Goal: Complete application form

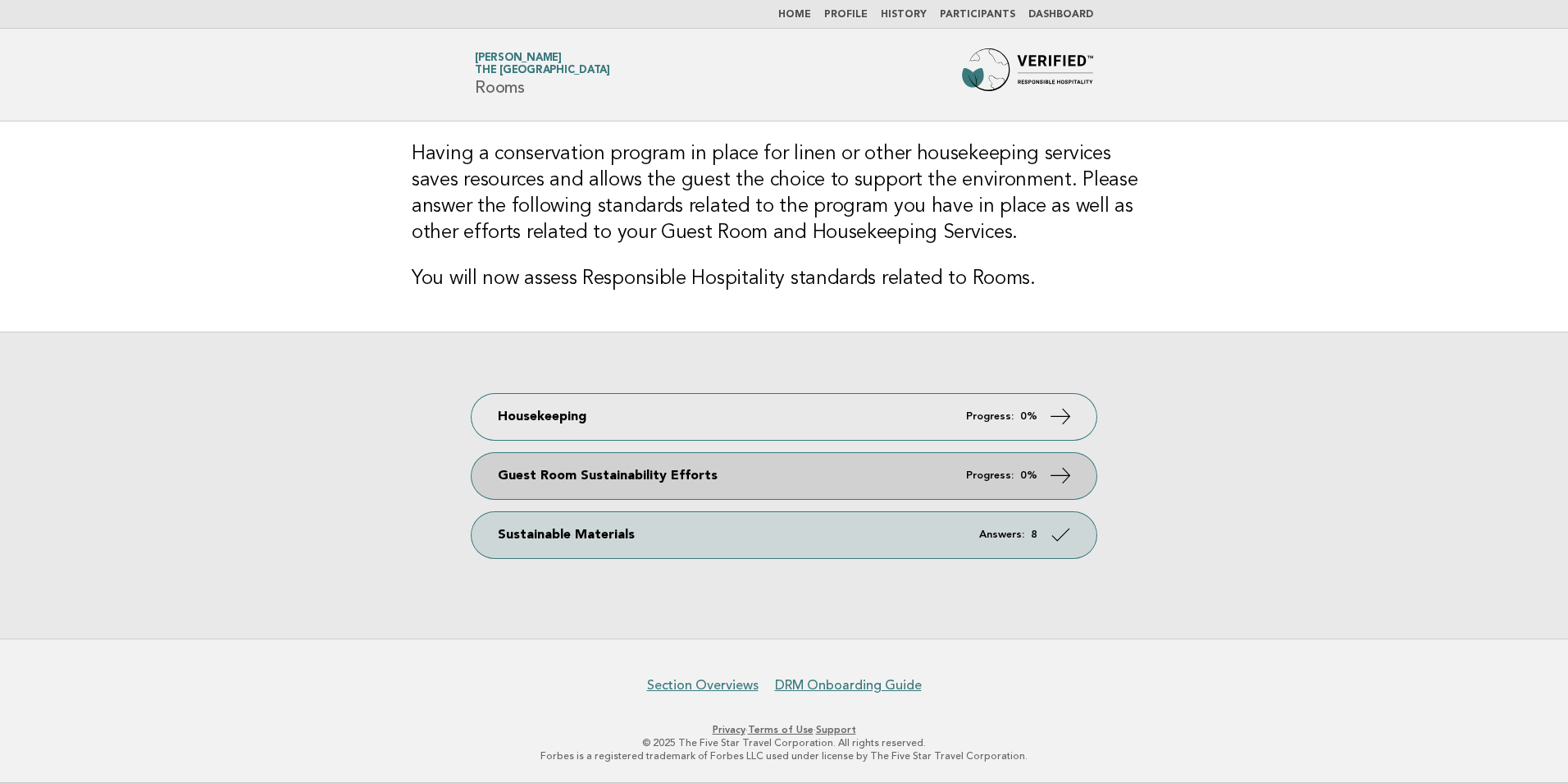
click at [540, 466] on link "Guest Room Sustainability Efforts Progress: 0%" at bounding box center [784, 475] width 625 height 46
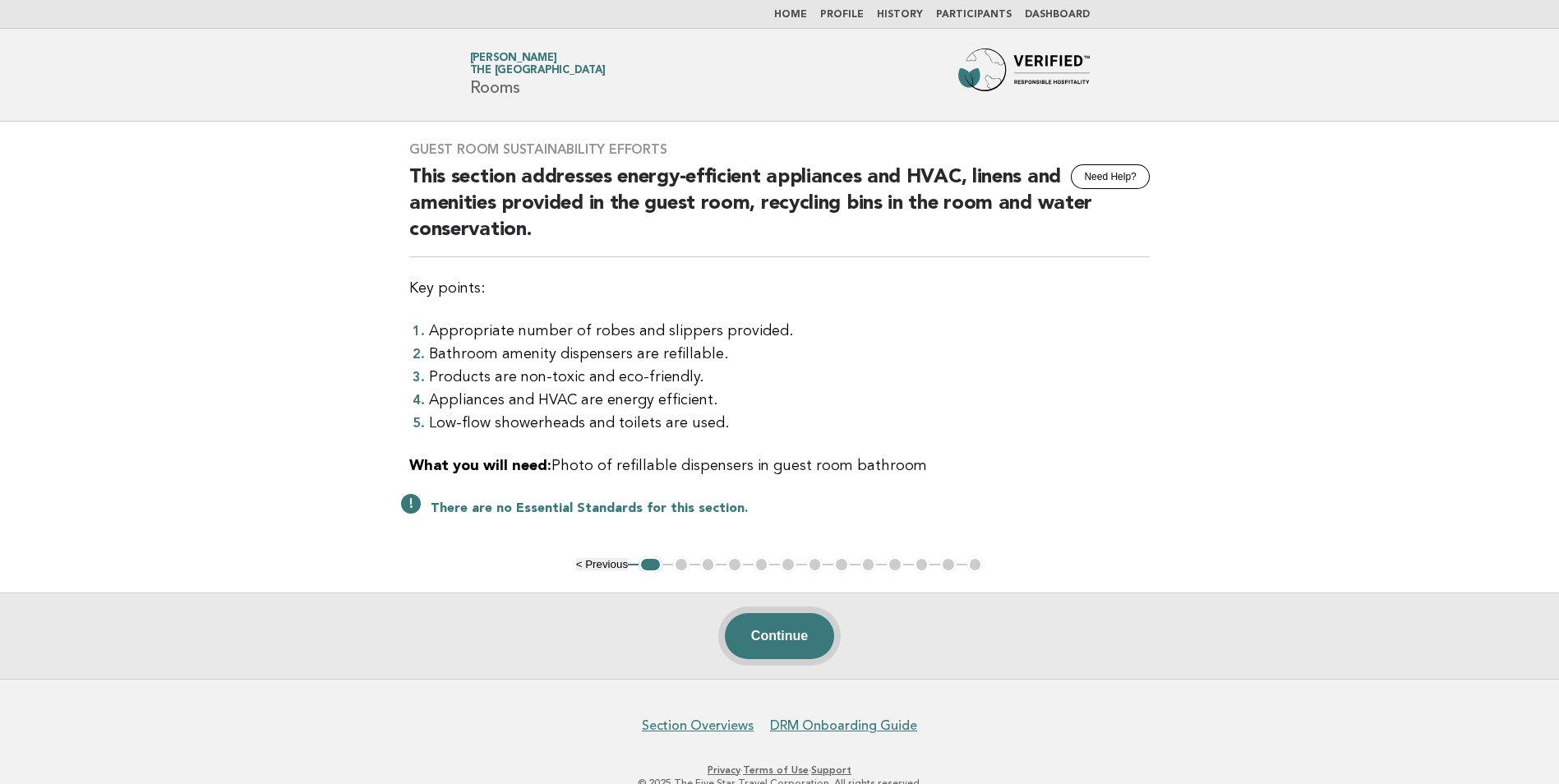
click at [781, 634] on button "Continue" at bounding box center [779, 635] width 109 height 46
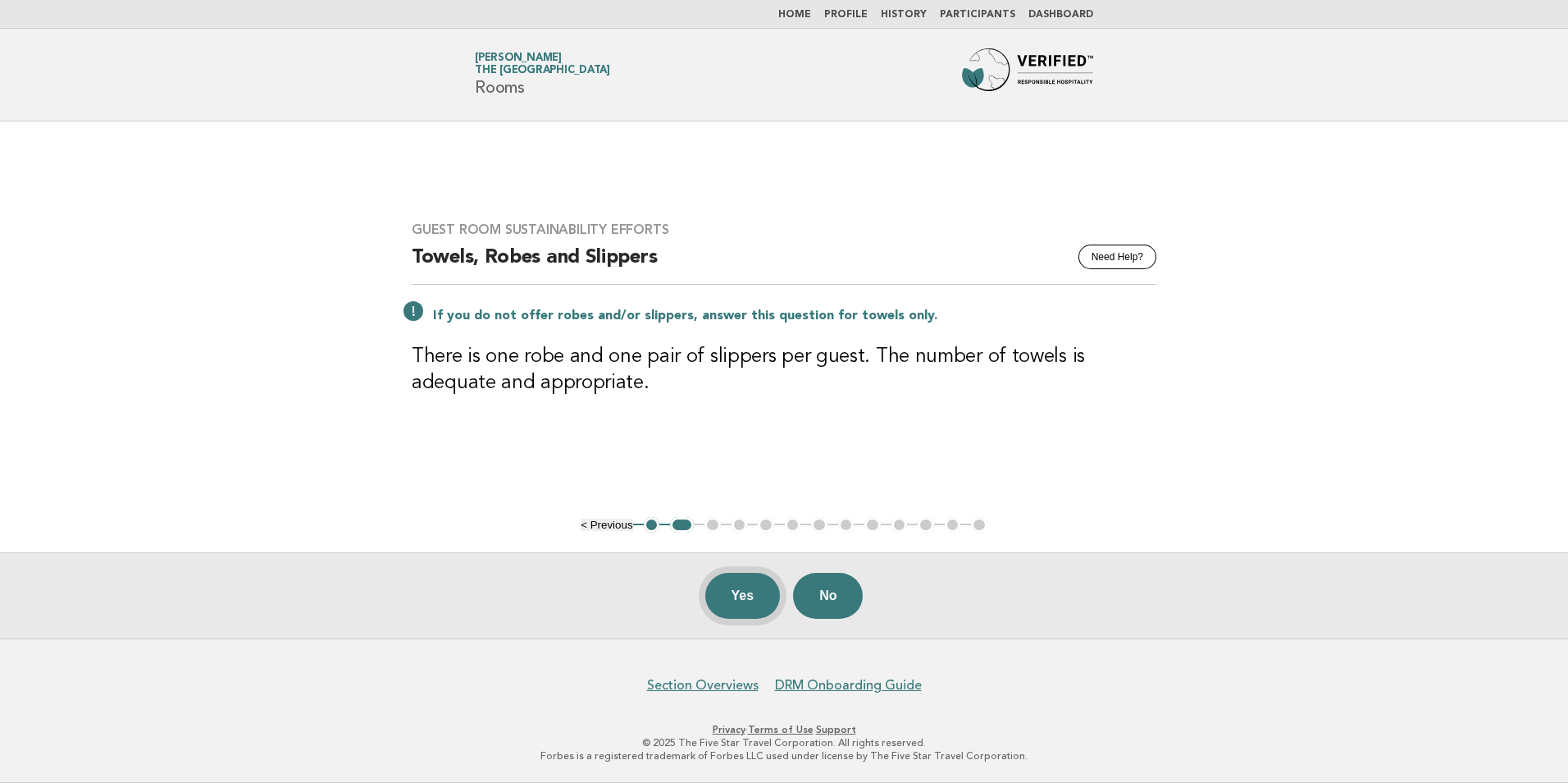
click at [748, 598] on button "Yes" at bounding box center [743, 595] width 76 height 46
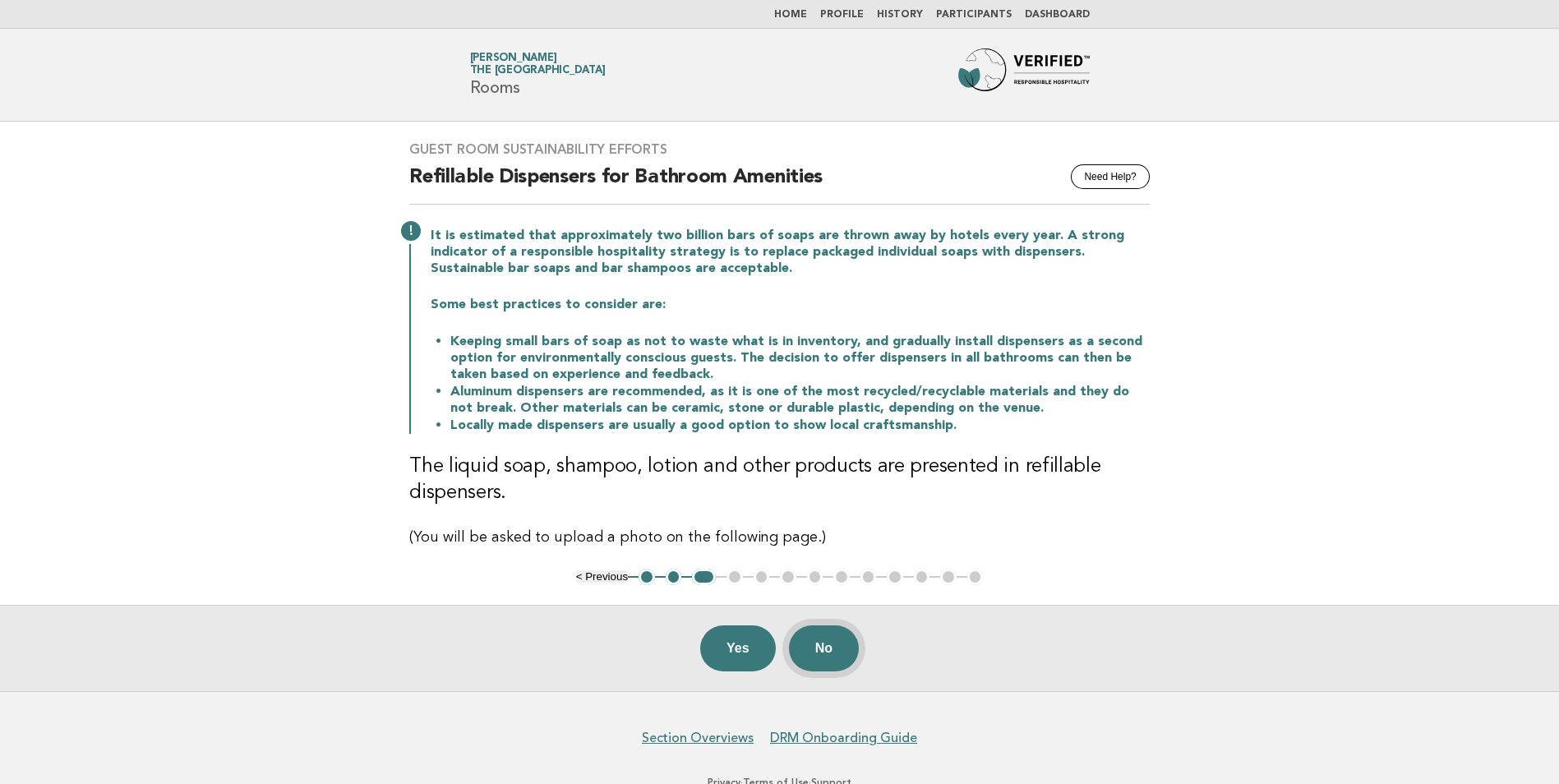
click at [834, 650] on button "No" at bounding box center [824, 647] width 70 height 46
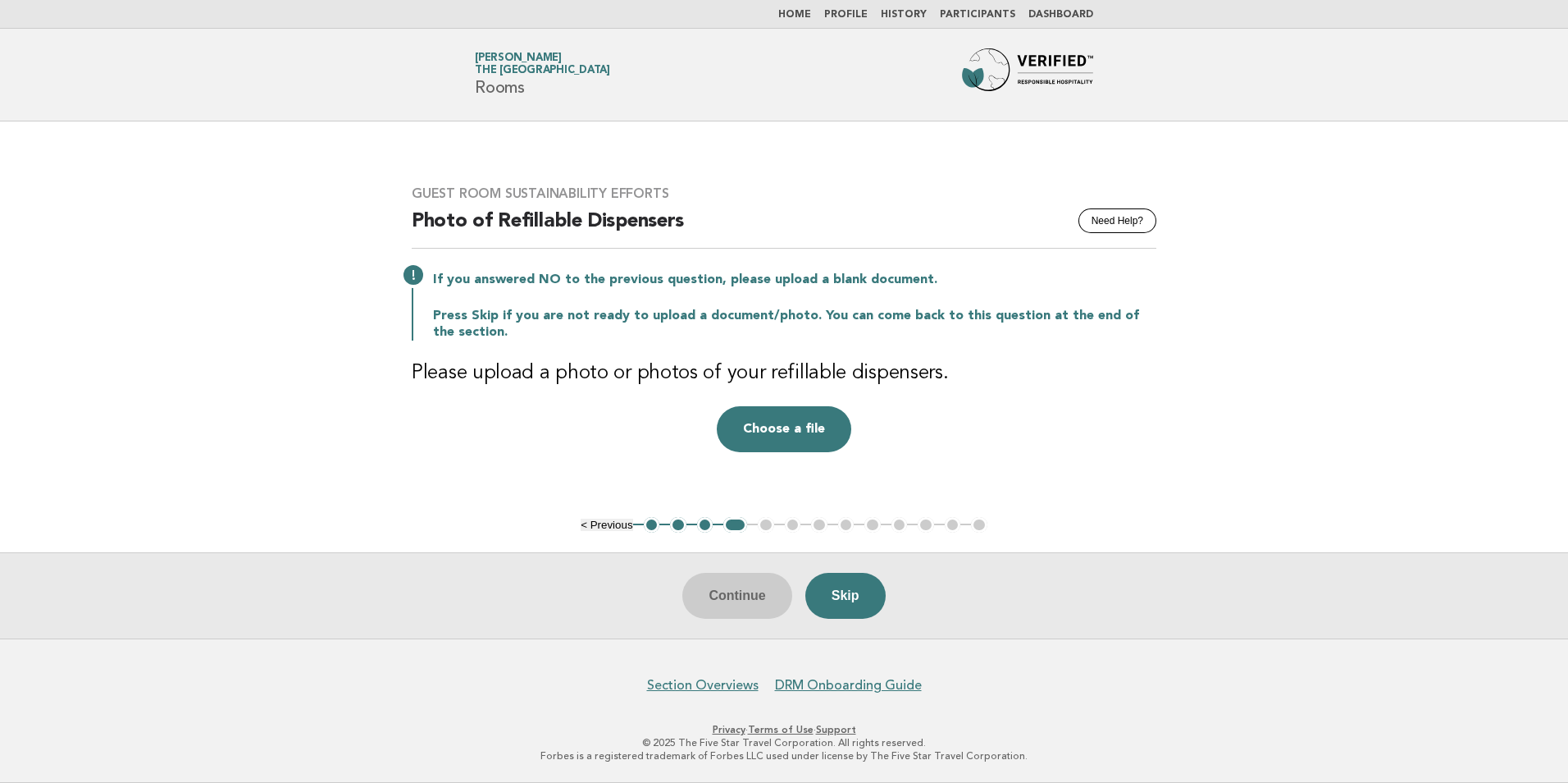
click at [713, 589] on div "Continue Skip" at bounding box center [784, 595] width 1568 height 86
click at [813, 419] on button "Choose a file" at bounding box center [784, 428] width 135 height 46
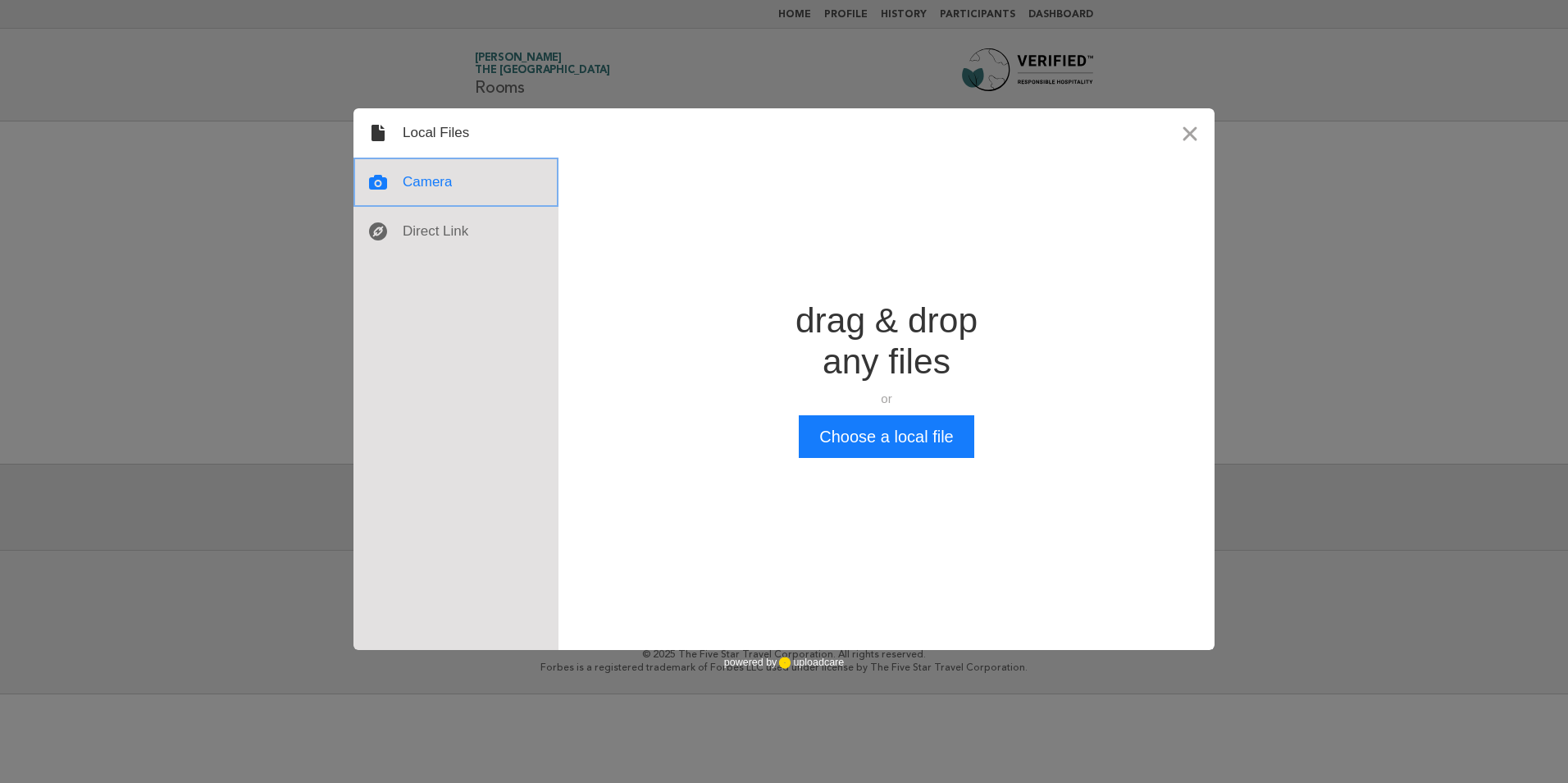
click at [432, 186] on div at bounding box center [456, 182] width 205 height 49
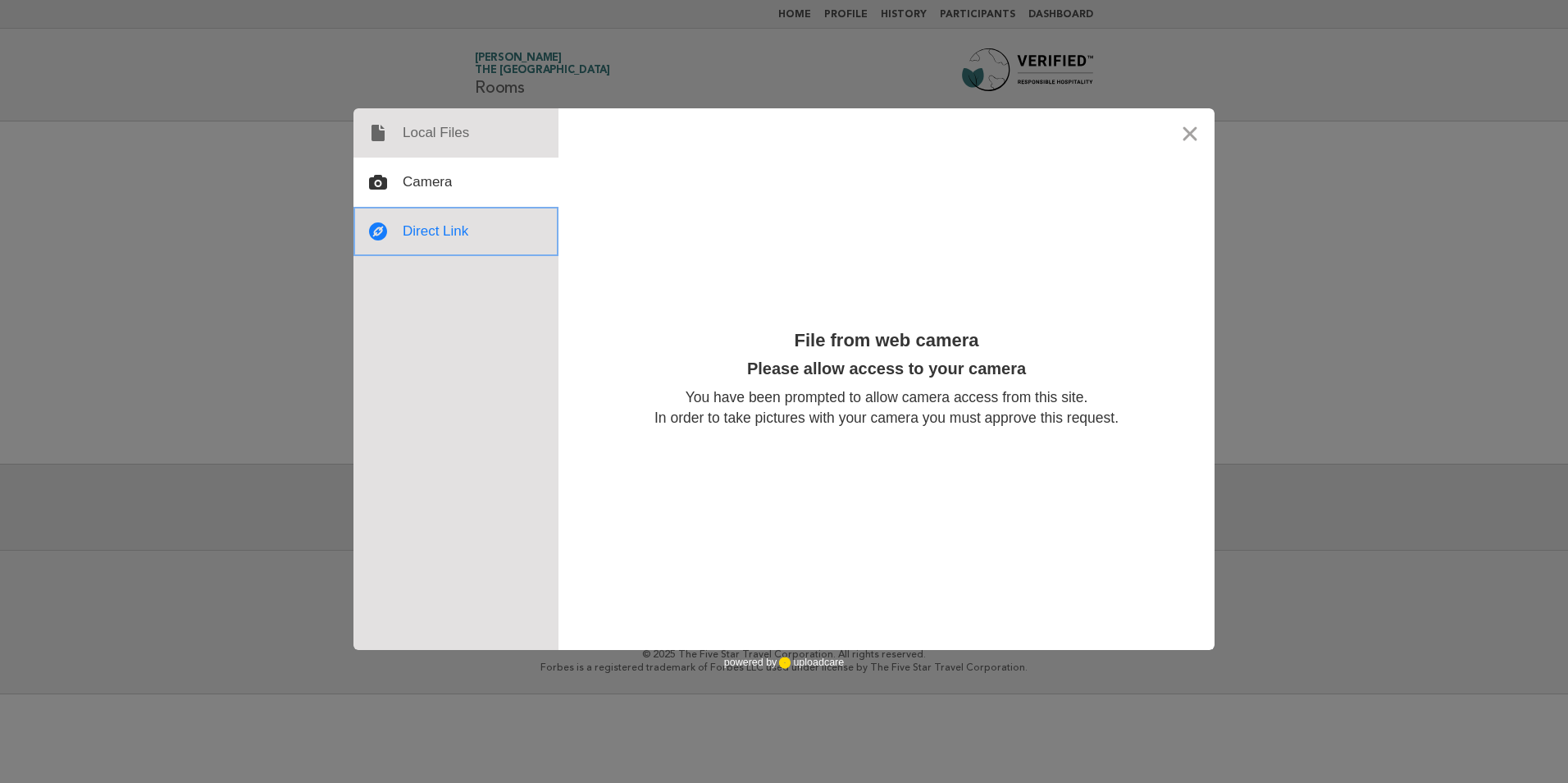
click at [449, 228] on div at bounding box center [456, 231] width 205 height 49
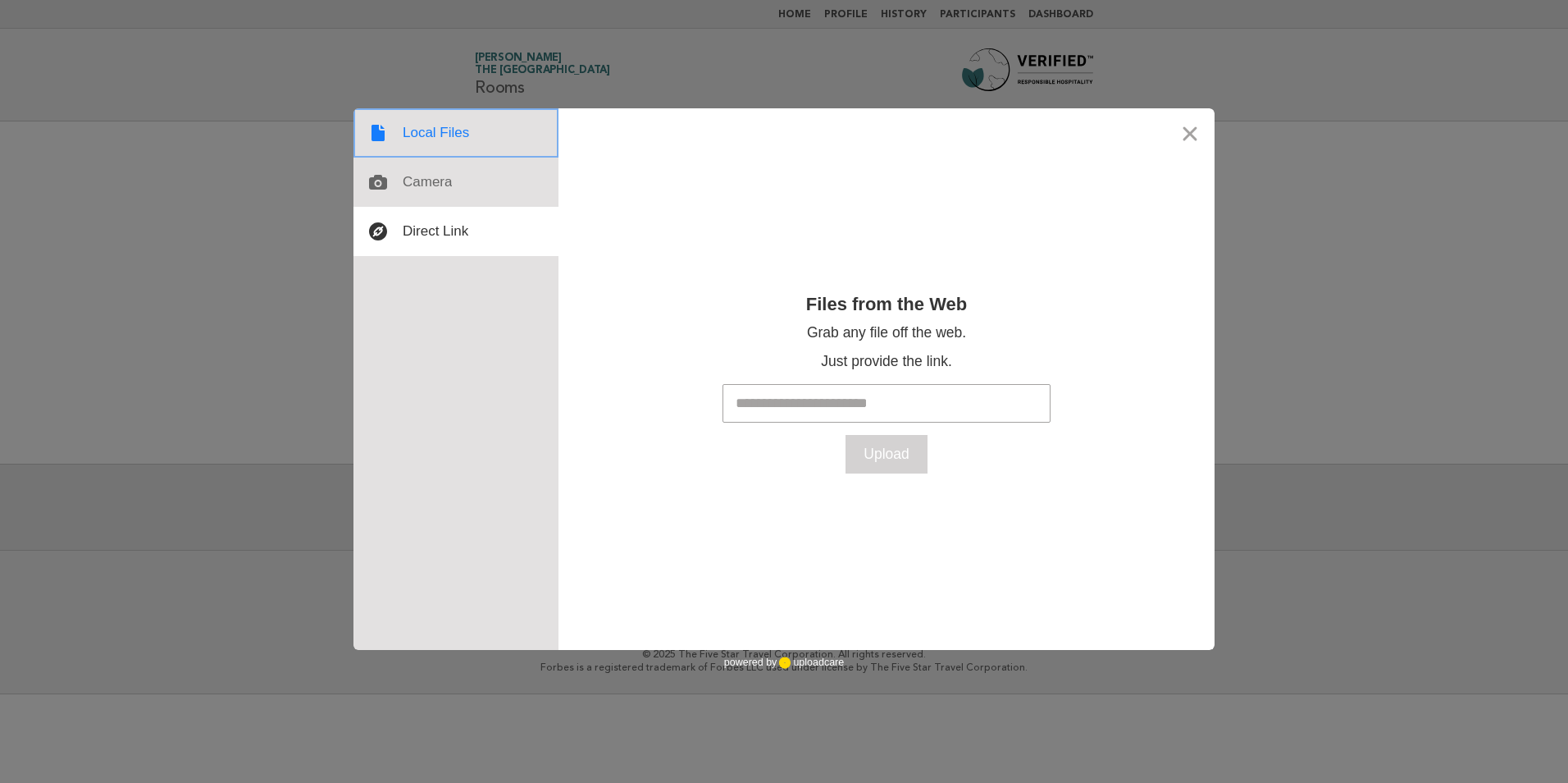
click at [461, 140] on div at bounding box center [456, 133] width 205 height 49
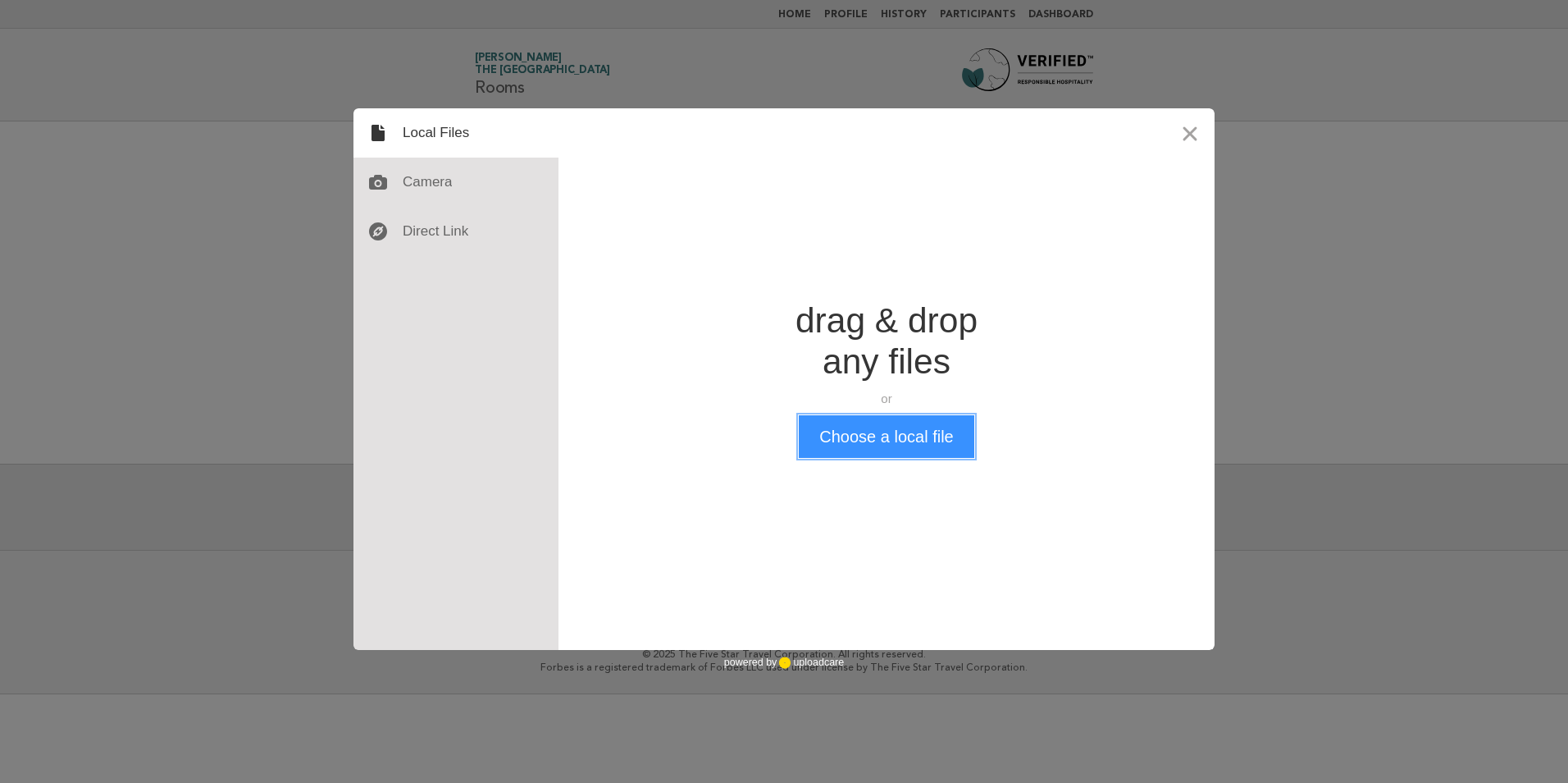
click at [879, 418] on button "Choose a local file" at bounding box center [886, 435] width 175 height 42
click at [1193, 139] on button "Close" at bounding box center [1190, 133] width 49 height 49
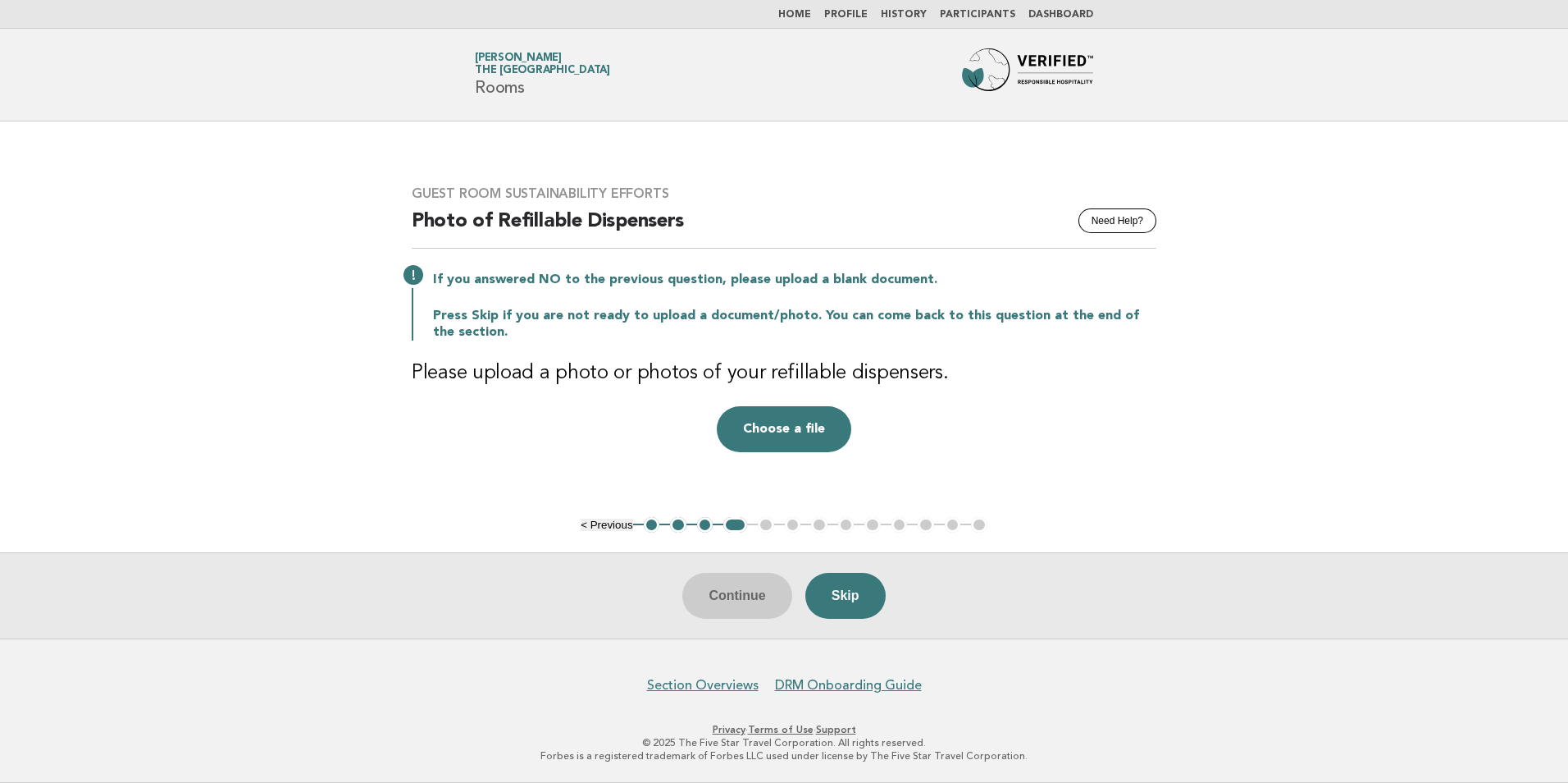
click at [1133, 471] on div "Guest Room Sustainability Efforts Need Help? Photo of Refillable Dispensers If …" at bounding box center [784, 318] width 784 height 306
click at [803, 417] on button "Choose a file" at bounding box center [784, 428] width 135 height 46
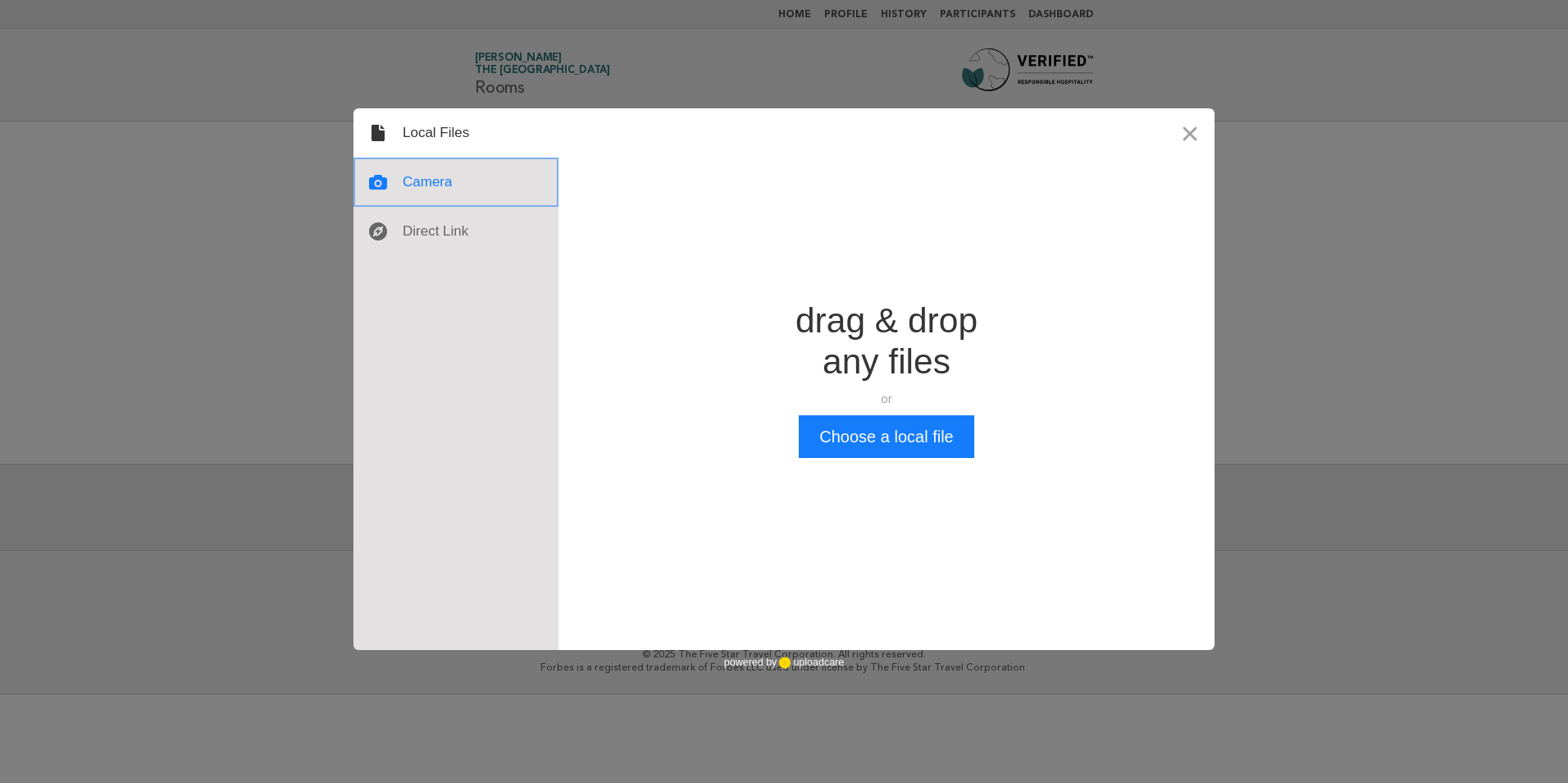
click at [466, 187] on div at bounding box center [456, 182] width 205 height 49
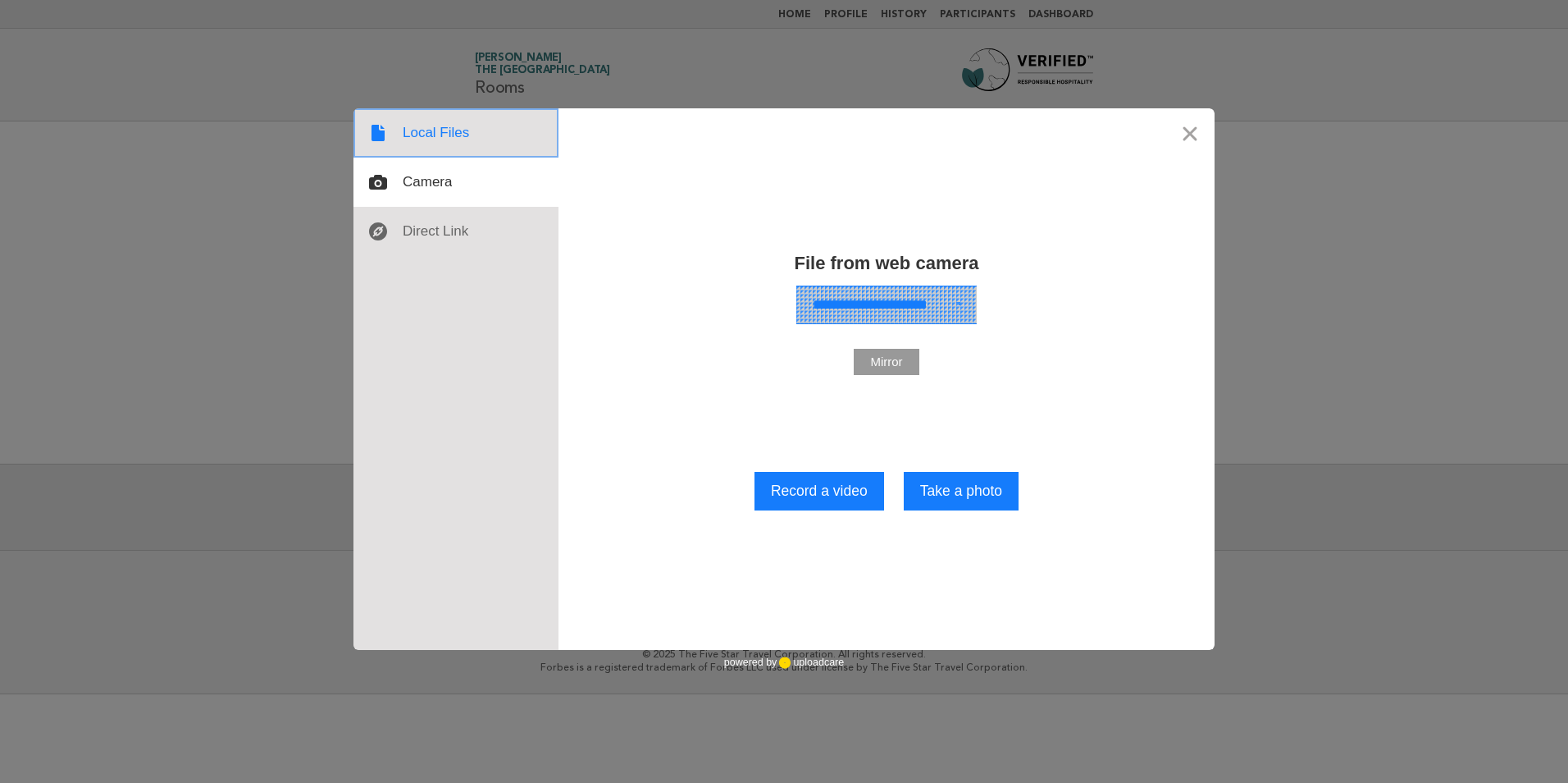
click at [463, 145] on div at bounding box center [456, 133] width 205 height 49
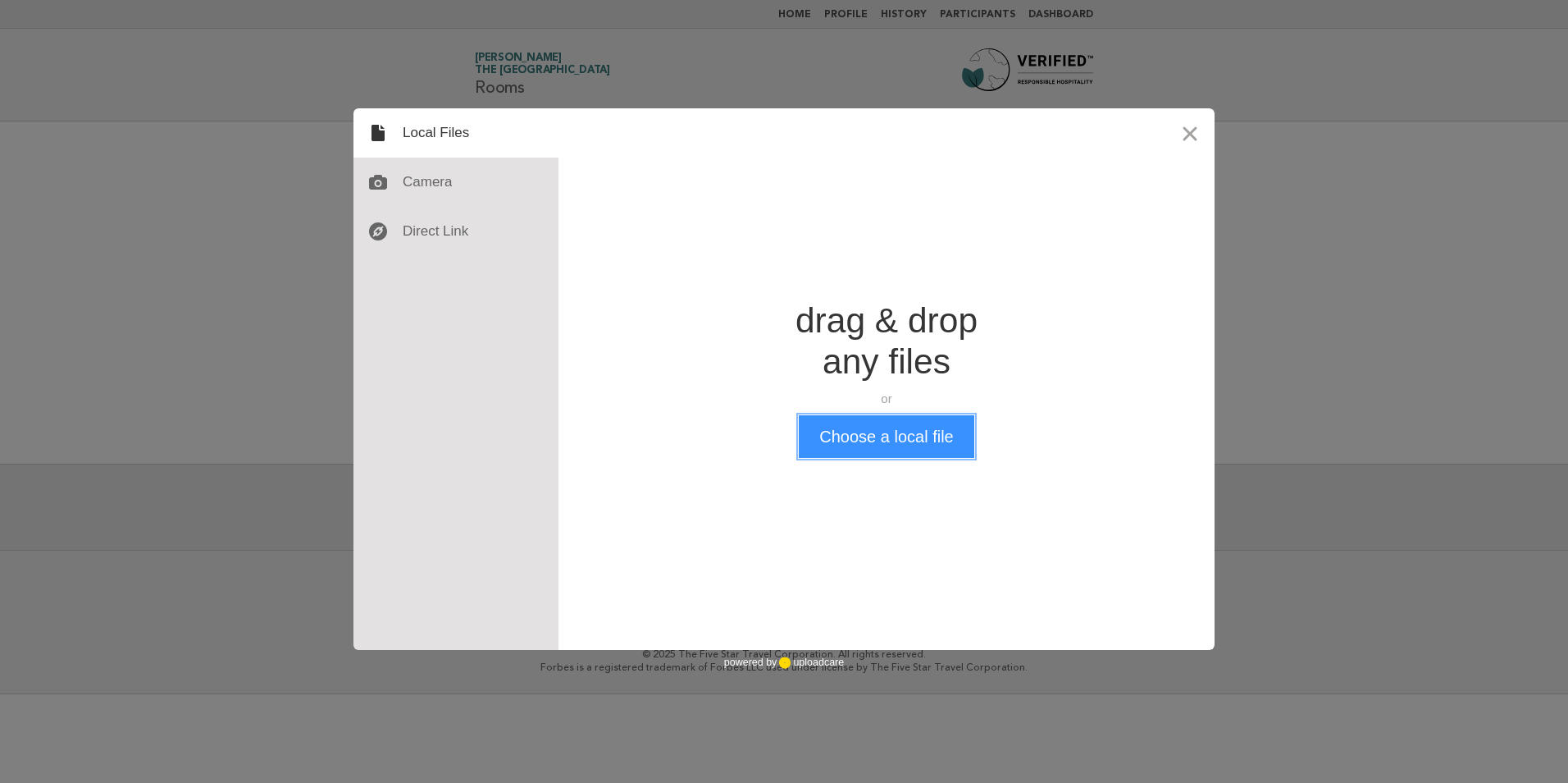
click at [883, 430] on button "Choose a local file" at bounding box center [886, 435] width 175 height 42
click at [887, 436] on button "Choose a local file" at bounding box center [886, 435] width 175 height 42
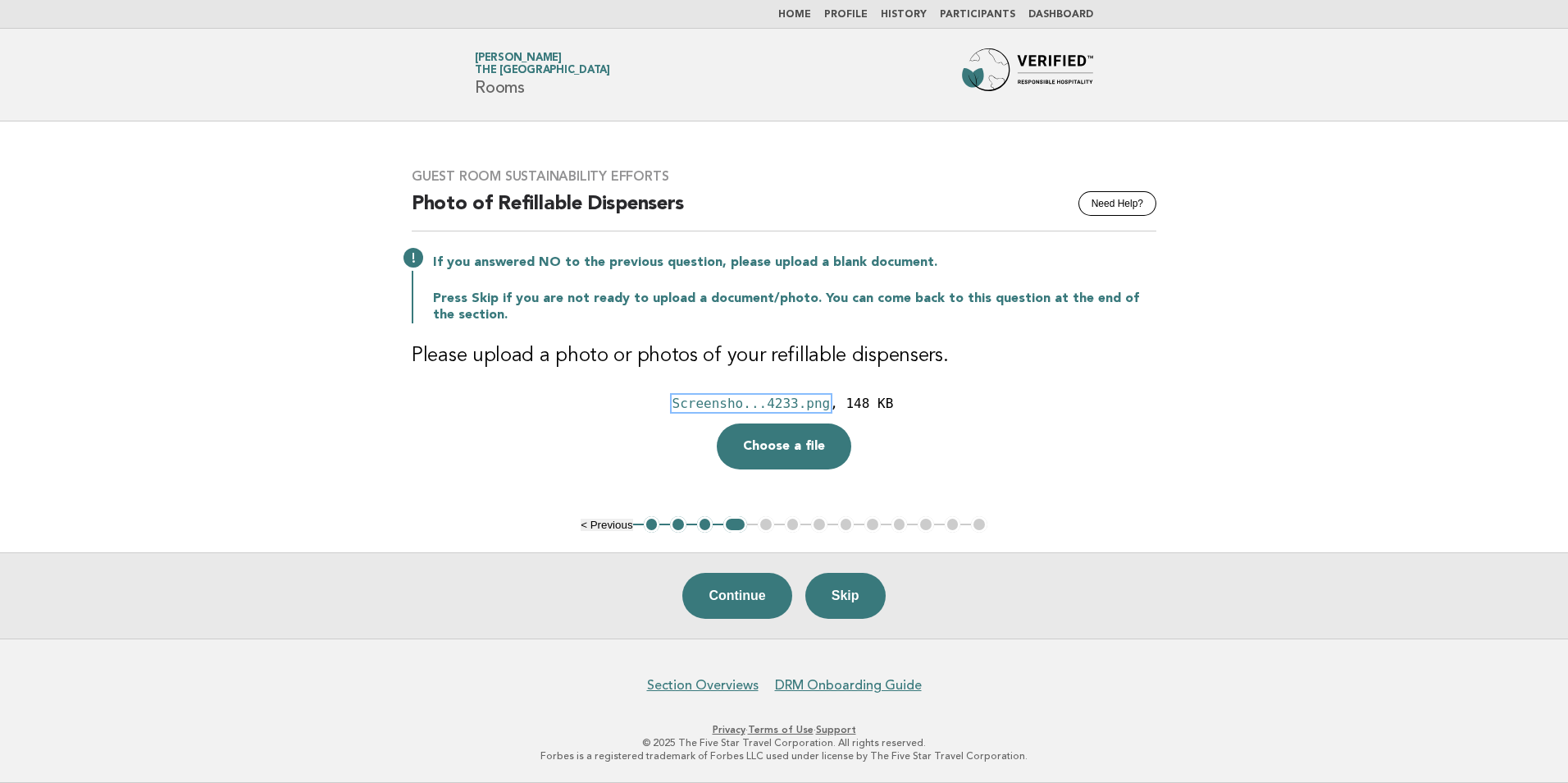
click at [796, 406] on div "Screensho...4233.png" at bounding box center [752, 403] width 158 height 16
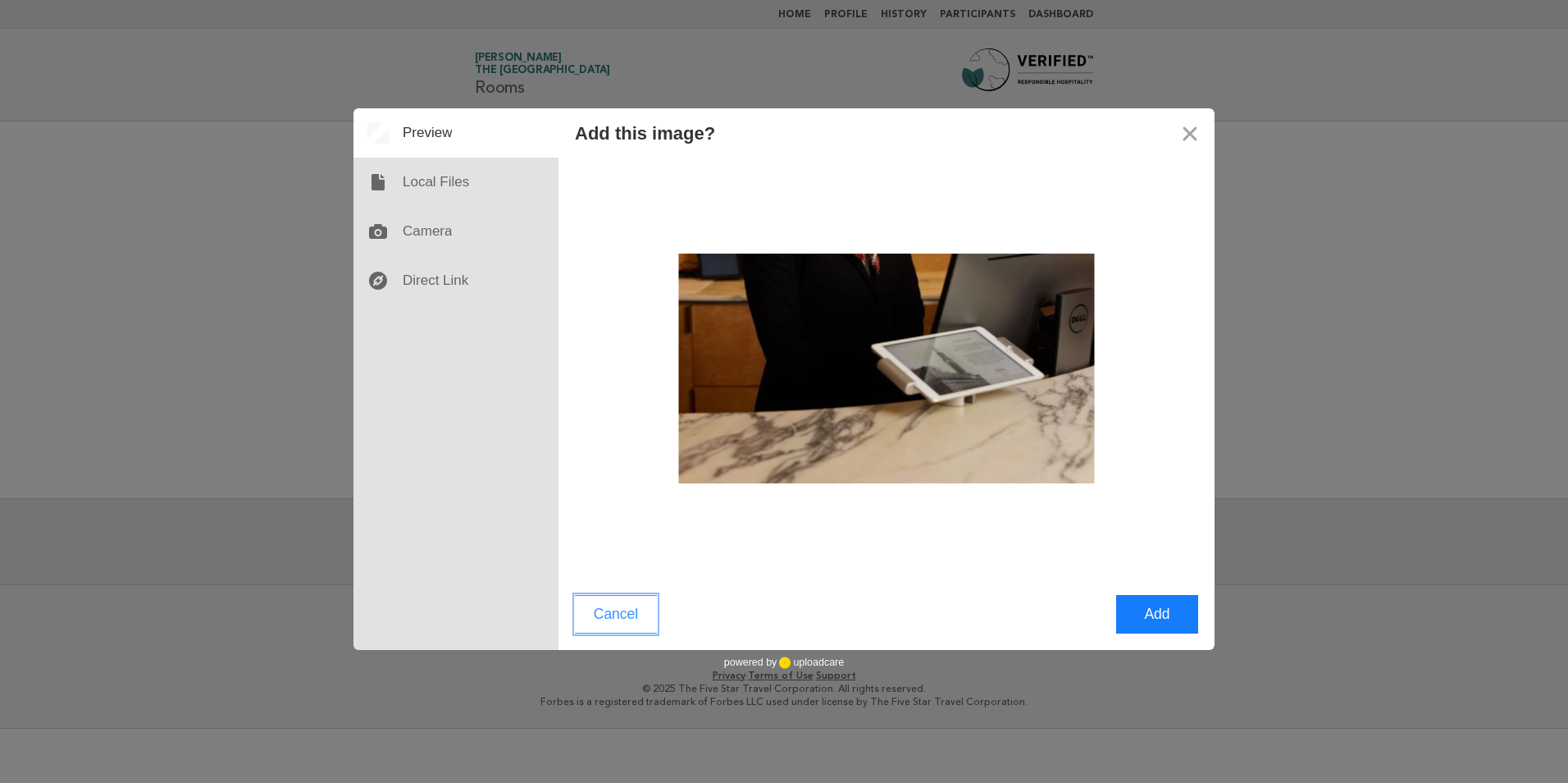
click at [618, 612] on button "Cancel" at bounding box center [615, 613] width 82 height 38
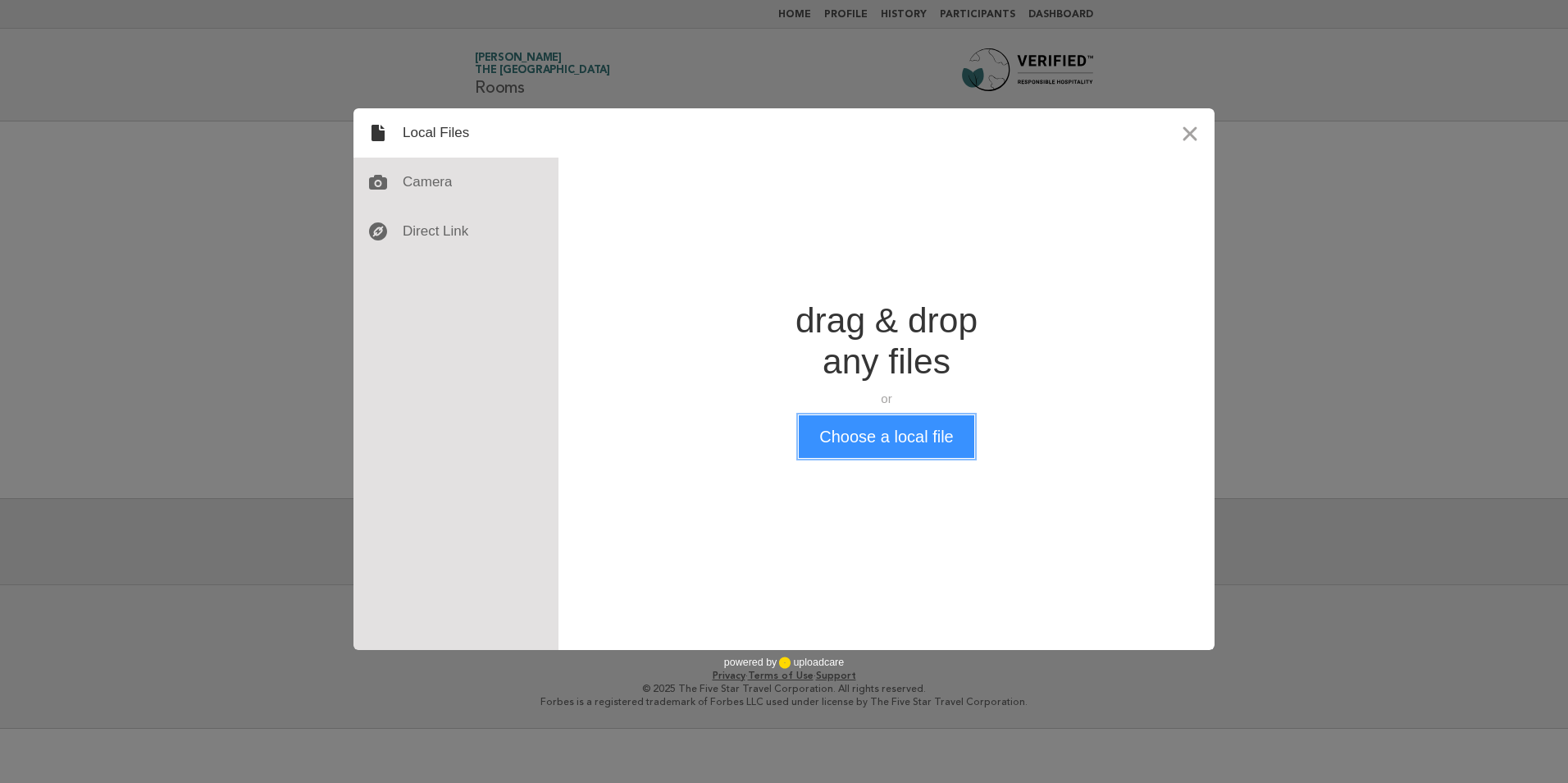
click at [871, 442] on button "Choose a local file" at bounding box center [886, 435] width 175 height 42
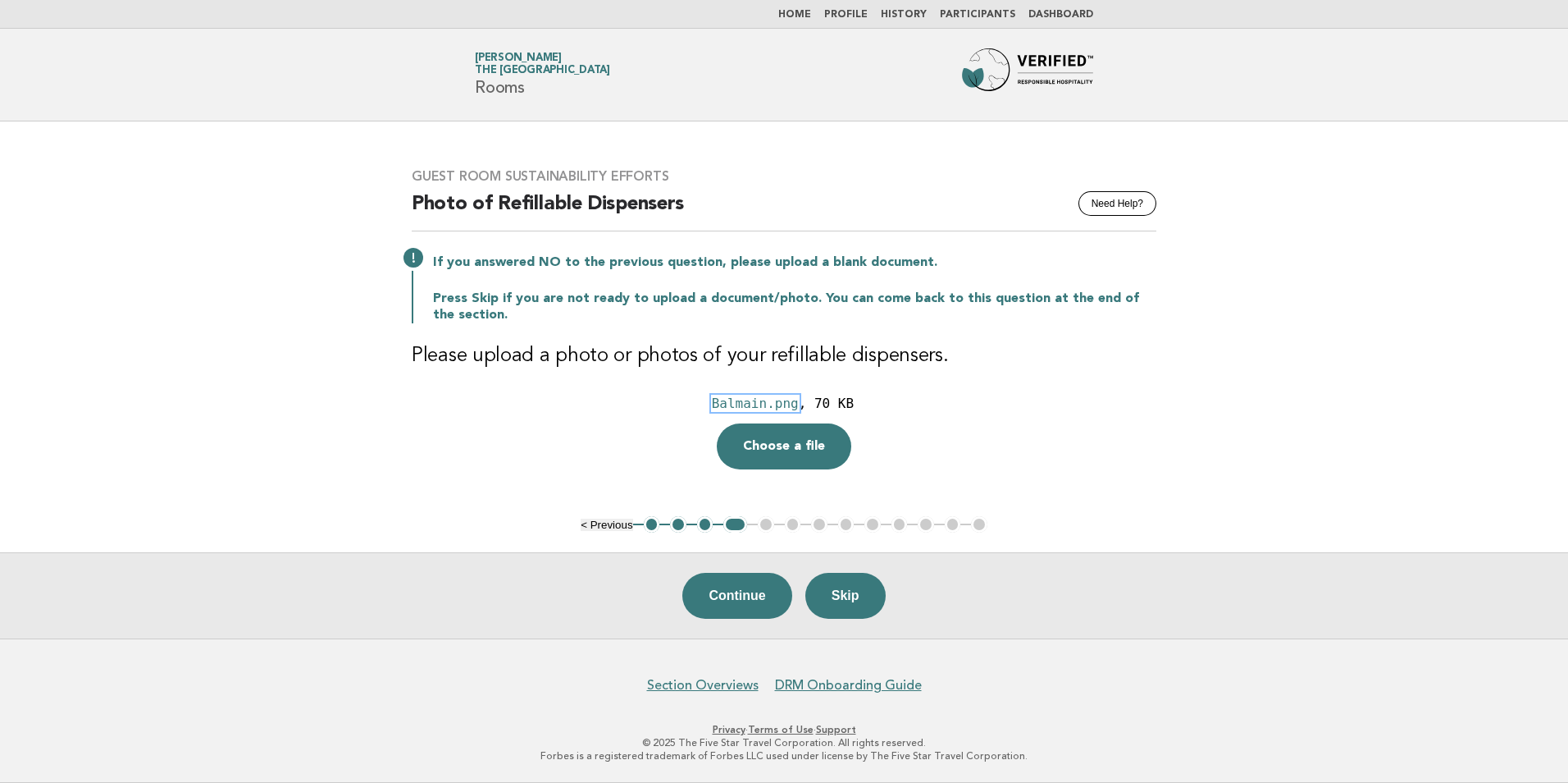
click at [748, 401] on div "Balmain.png" at bounding box center [756, 403] width 87 height 16
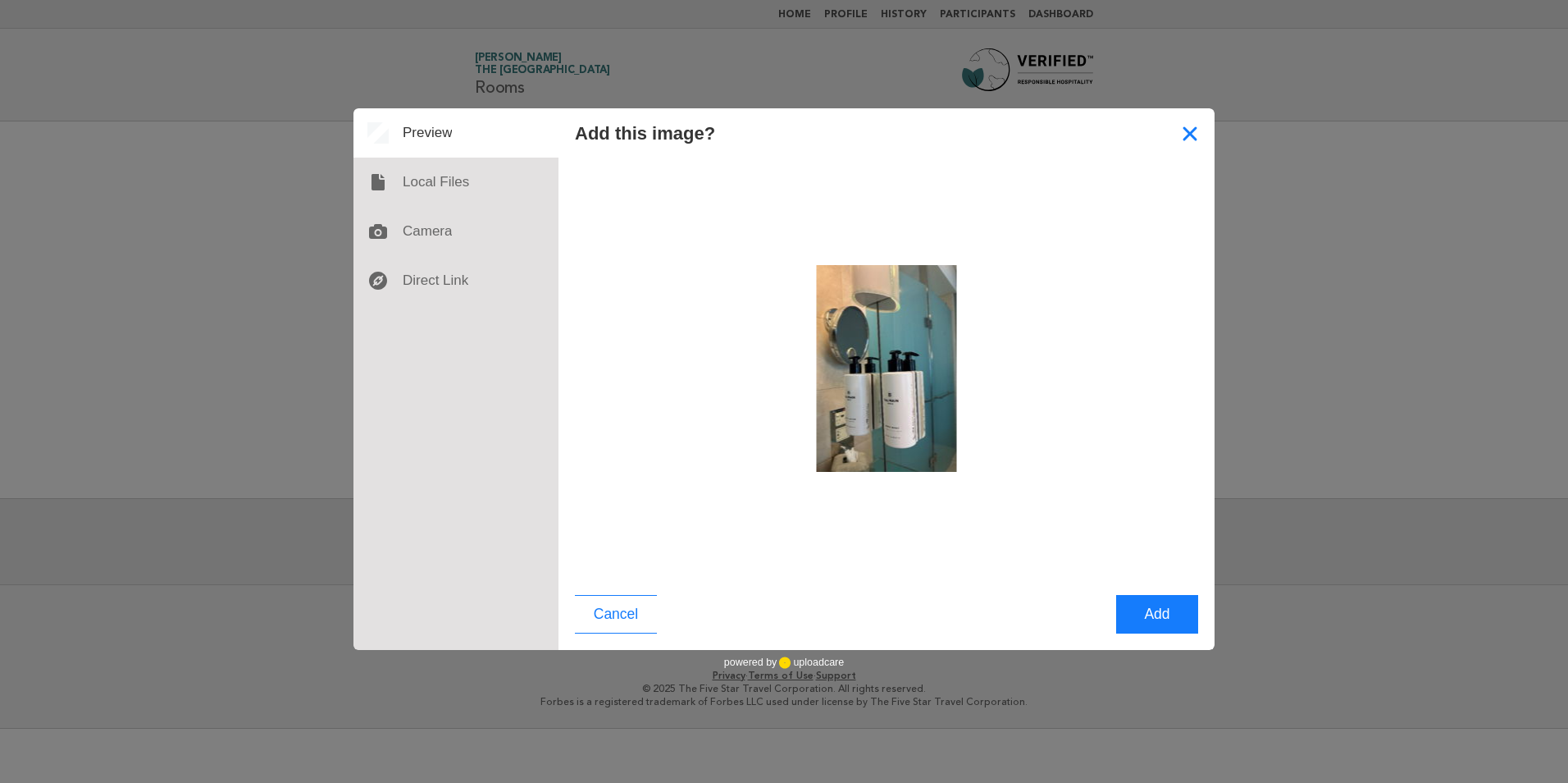
click at [1180, 141] on button "Close" at bounding box center [1190, 133] width 49 height 49
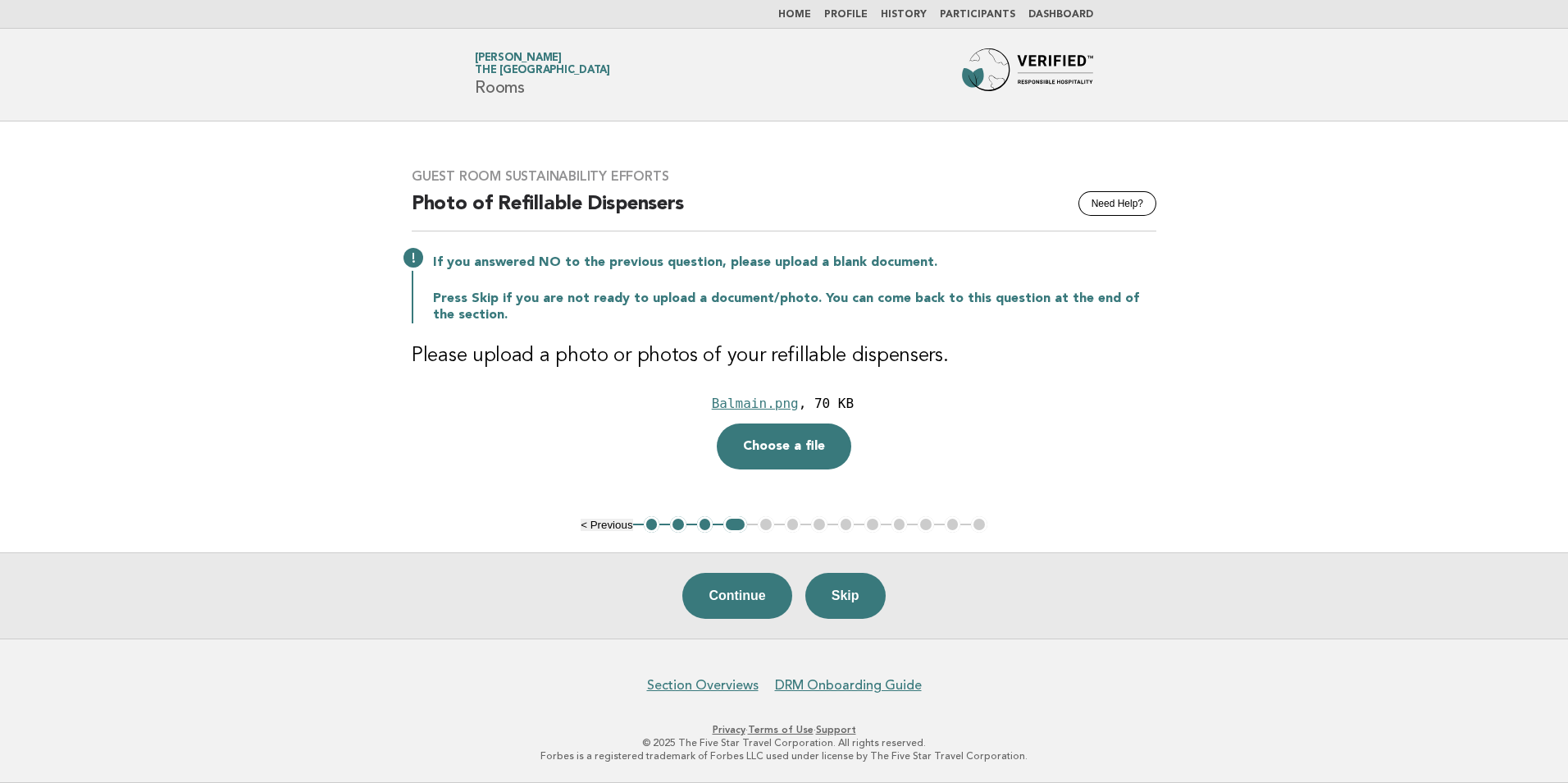
click at [725, 594] on button "Continue" at bounding box center [737, 595] width 109 height 46
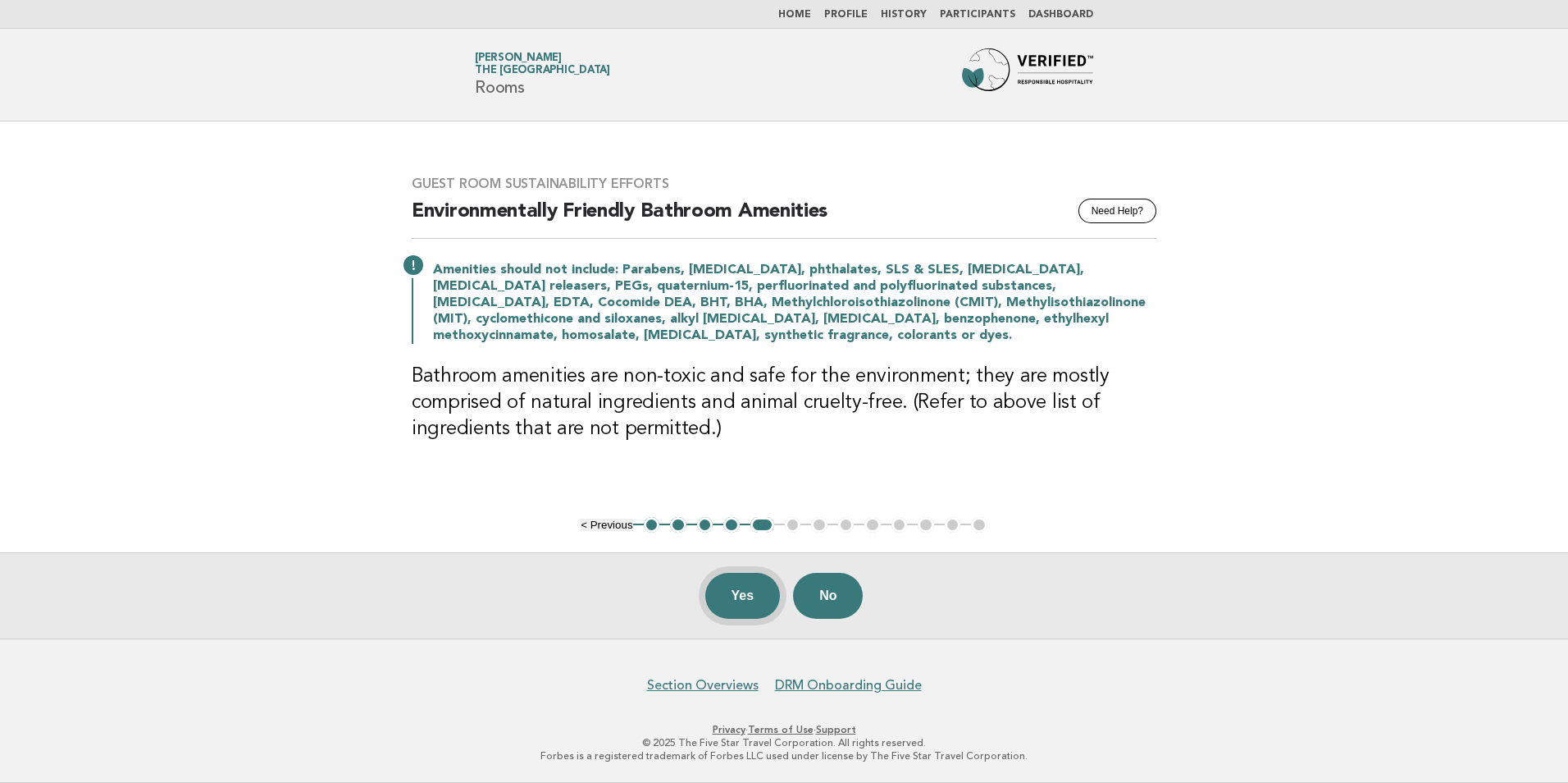
click at [749, 594] on button "Yes" at bounding box center [743, 595] width 76 height 46
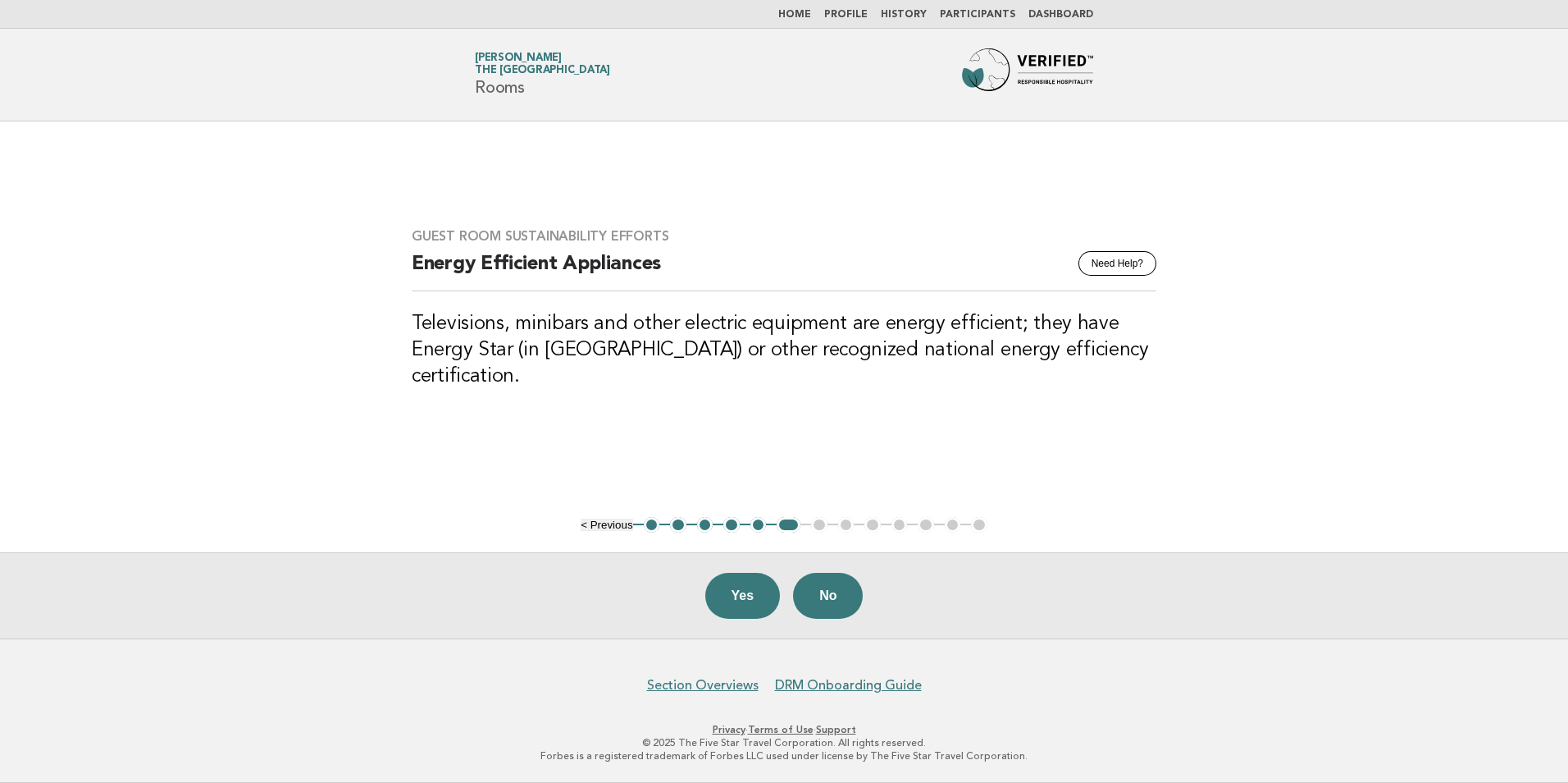
click at [817, 585] on button "No" at bounding box center [827, 595] width 70 height 46
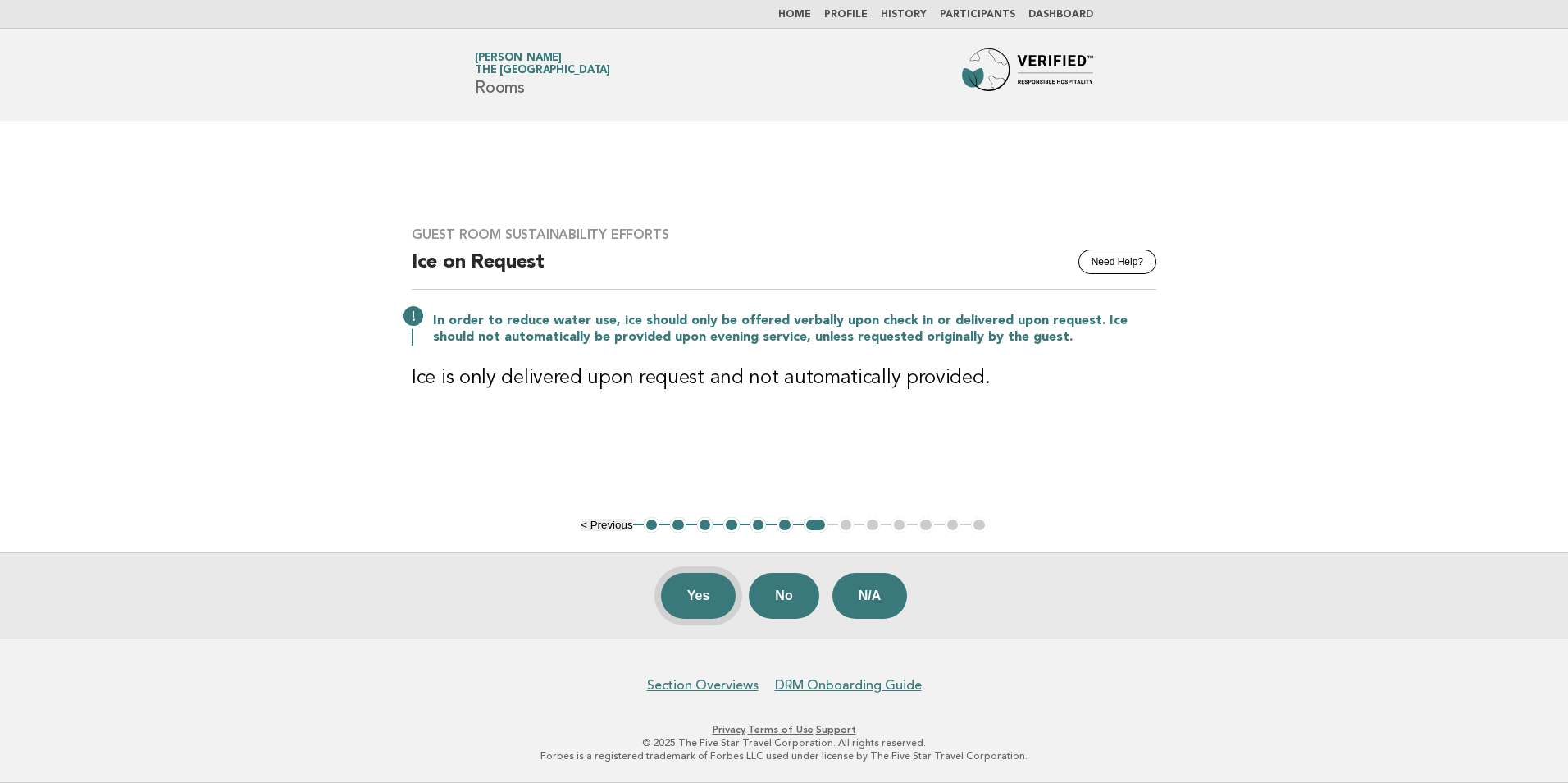
click at [700, 602] on button "Yes" at bounding box center [699, 595] width 76 height 46
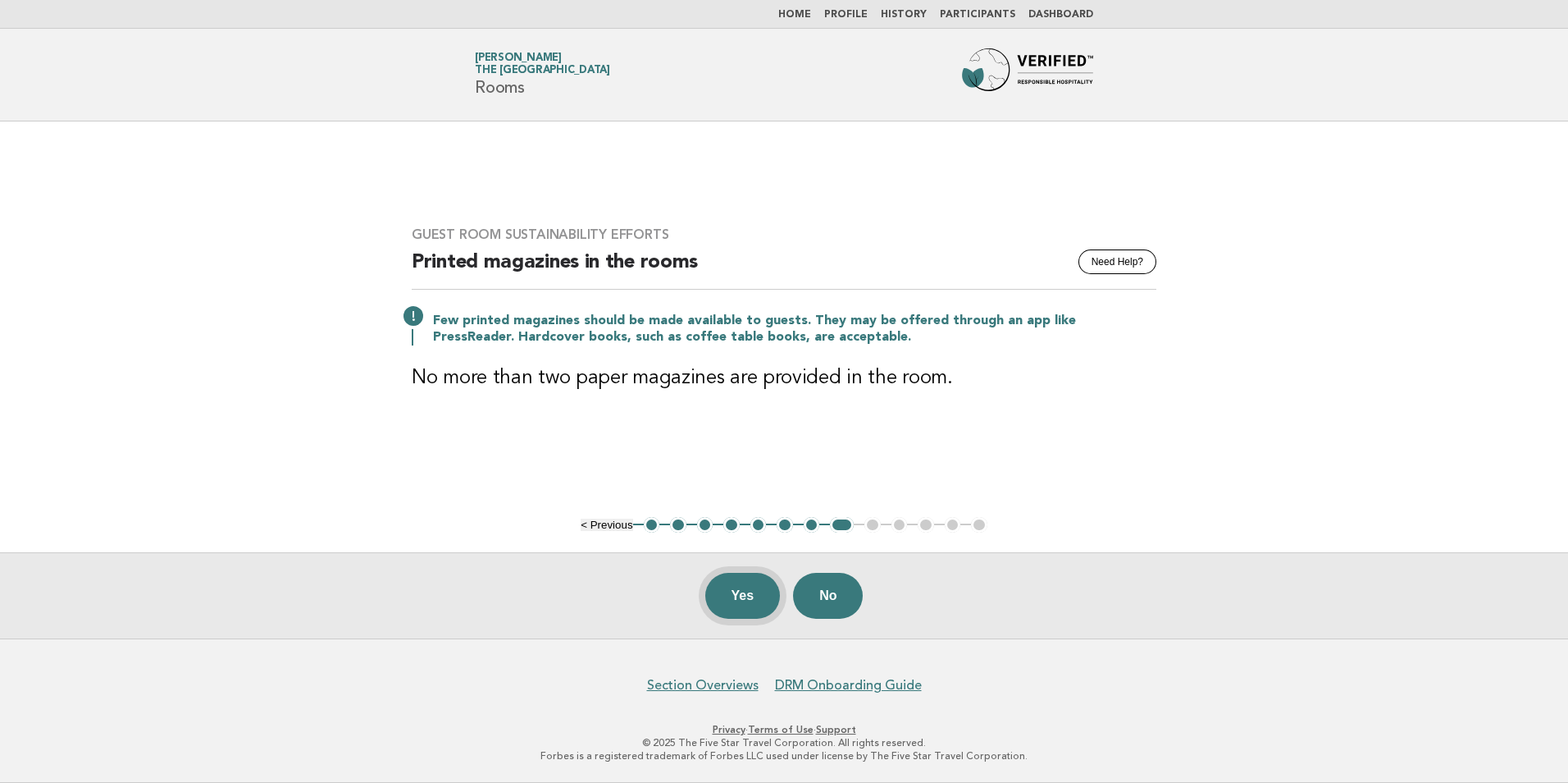
click at [762, 591] on button "Yes" at bounding box center [743, 595] width 76 height 46
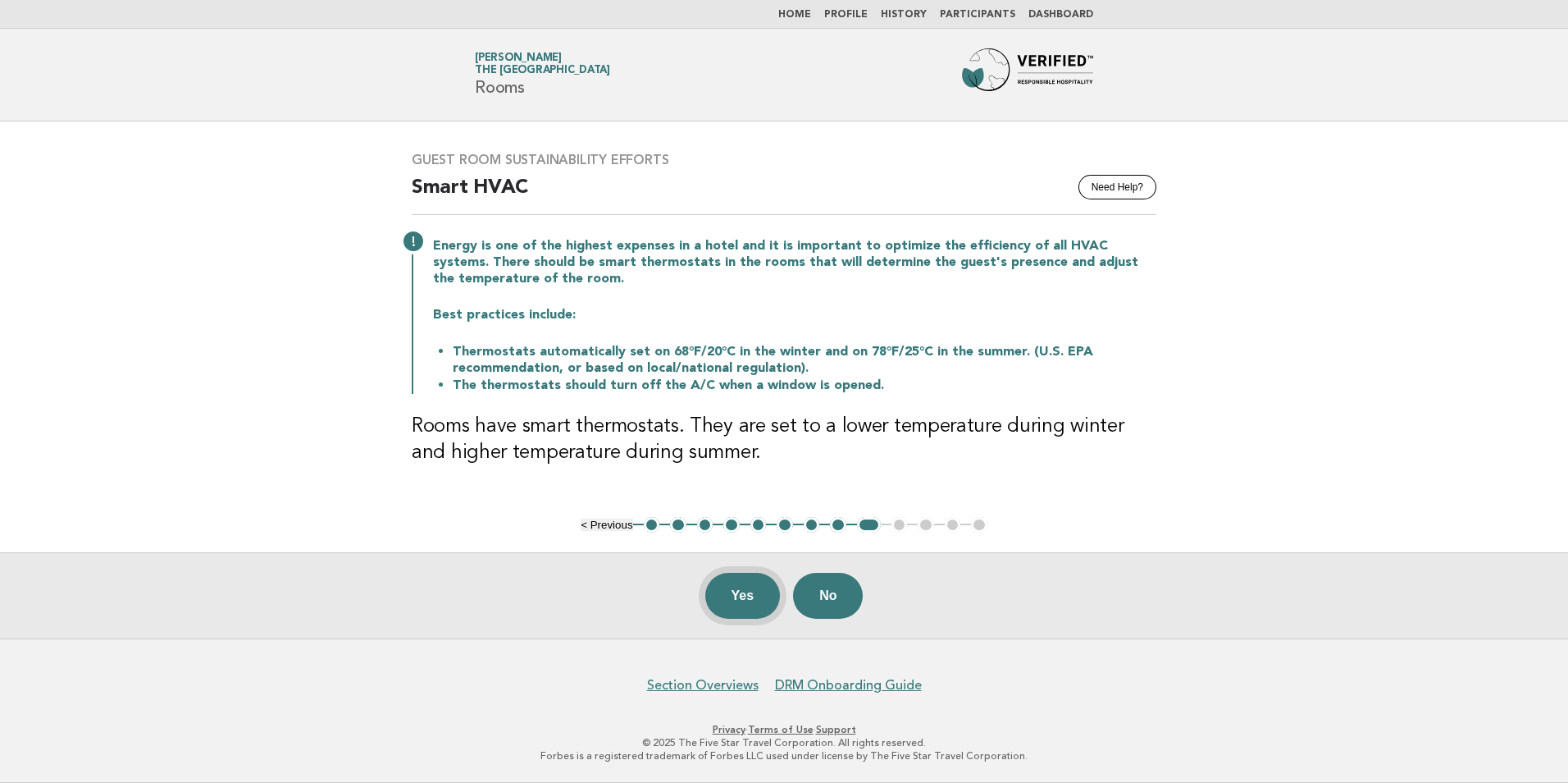
click at [745, 599] on button "Yes" at bounding box center [743, 595] width 76 height 46
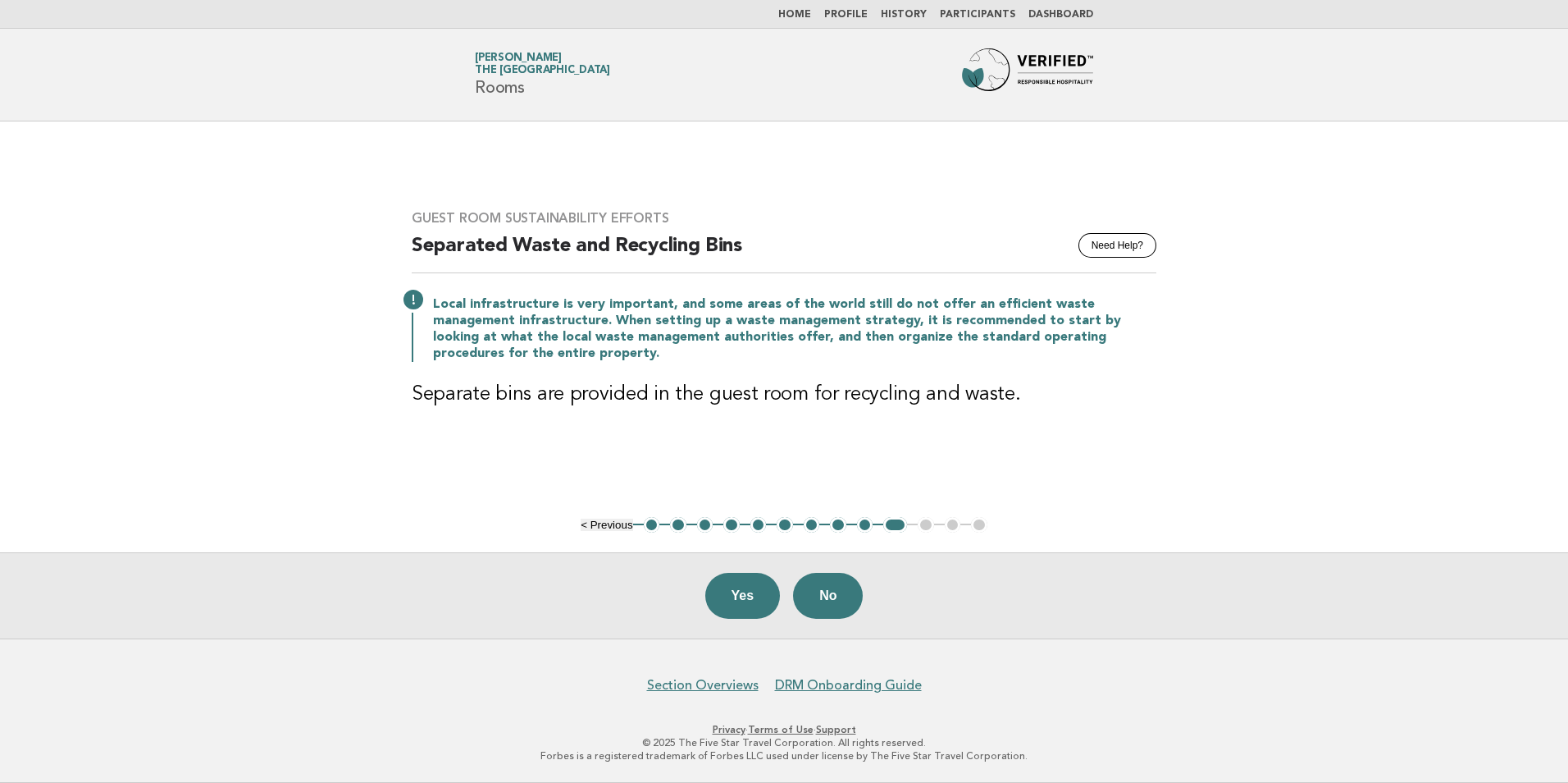
click at [609, 517] on ul "< Previous 1 2 3 4 5 6 7 8 9 10 11 12 13" at bounding box center [784, 525] width 407 height 17
click at [613, 525] on button "< Previous" at bounding box center [606, 525] width 52 height 13
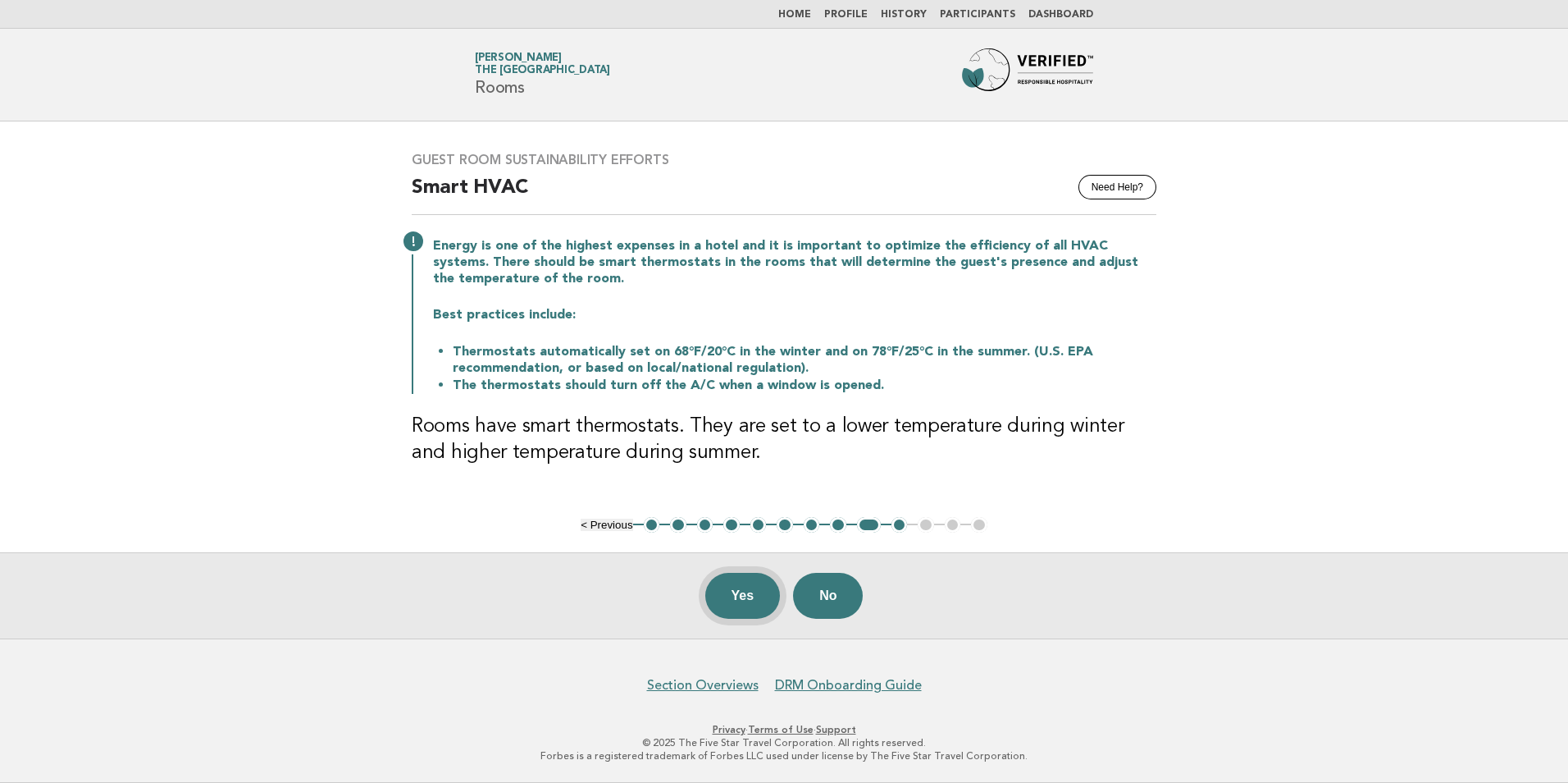
click at [739, 599] on button "Yes" at bounding box center [743, 595] width 76 height 46
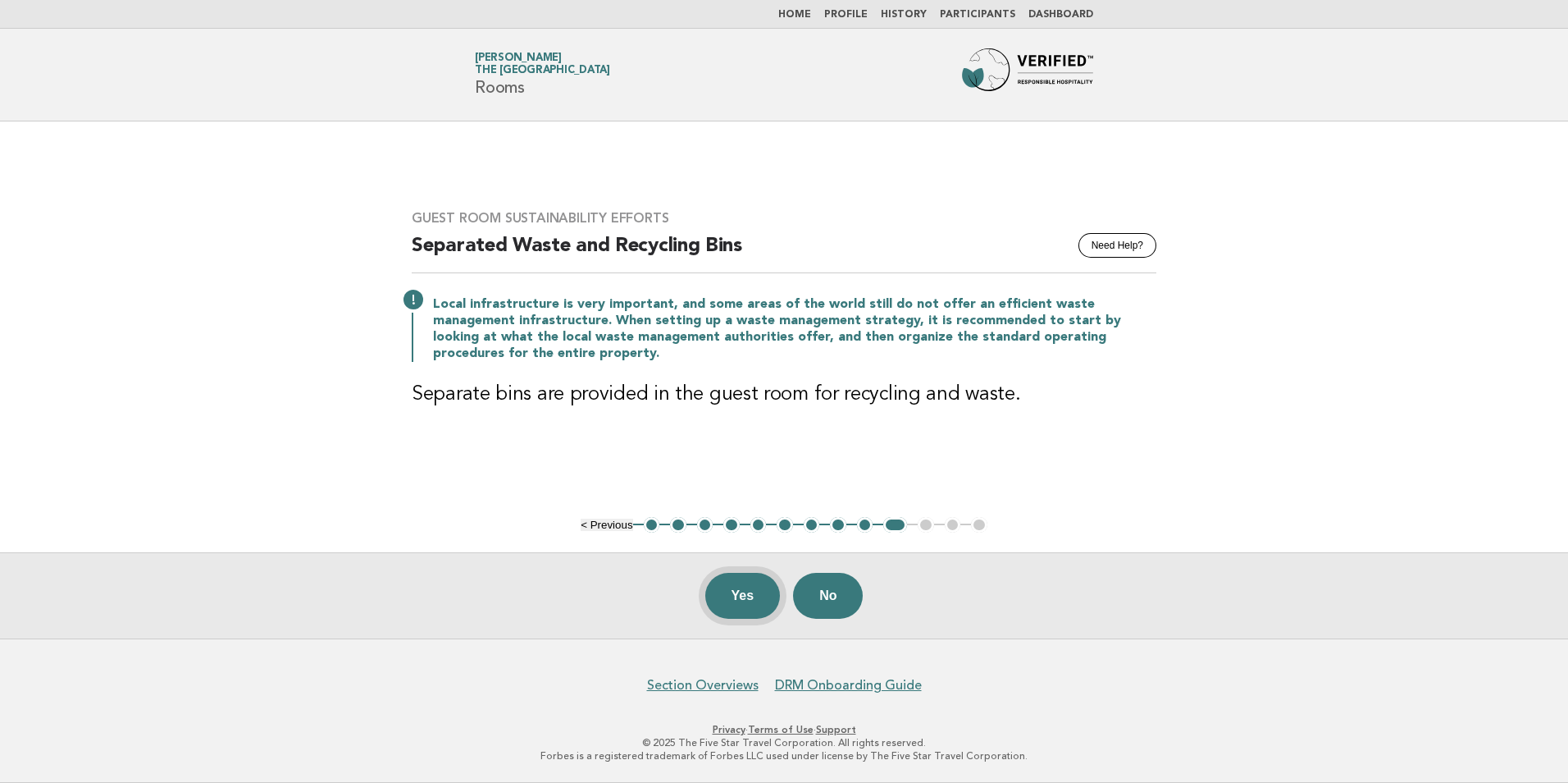
click at [752, 593] on button "Yes" at bounding box center [743, 595] width 76 height 46
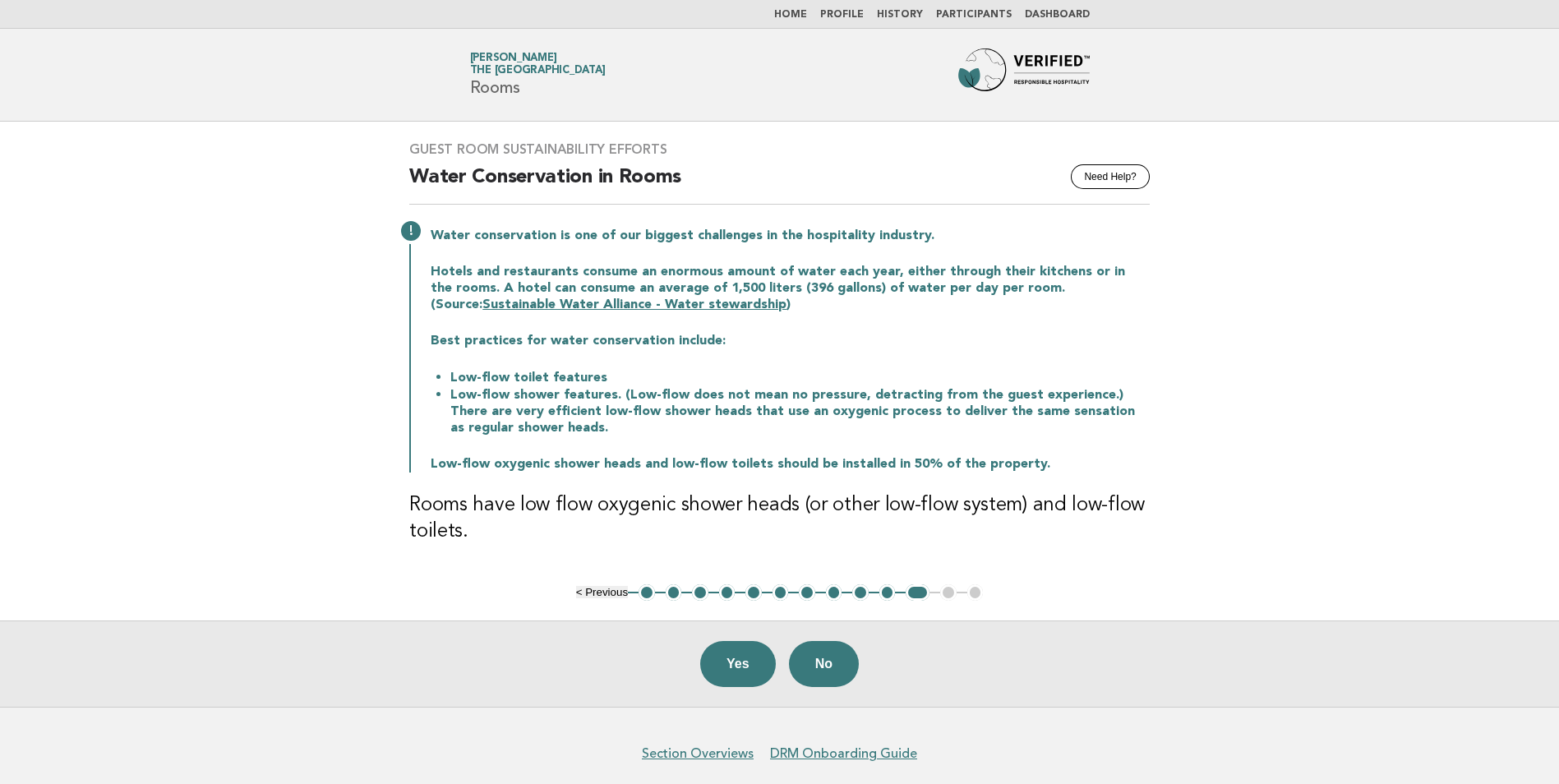
click at [611, 590] on button "< Previous" at bounding box center [601, 591] width 52 height 13
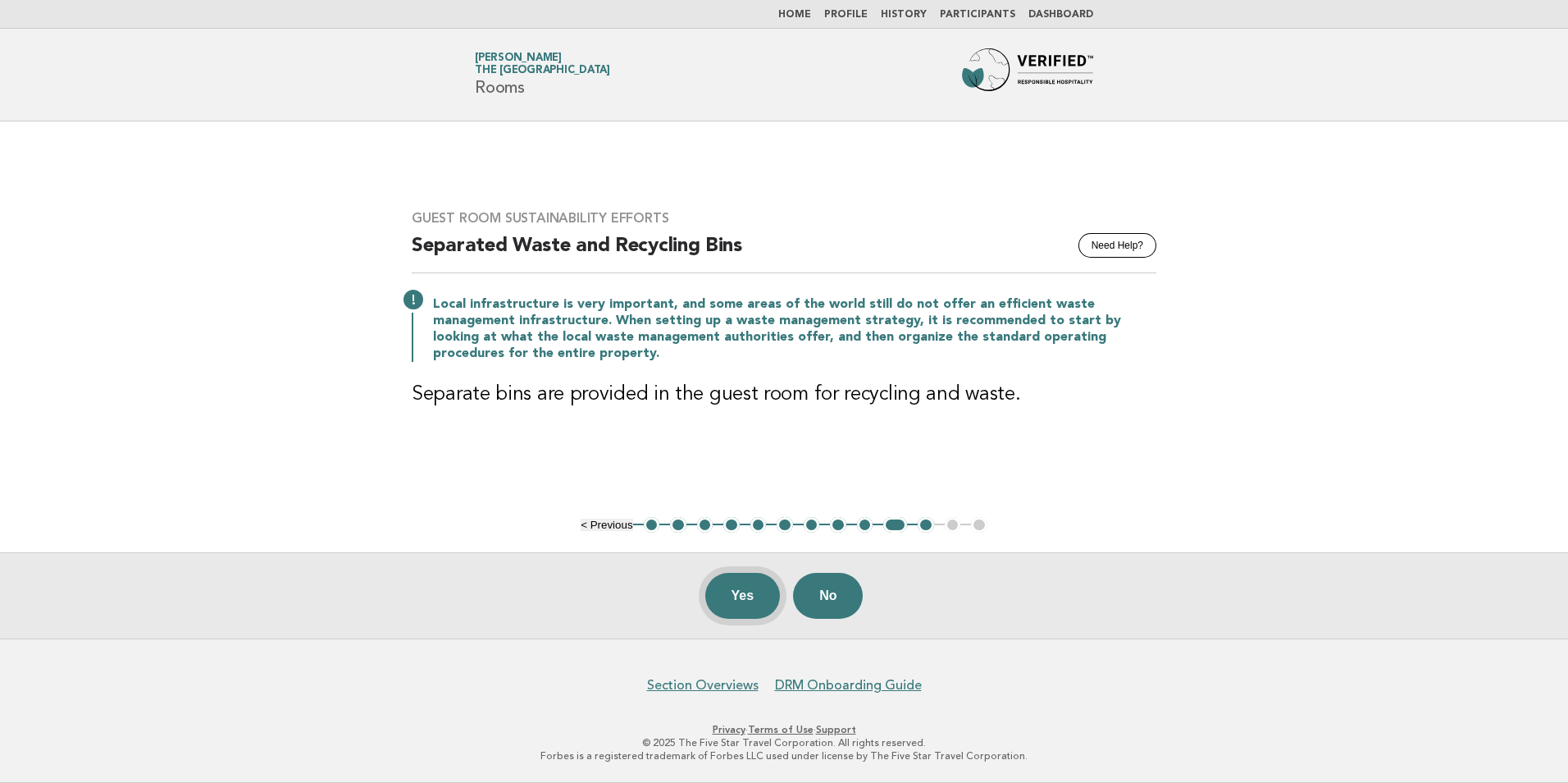
click at [757, 596] on button "Yes" at bounding box center [743, 595] width 76 height 46
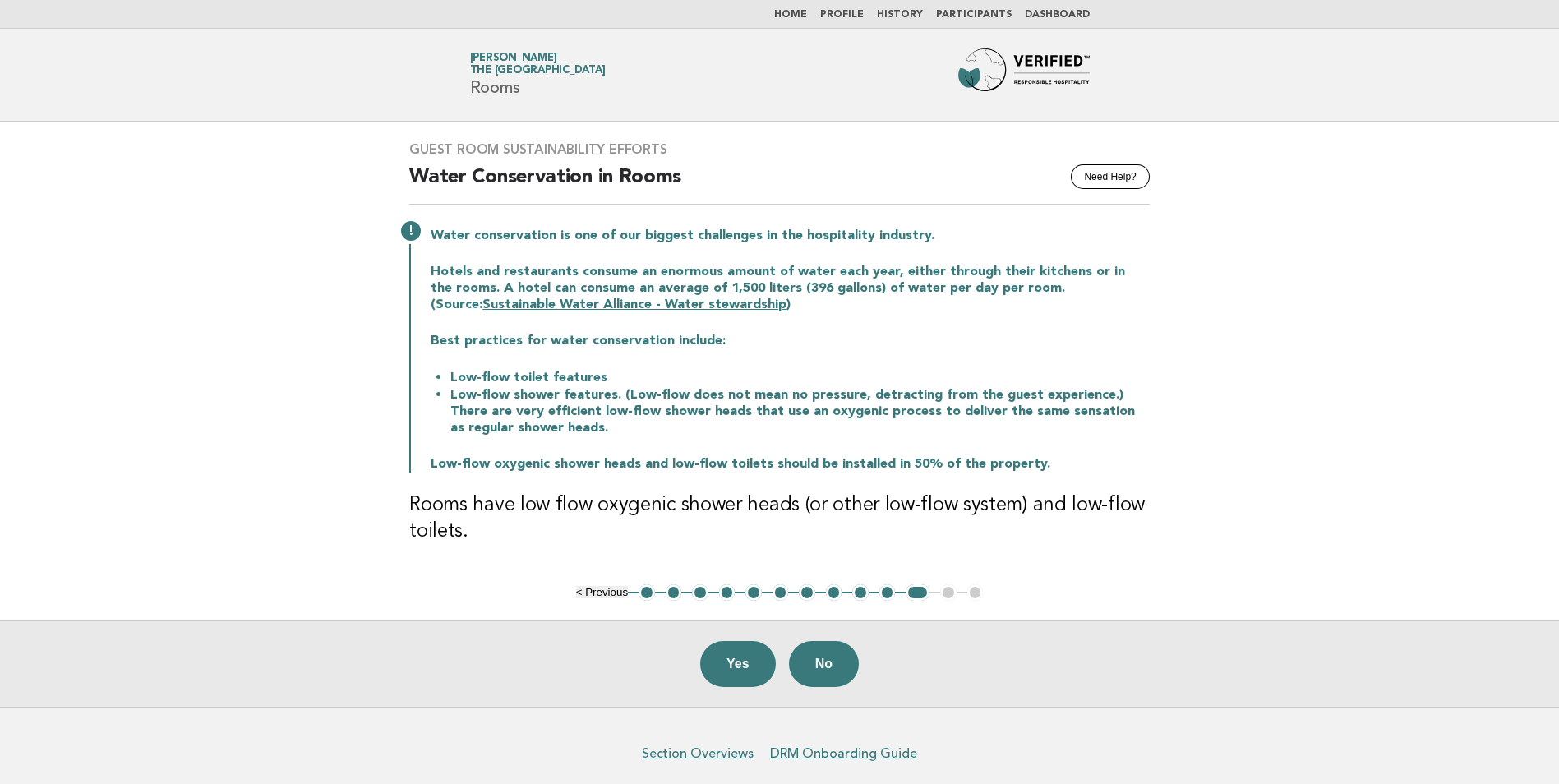
click at [533, 309] on link "Sustainable Water Alliance - Water stewardship" at bounding box center [634, 304] width 304 height 13
click at [727, 669] on button "Yes" at bounding box center [737, 663] width 76 height 46
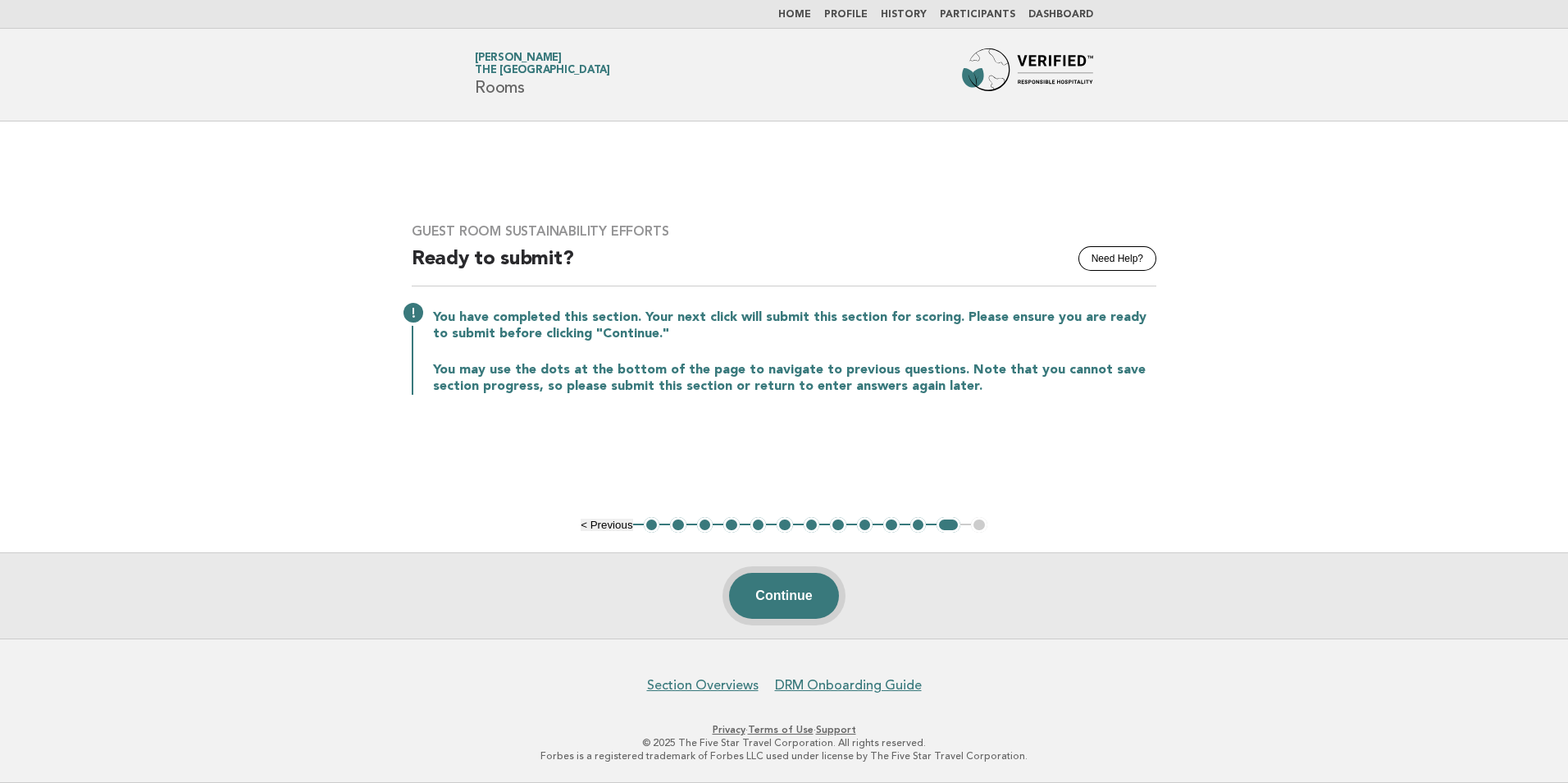
click at [783, 599] on button "Continue" at bounding box center [783, 595] width 109 height 46
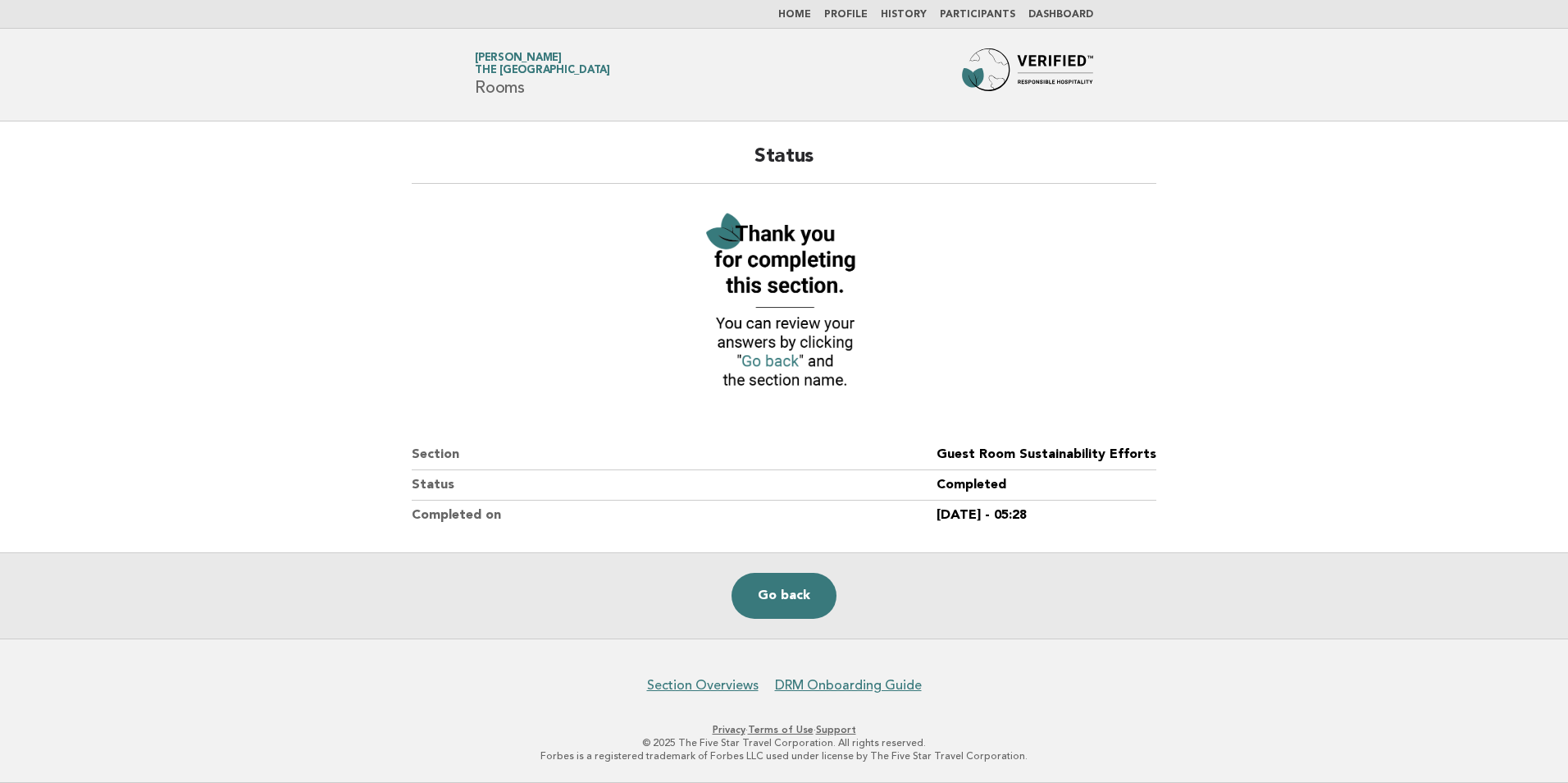
click at [812, 15] on link "Home" at bounding box center [794, 15] width 32 height 10
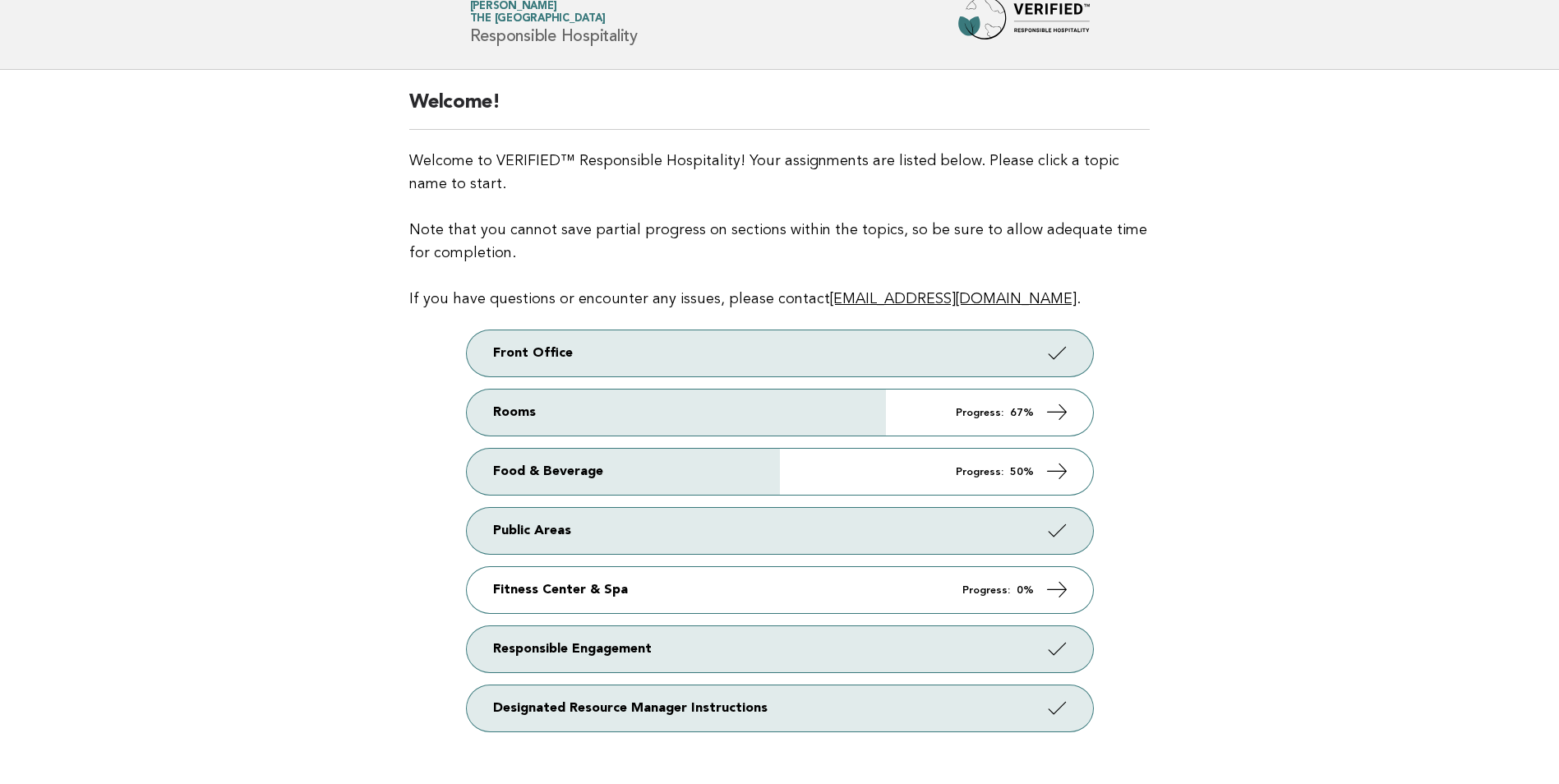
scroll to position [164, 0]
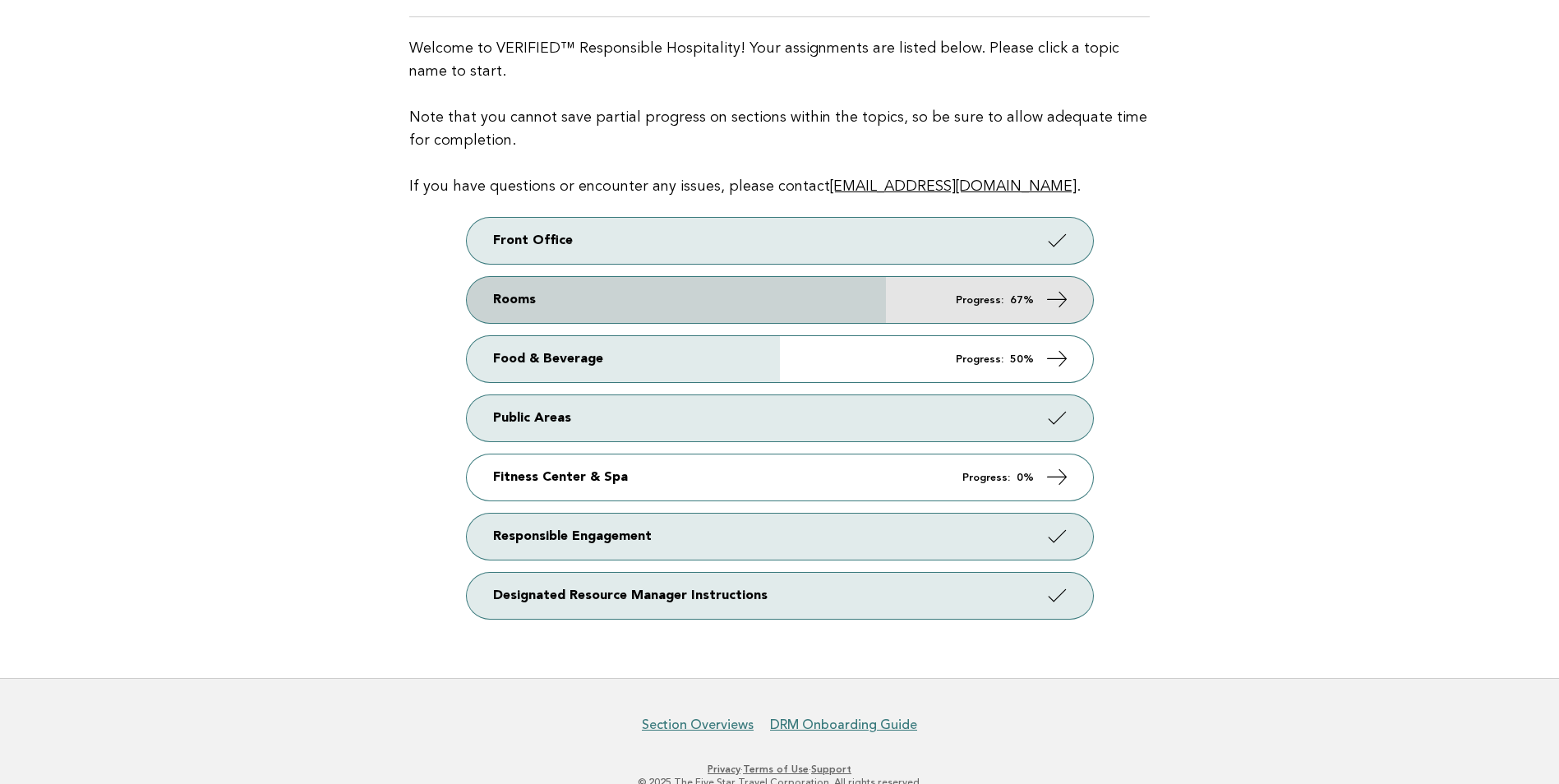
click at [766, 305] on link "Rooms Progress: 67%" at bounding box center [780, 299] width 626 height 46
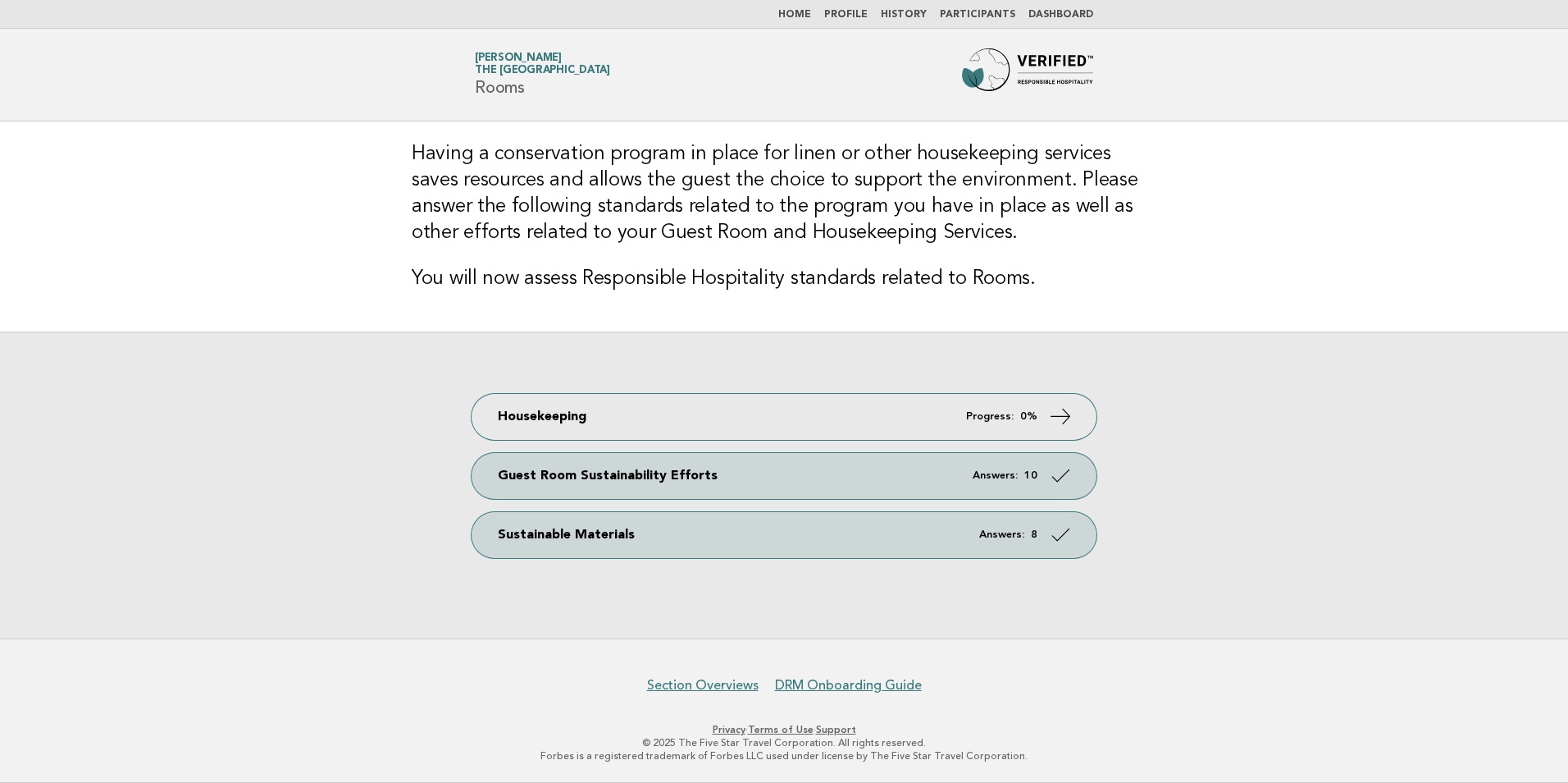
click at [798, 17] on link "Home" at bounding box center [794, 15] width 32 height 10
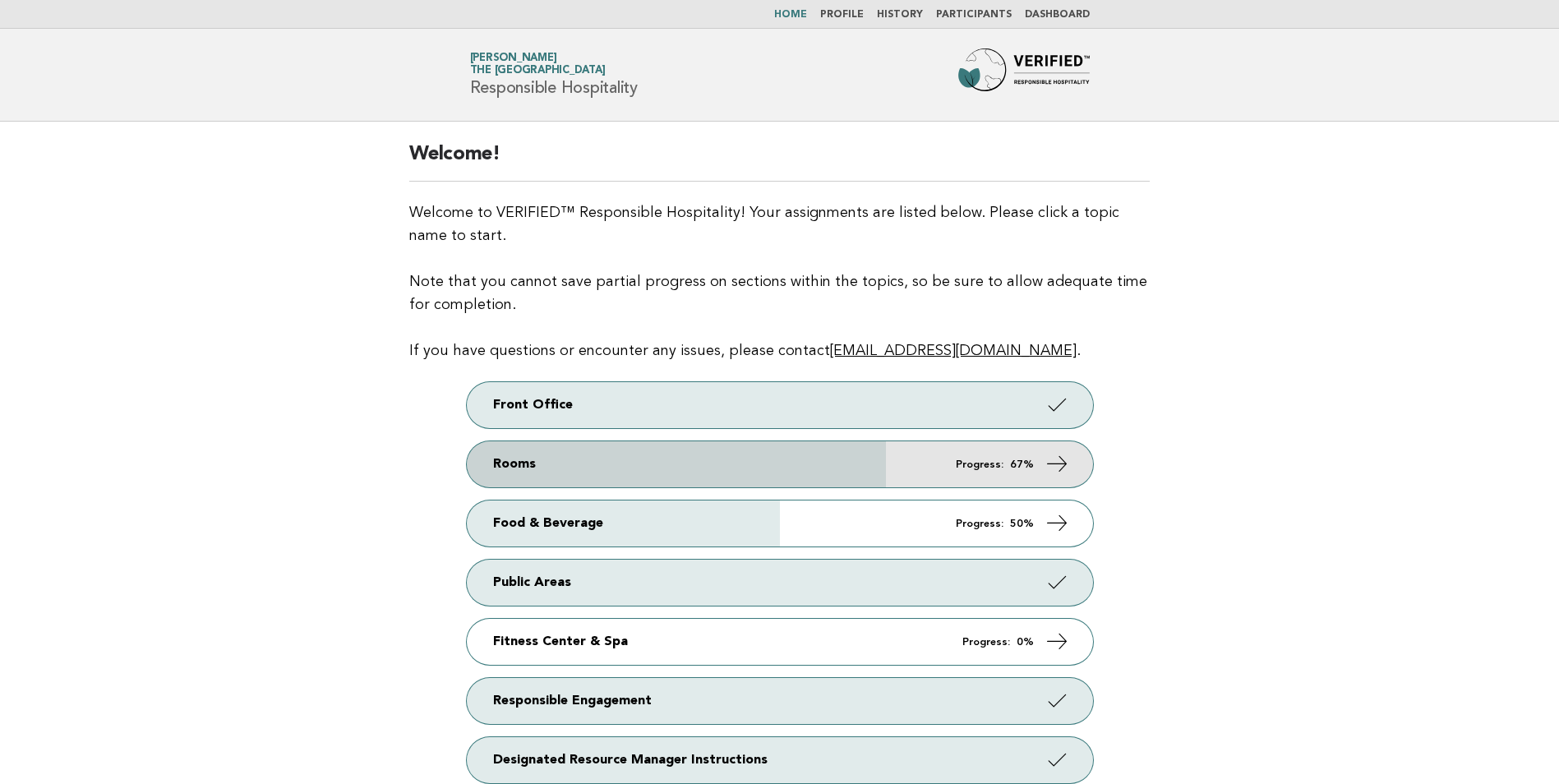
click at [615, 452] on link "Rooms Progress: 67%" at bounding box center [780, 463] width 626 height 46
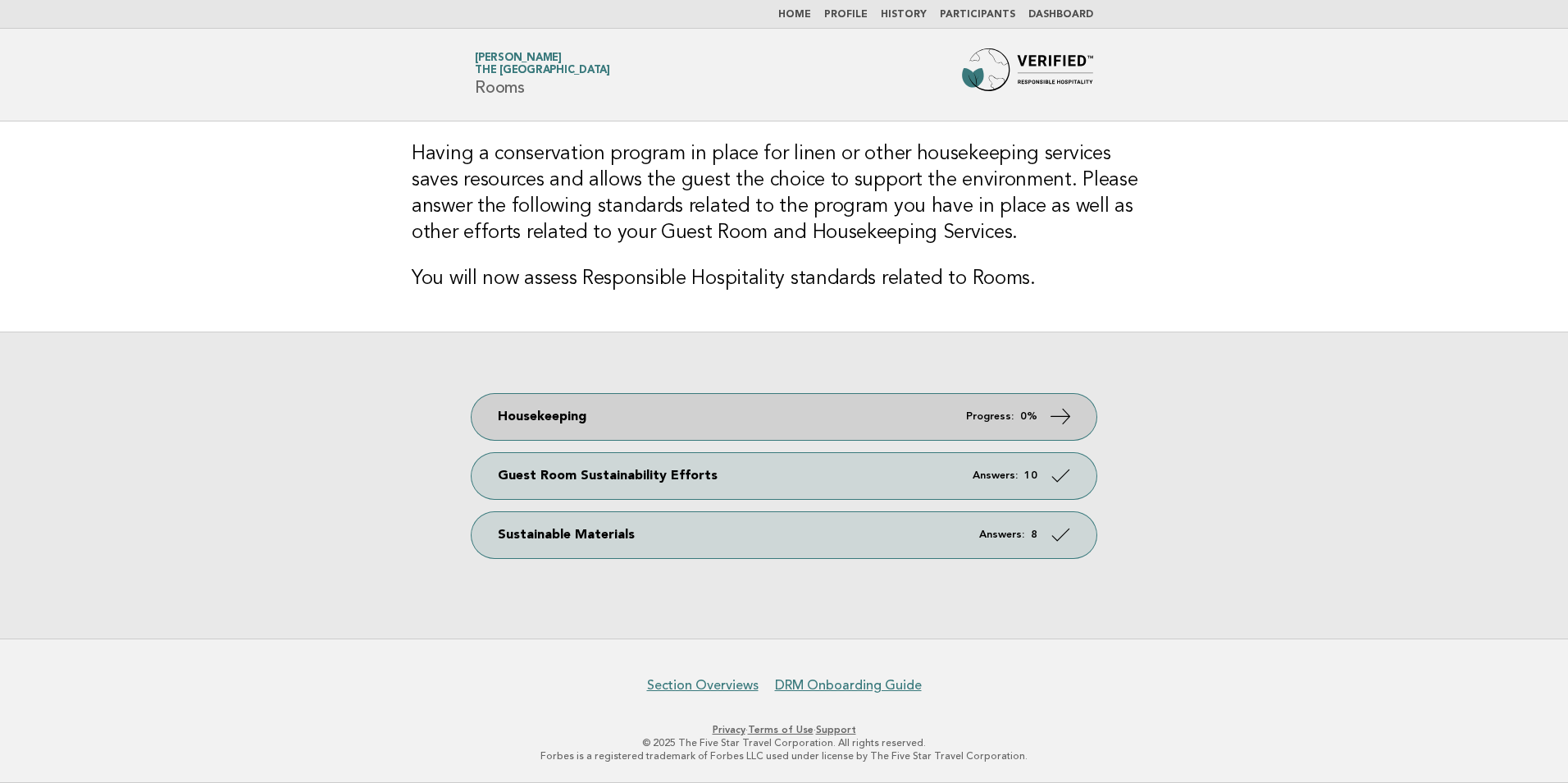
click at [564, 434] on link "Housekeeping Progress: 0%" at bounding box center [784, 417] width 625 height 46
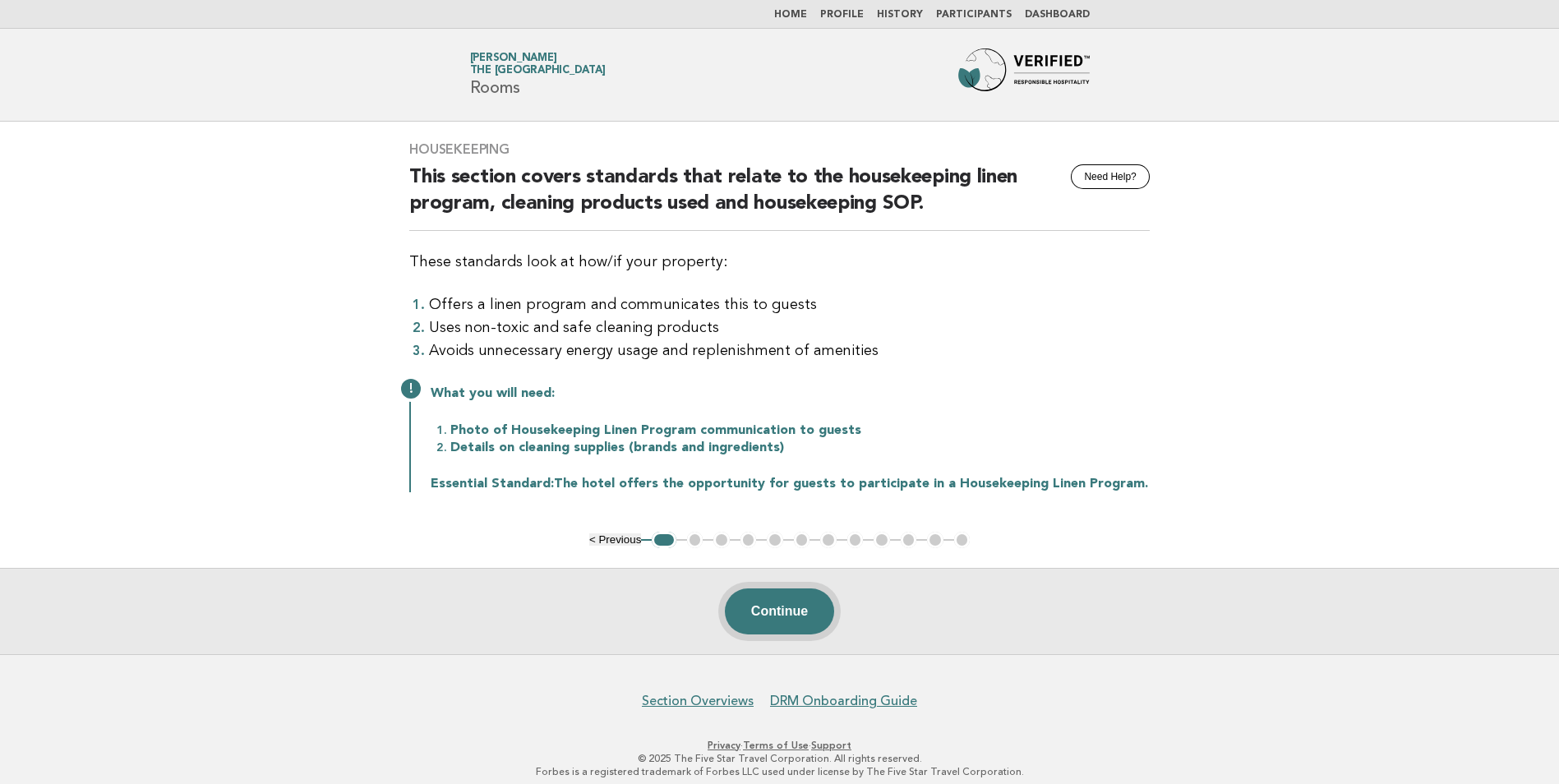
click at [782, 596] on button "Continue" at bounding box center [779, 611] width 109 height 46
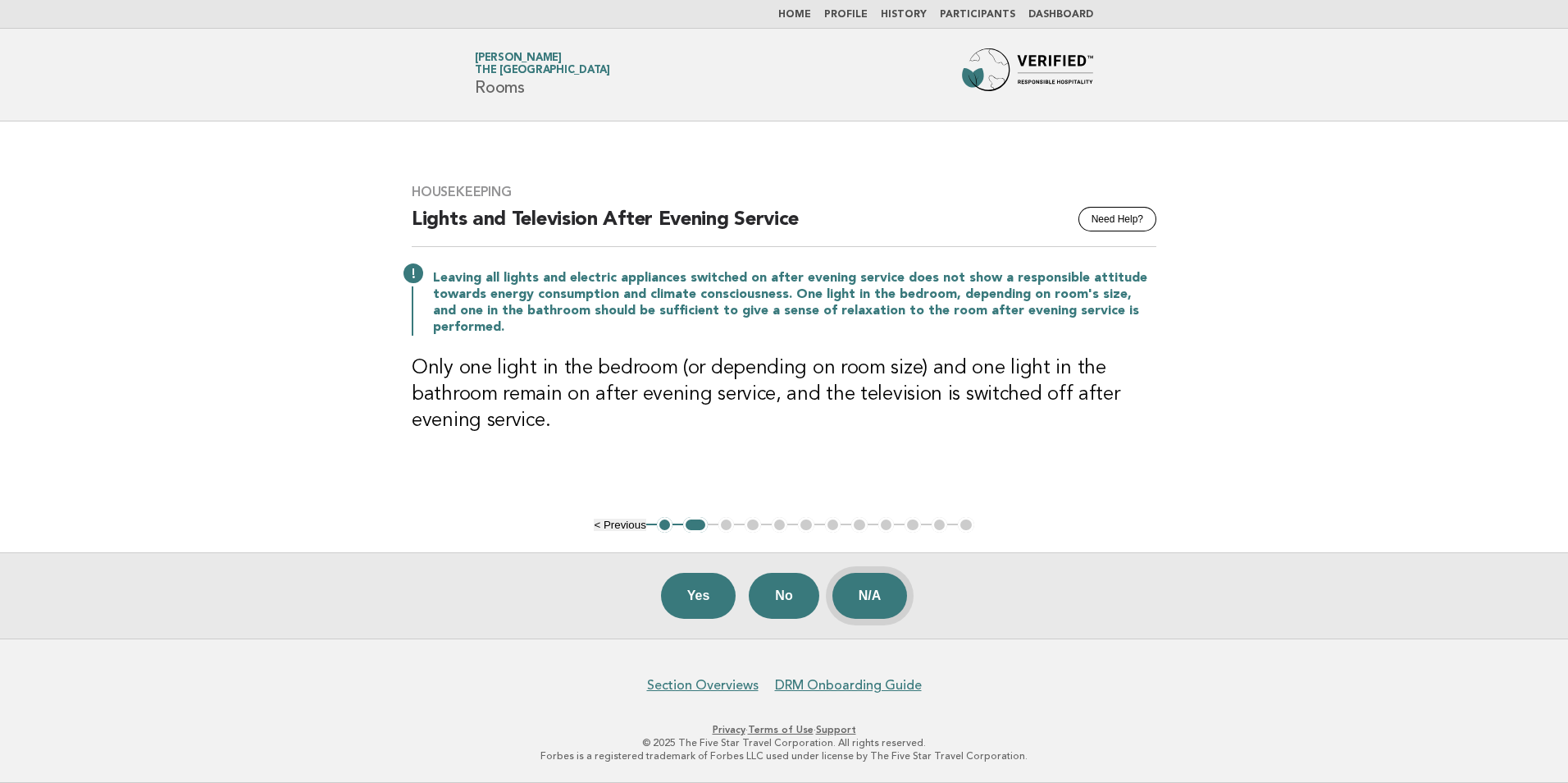
click at [866, 611] on button "N/A" at bounding box center [869, 595] width 76 height 46
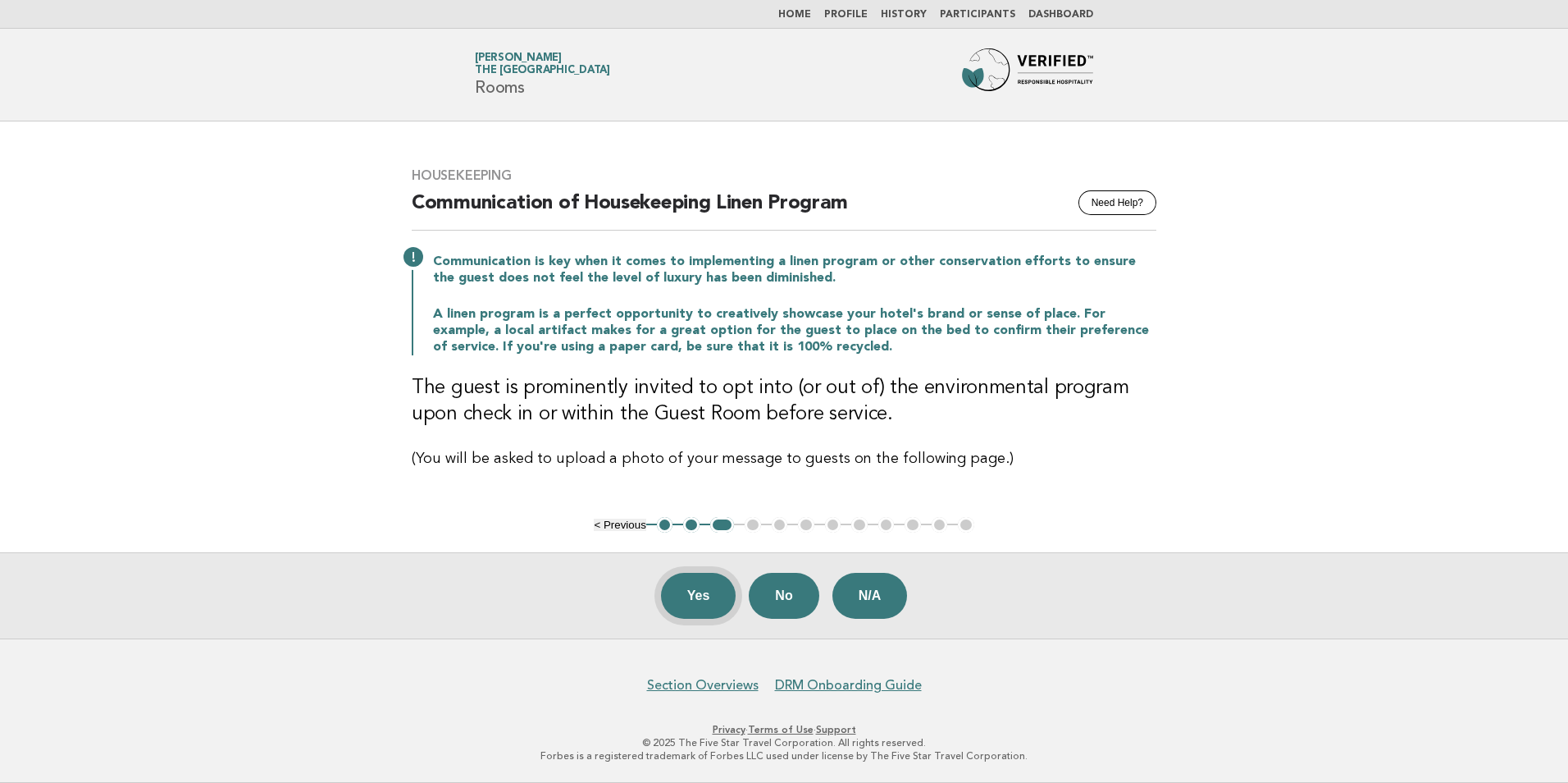
click at [712, 599] on button "Yes" at bounding box center [699, 595] width 76 height 46
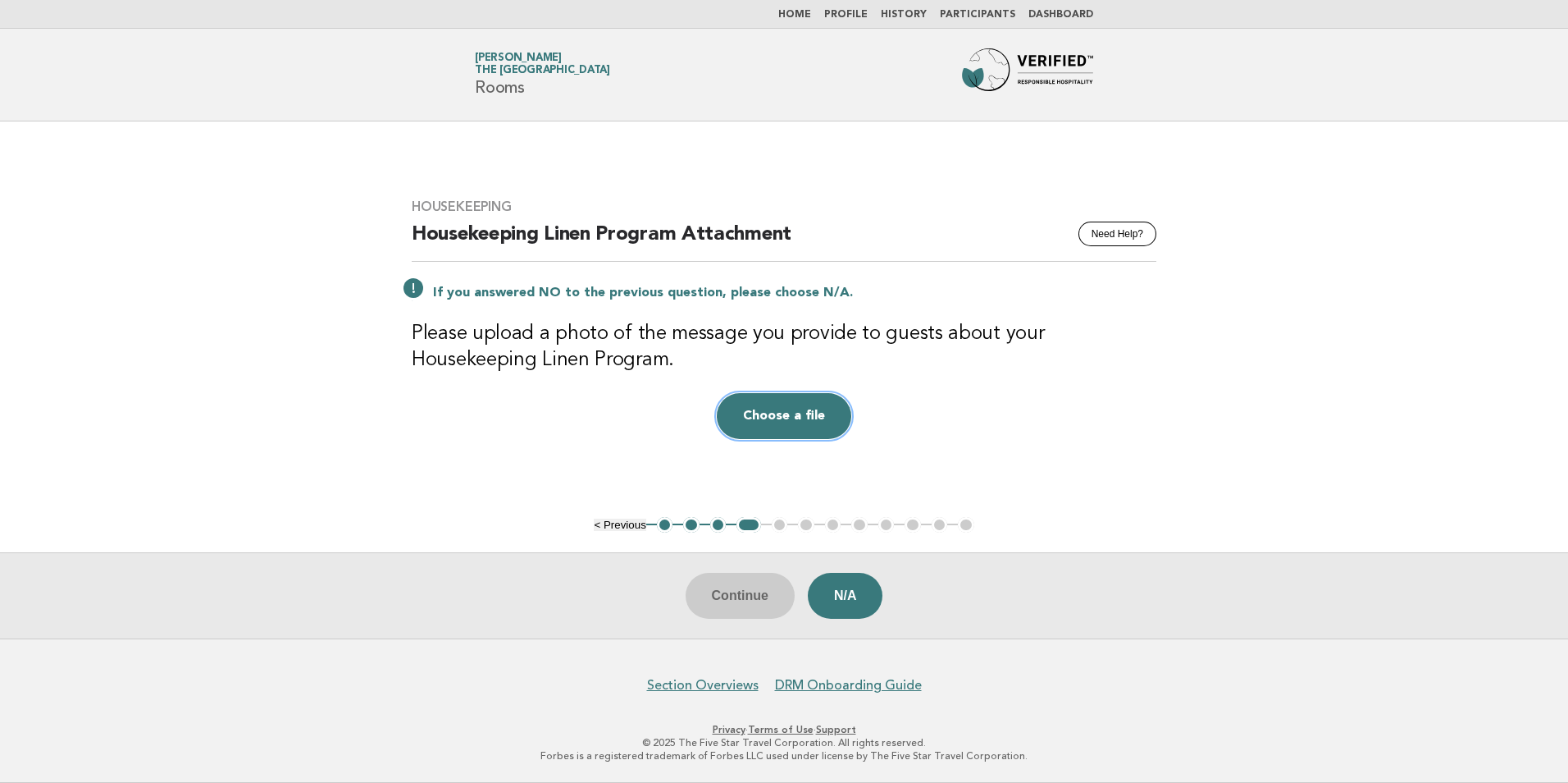
click at [760, 417] on button "Choose a file" at bounding box center [784, 416] width 135 height 46
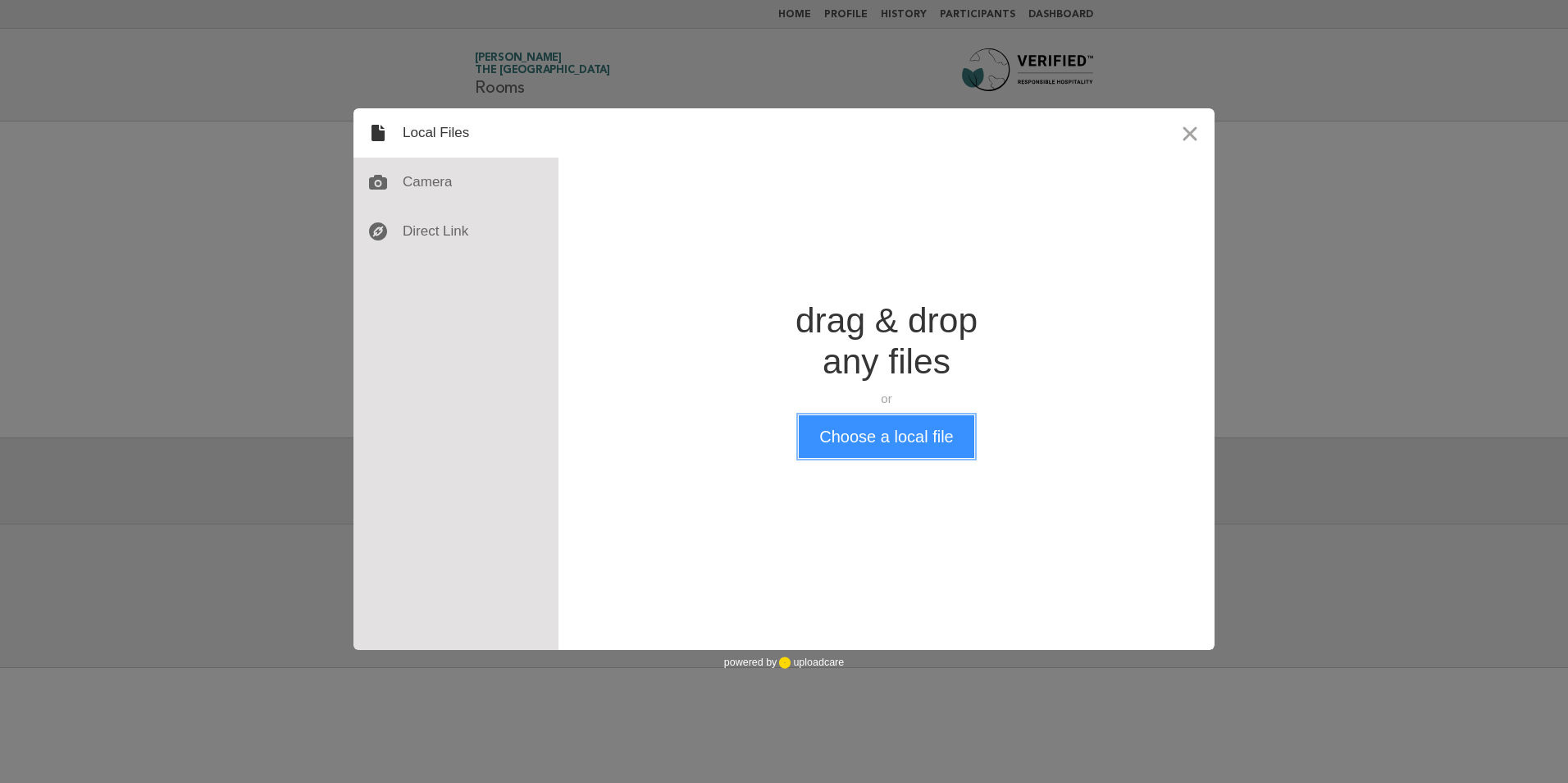
click at [914, 435] on button "Choose a local file" at bounding box center [886, 435] width 175 height 42
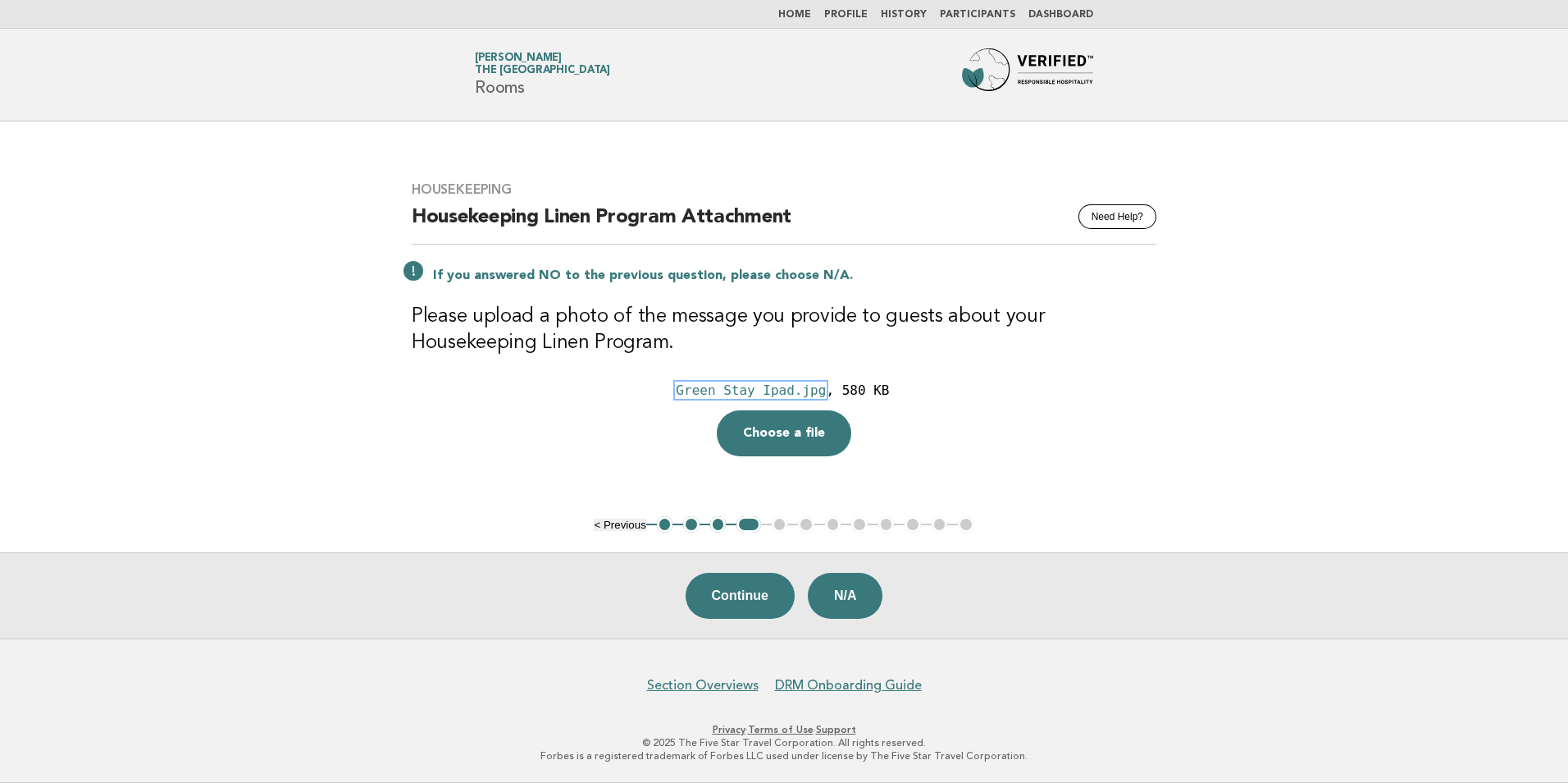
click at [774, 385] on div "Green Stay Ipad.jpg" at bounding box center [751, 390] width 150 height 16
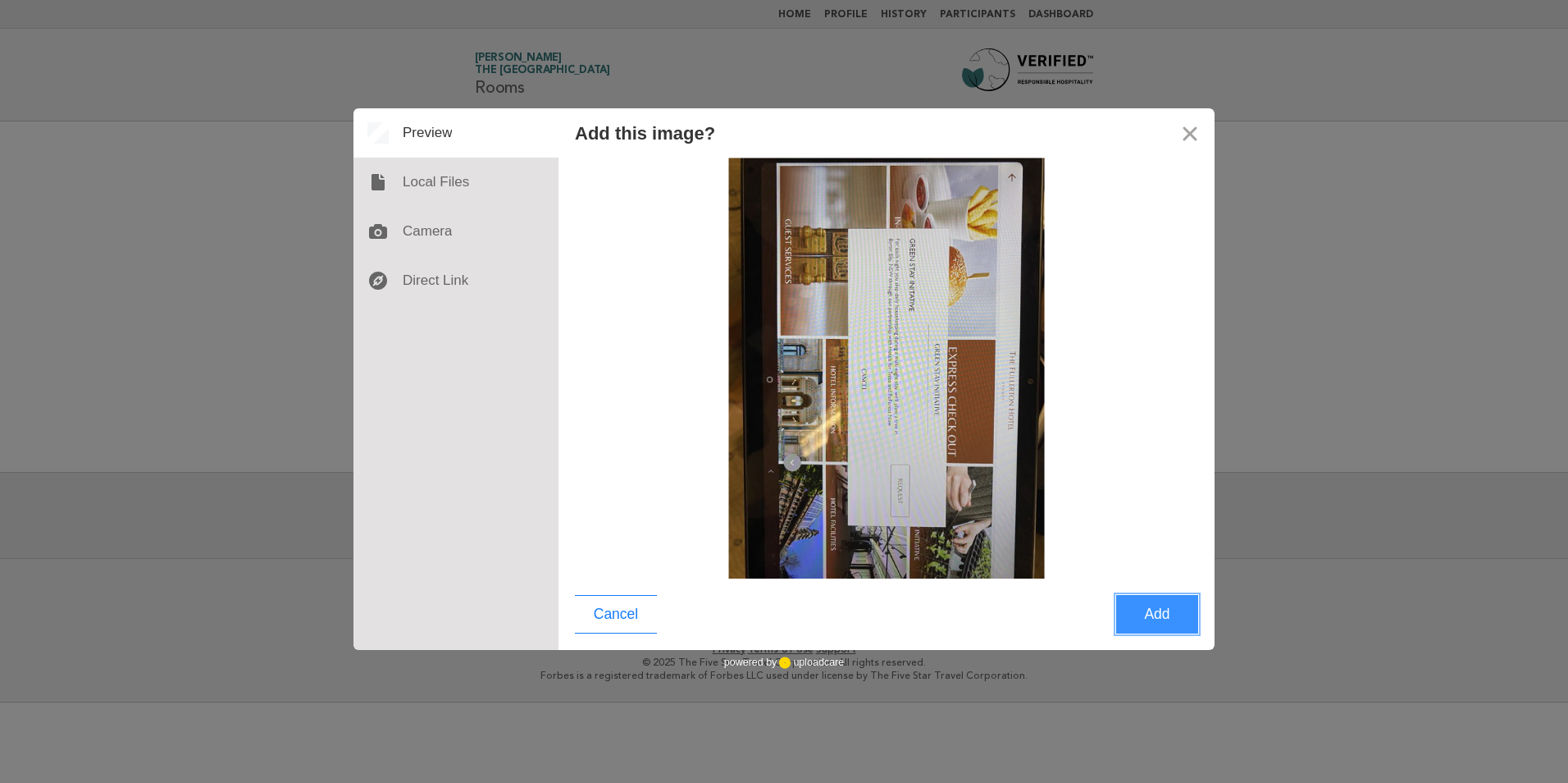
click at [1163, 612] on button "Add" at bounding box center [1156, 613] width 82 height 38
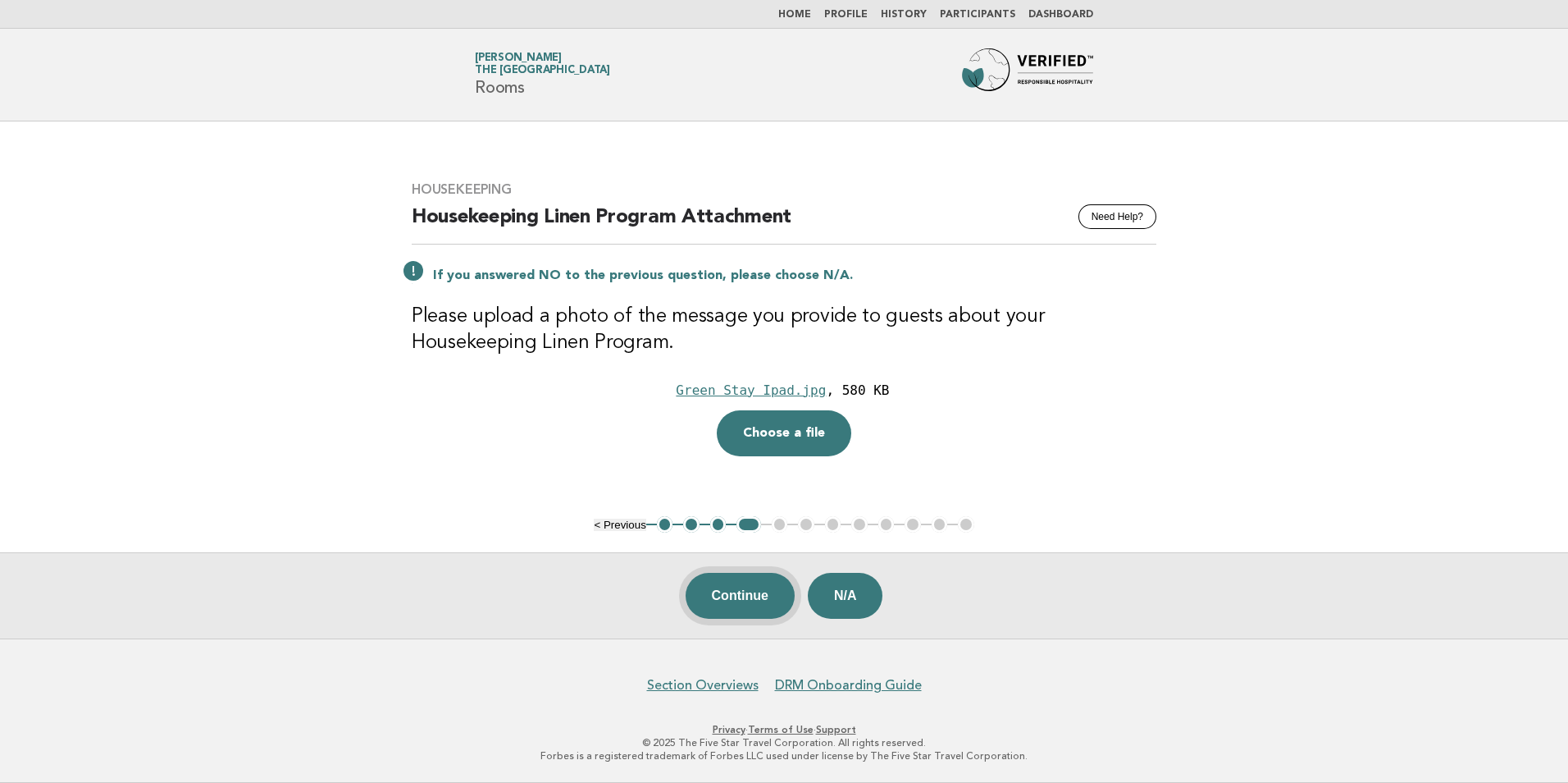
click at [728, 602] on button "Continue" at bounding box center [740, 595] width 109 height 46
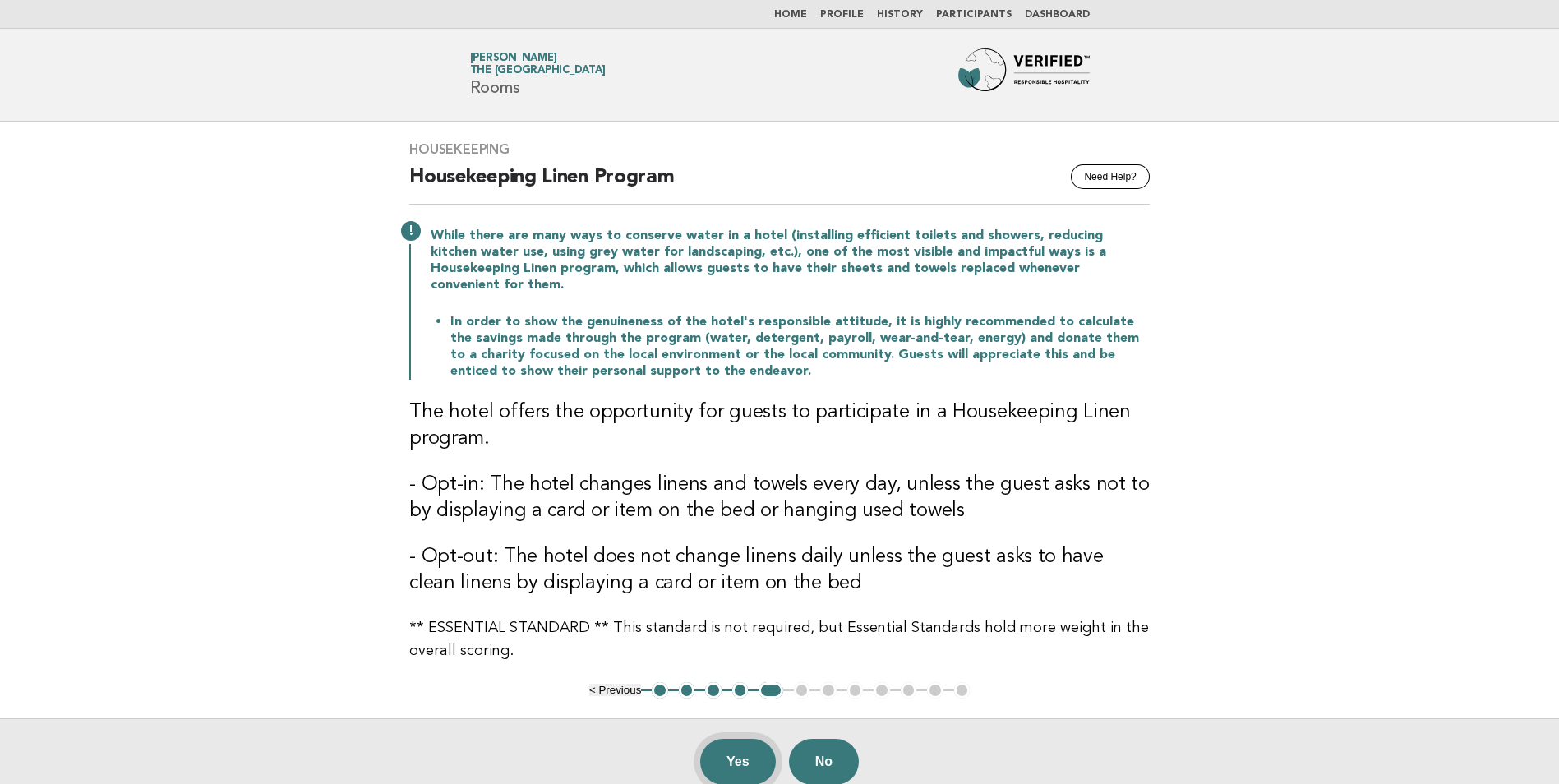
click at [739, 749] on button "Yes" at bounding box center [737, 761] width 76 height 46
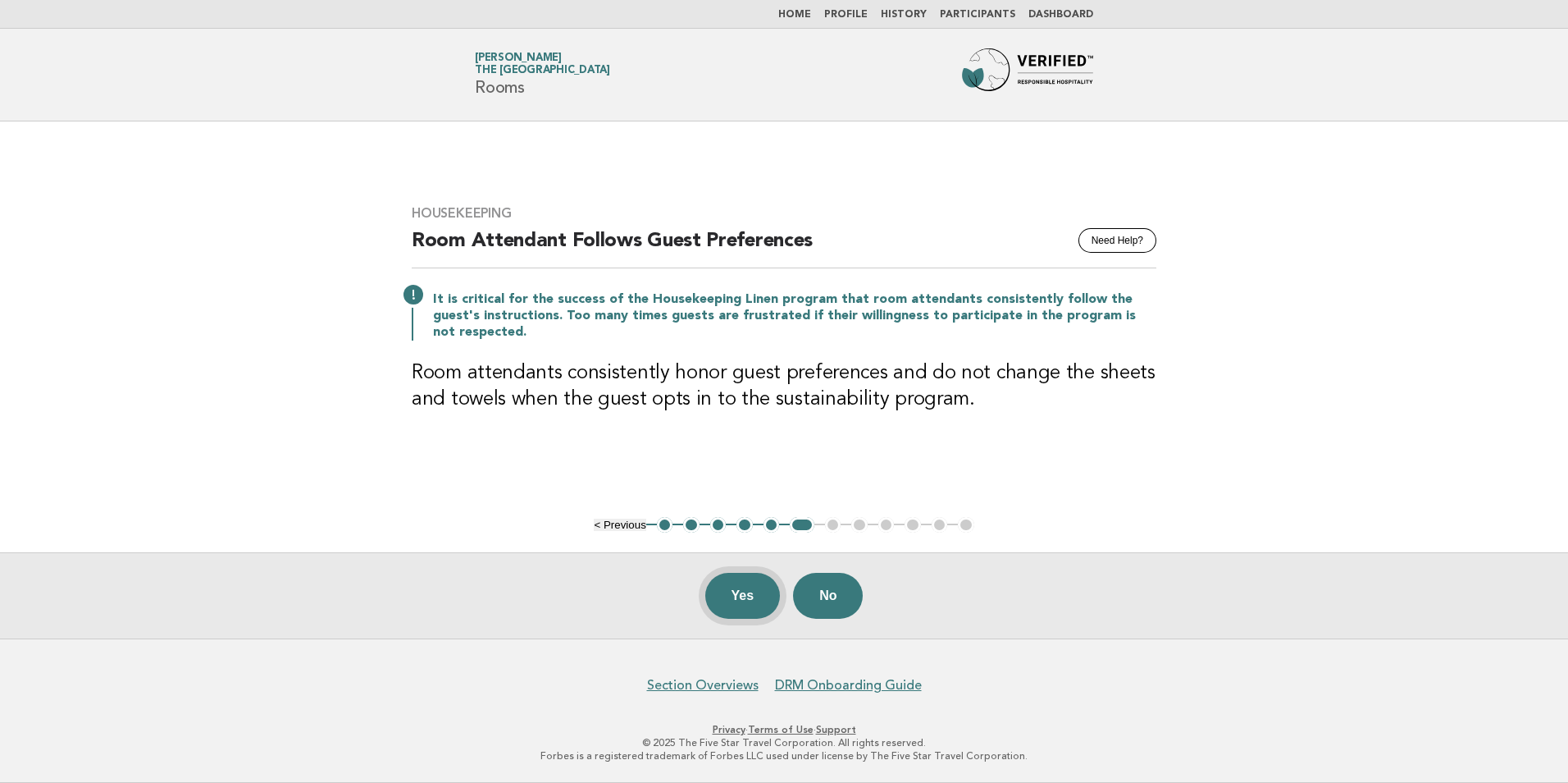
click at [748, 589] on button "Yes" at bounding box center [743, 595] width 76 height 46
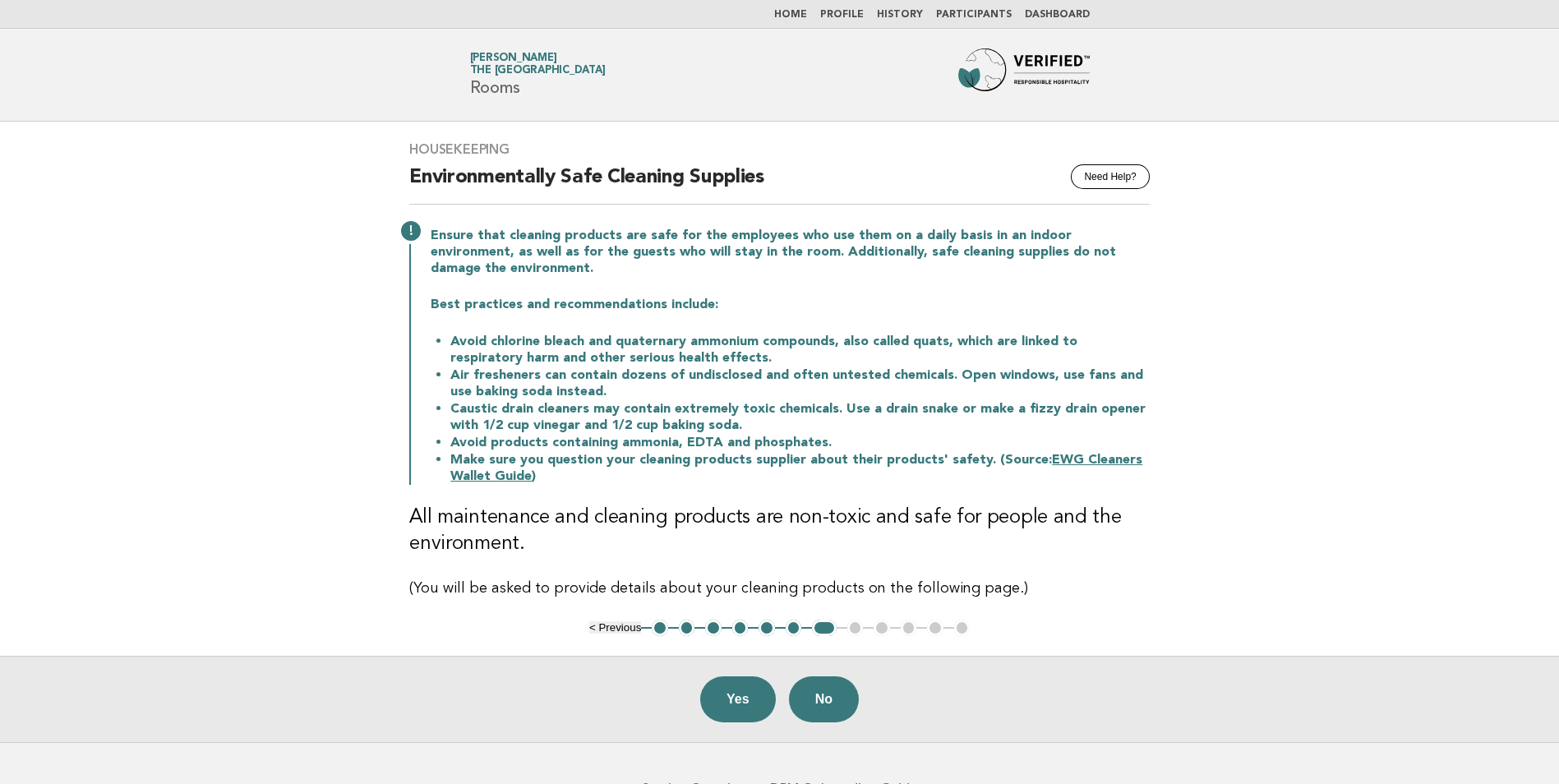
drag, startPoint x: 727, startPoint y: 692, endPoint x: 758, endPoint y: 649, distance: 53.0
click at [727, 692] on button "Yes" at bounding box center [737, 698] width 76 height 46
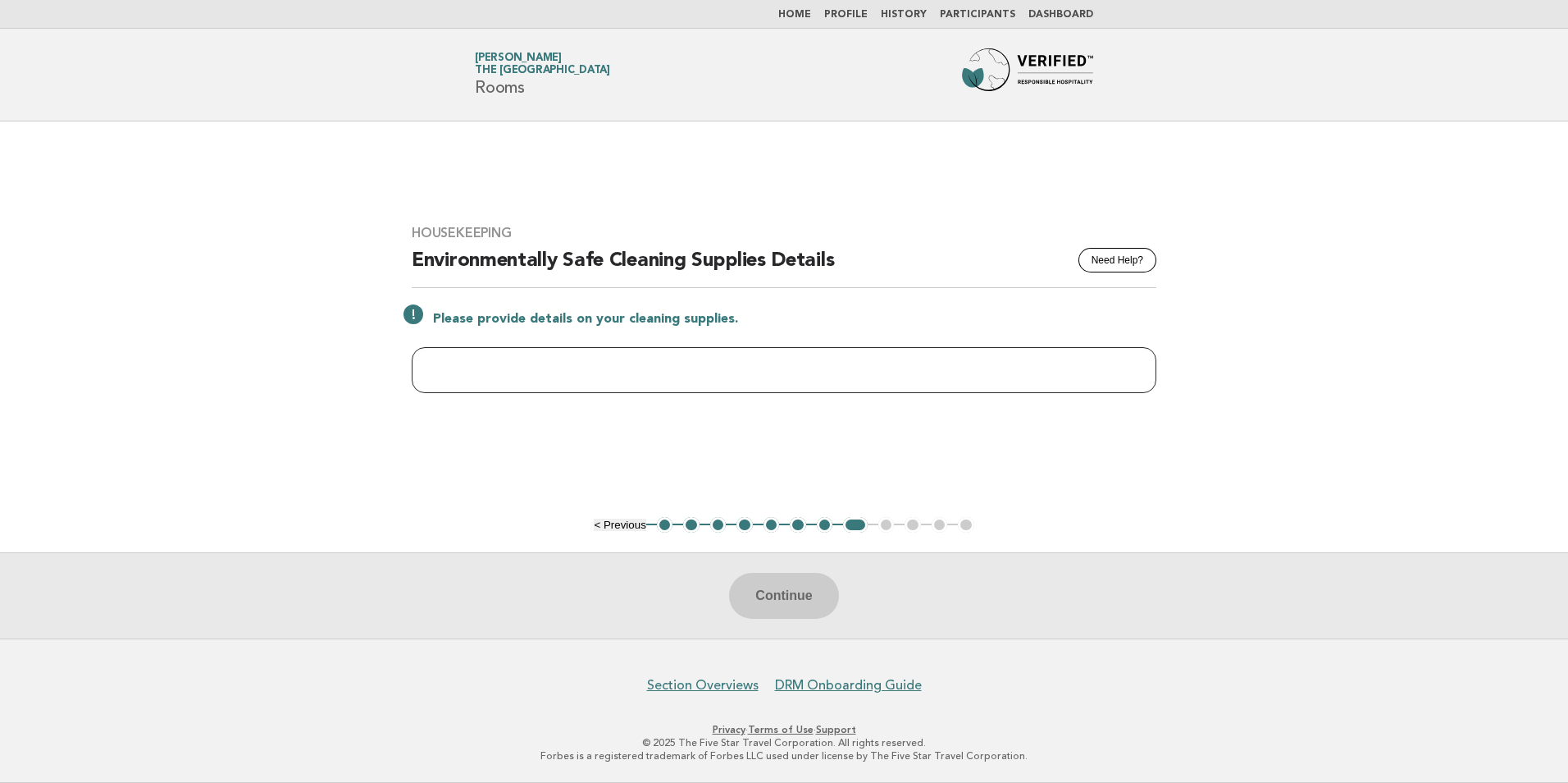
click at [585, 365] on input "text" at bounding box center [784, 369] width 745 height 46
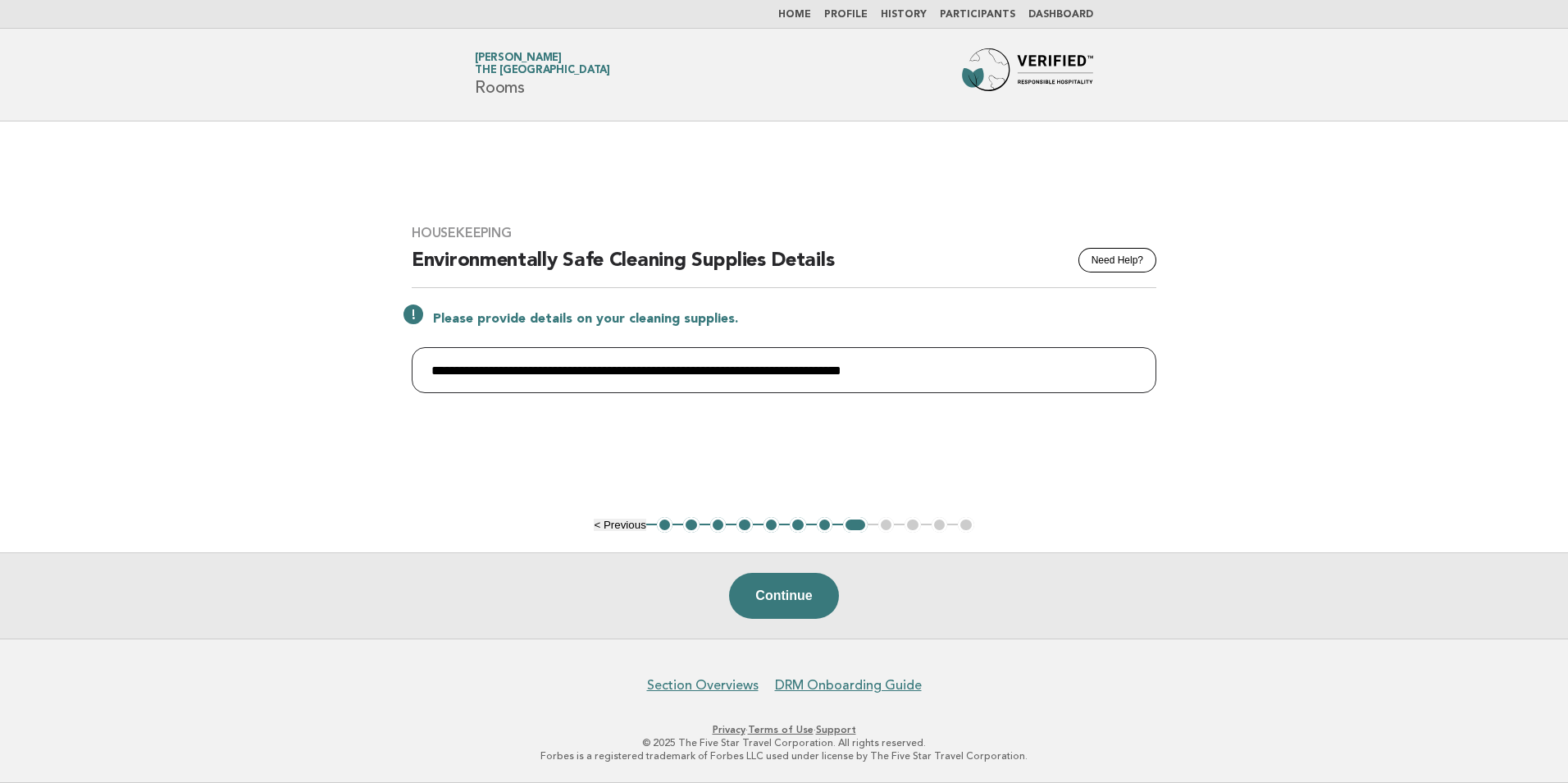
click at [985, 376] on input "**********" at bounding box center [784, 369] width 745 height 46
type input "**********"
click at [811, 599] on button "Continue" at bounding box center [783, 595] width 109 height 46
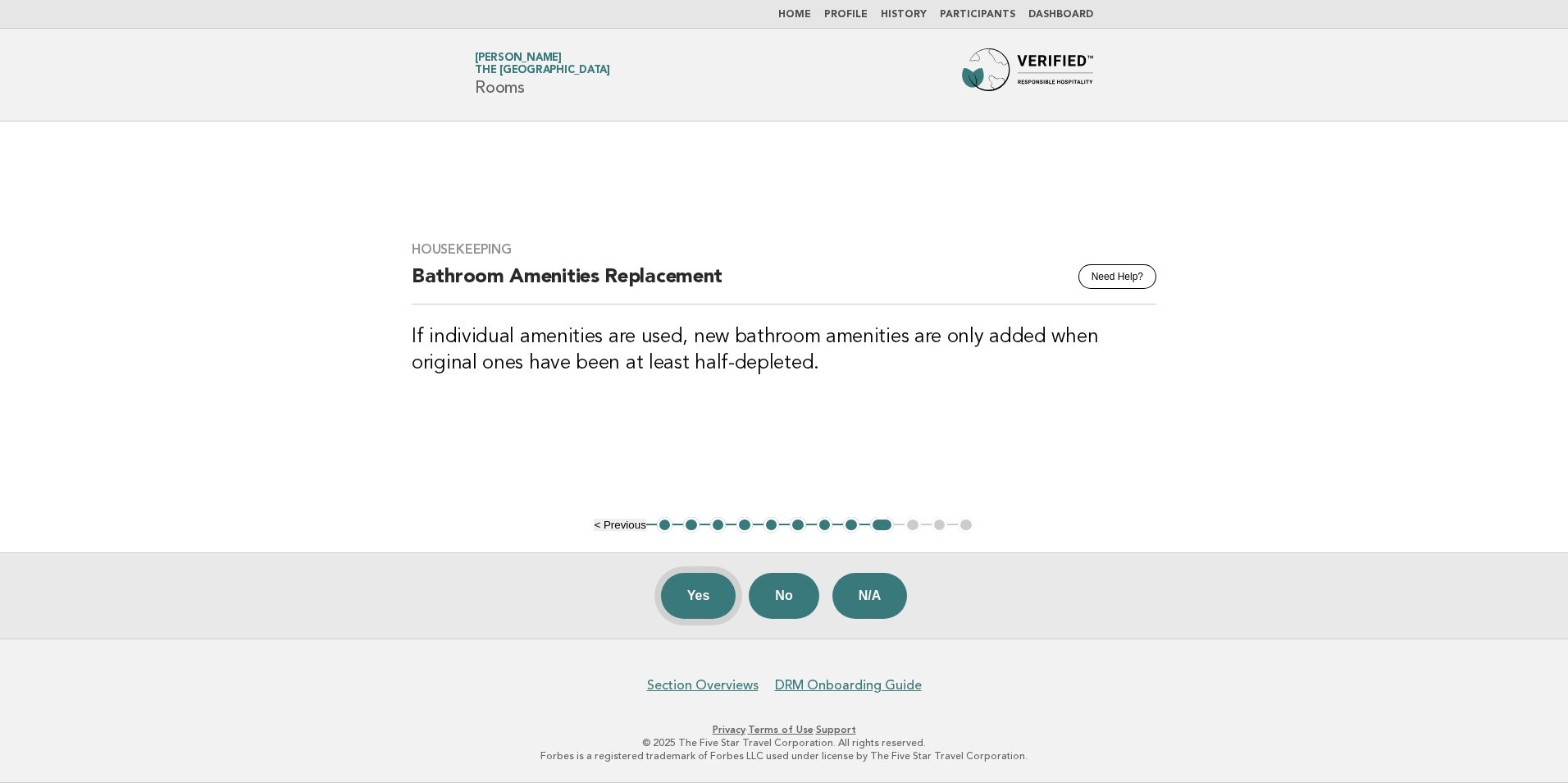
click at [696, 590] on button "Yes" at bounding box center [699, 595] width 76 height 46
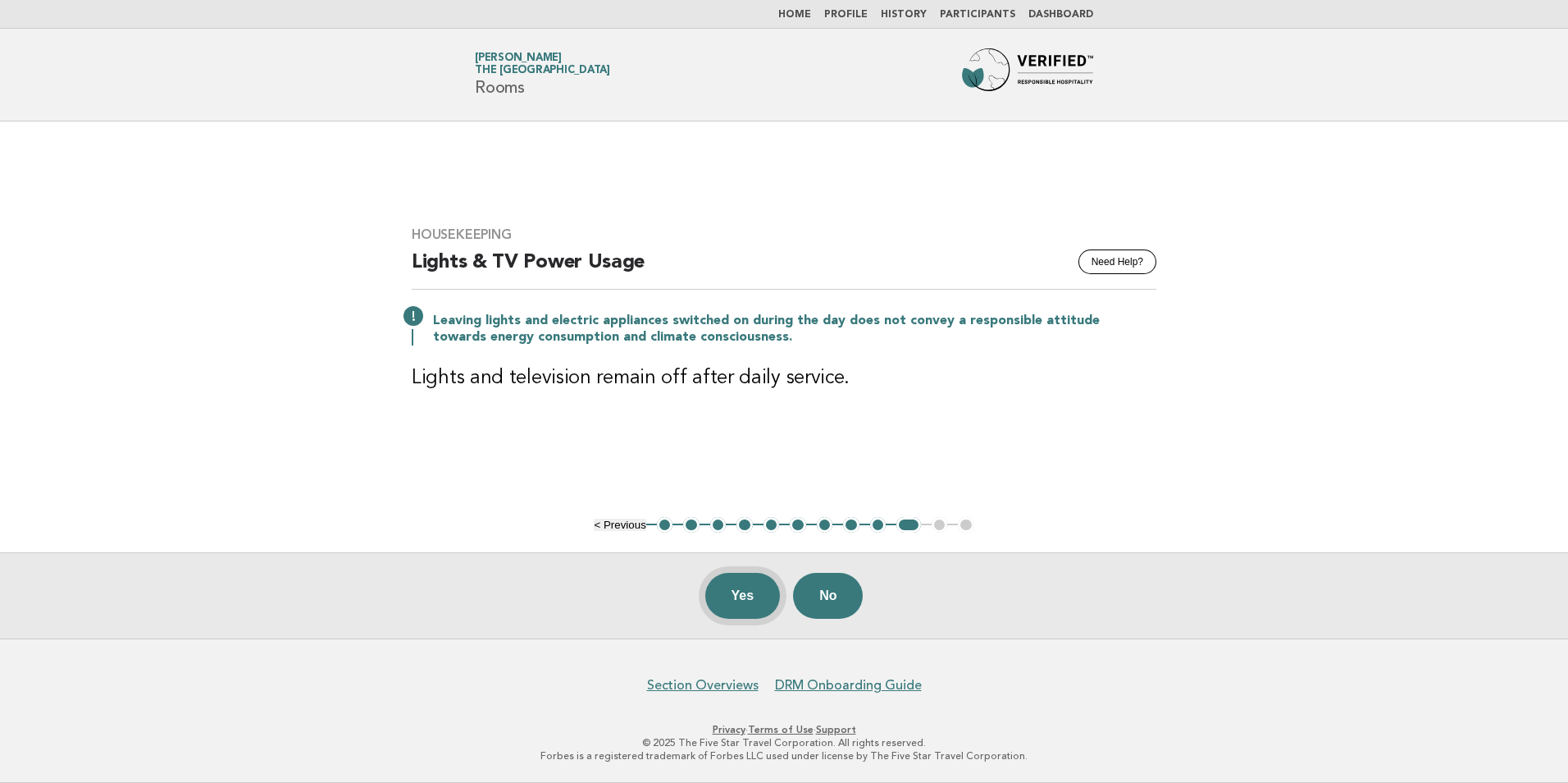
click at [734, 601] on button "Yes" at bounding box center [743, 595] width 76 height 46
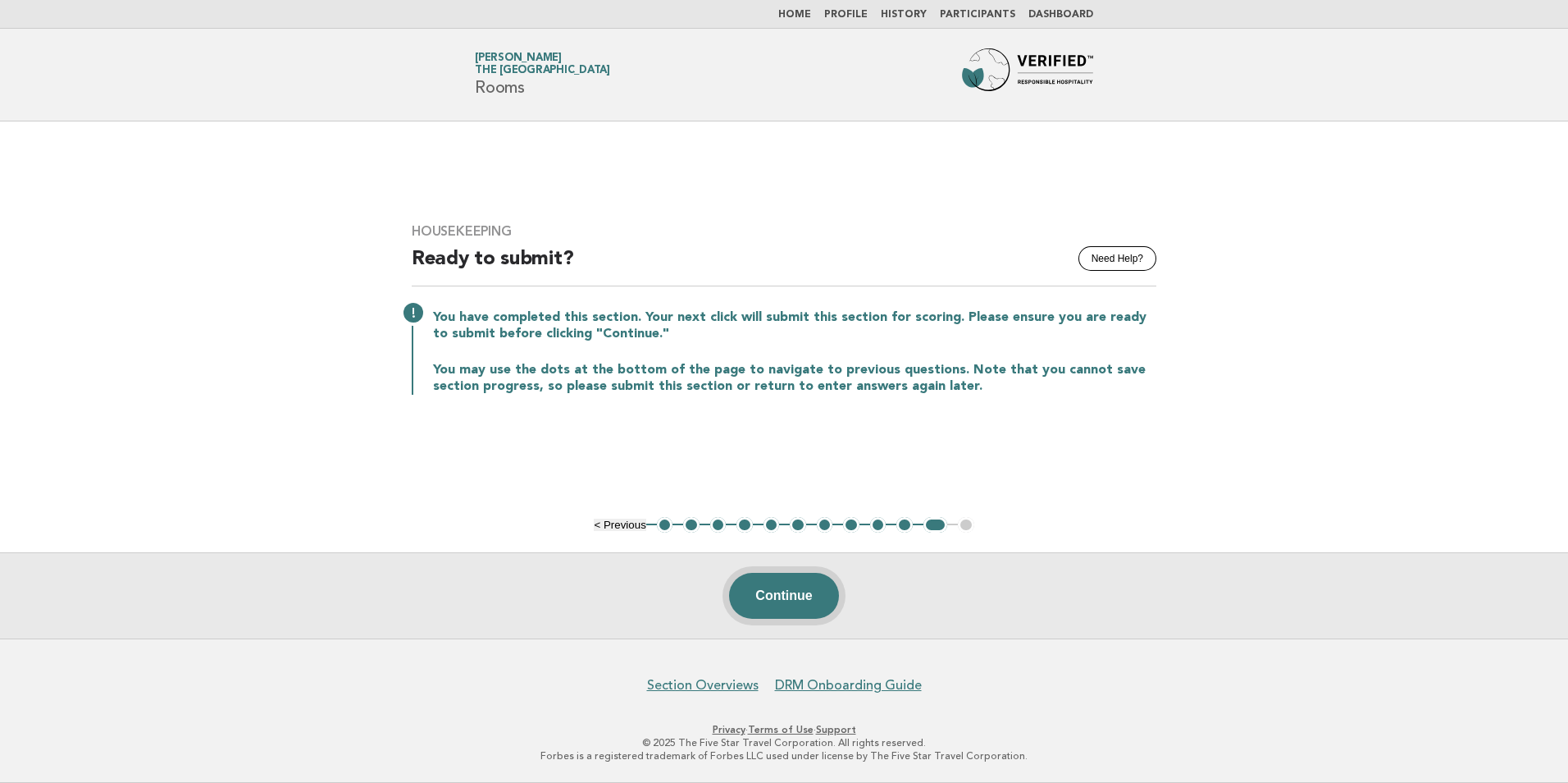
click at [765, 589] on button "Continue" at bounding box center [783, 595] width 109 height 46
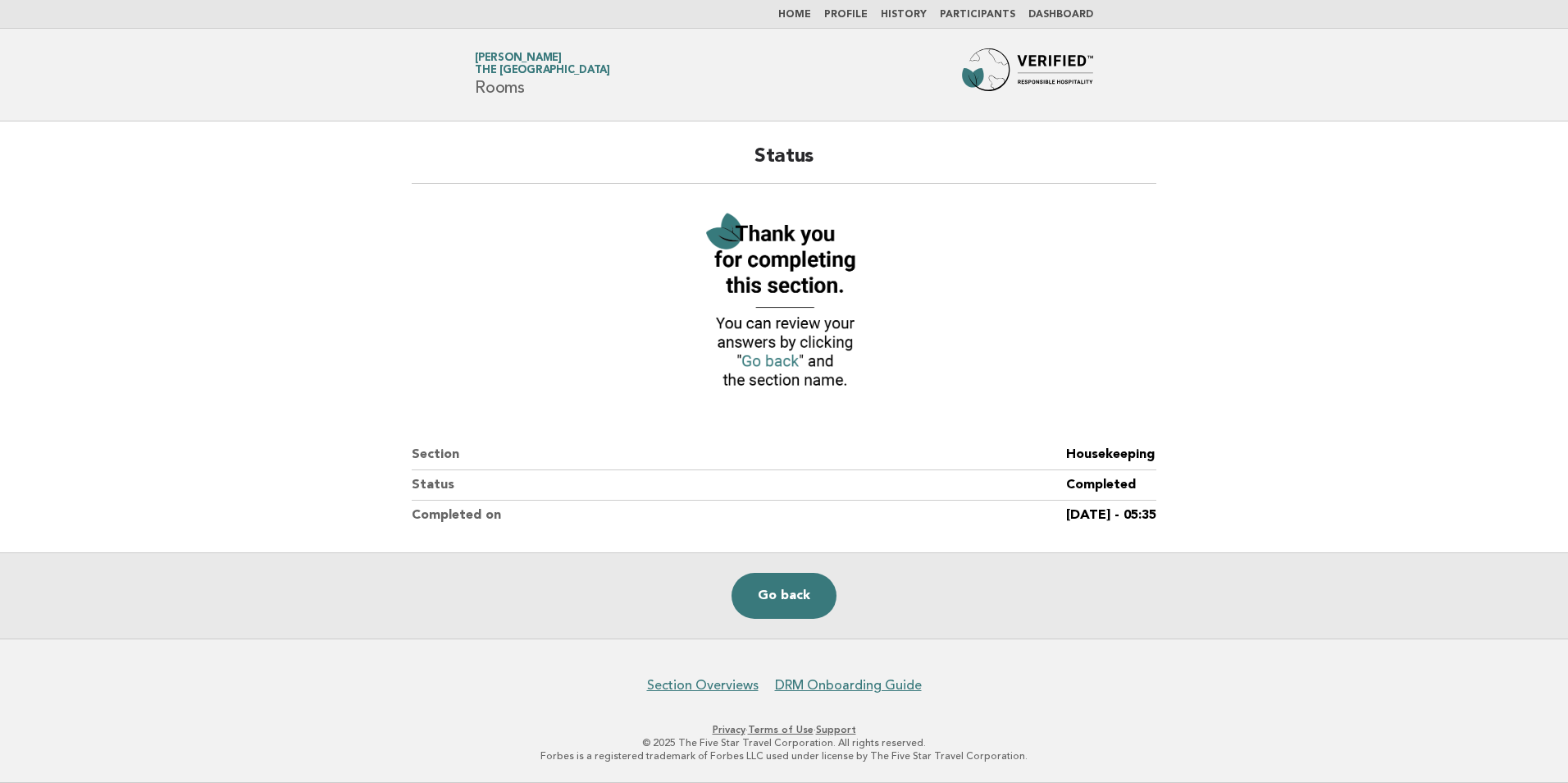
click at [798, 26] on nav "Home Profile History Participants Dashboard" at bounding box center [784, 14] width 1568 height 28
click at [798, 19] on link "Home" at bounding box center [794, 15] width 32 height 10
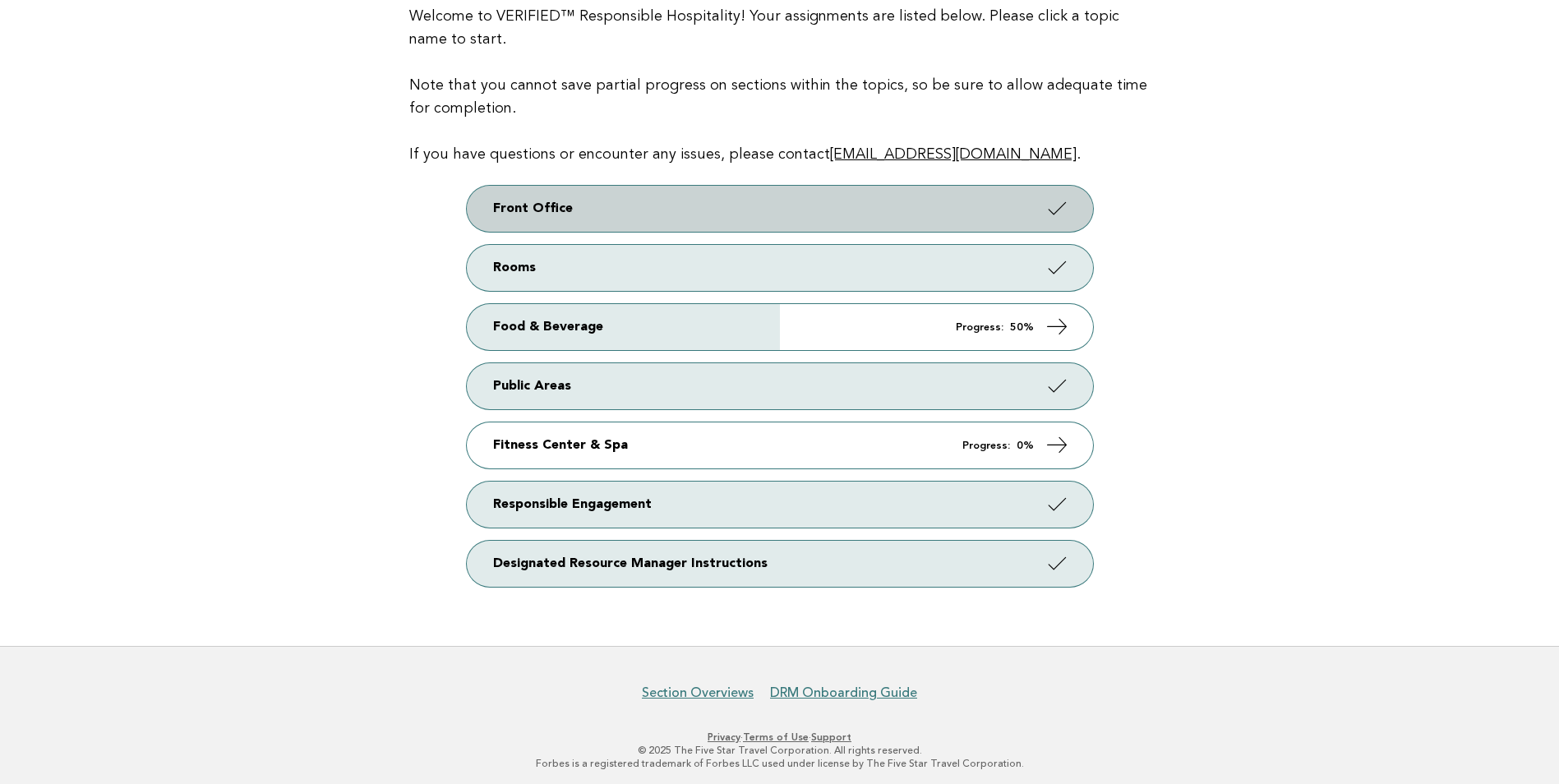
scroll to position [202, 0]
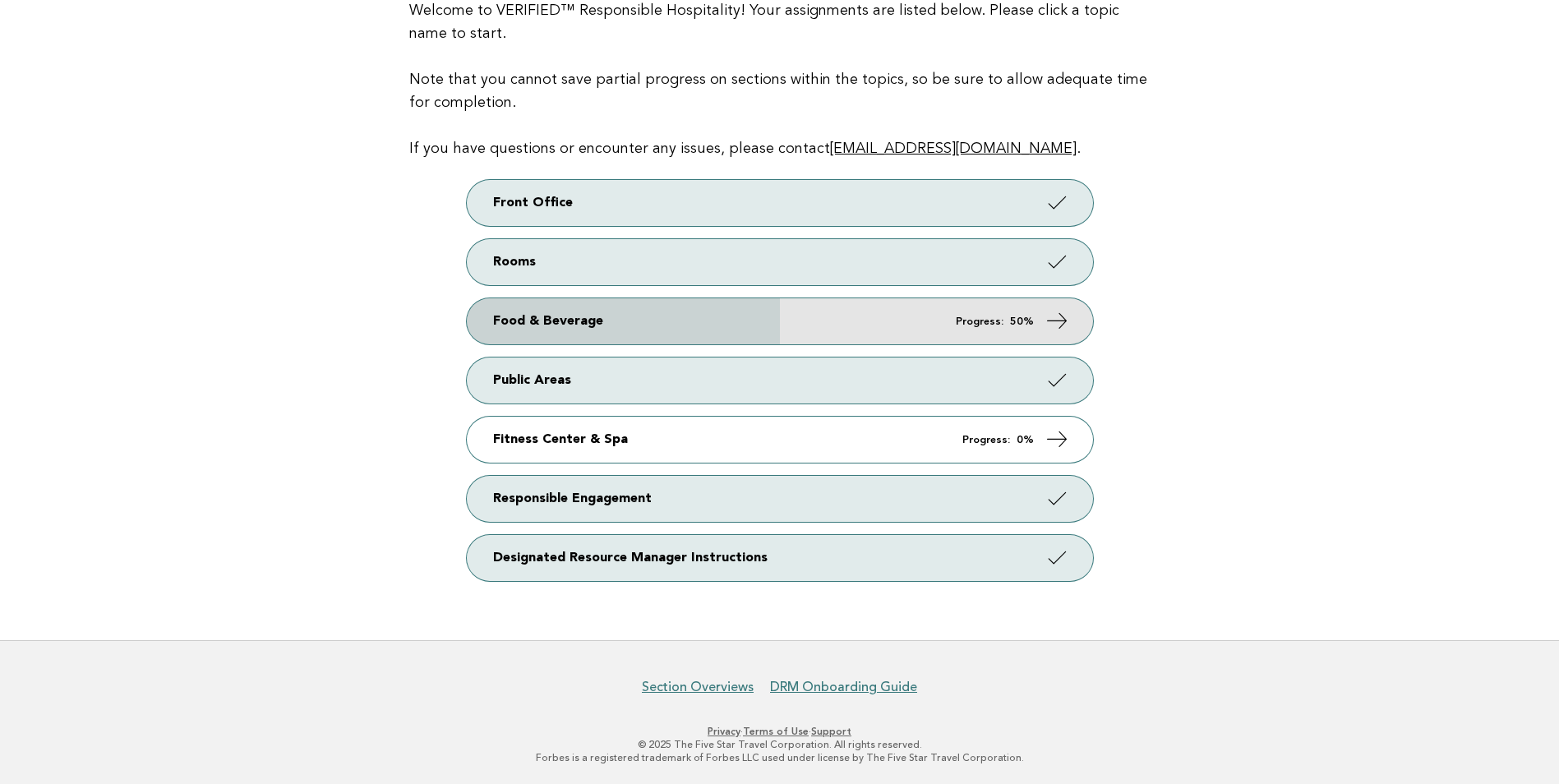
click at [754, 325] on link "Food & Beverage Progress: 50%" at bounding box center [780, 321] width 626 height 46
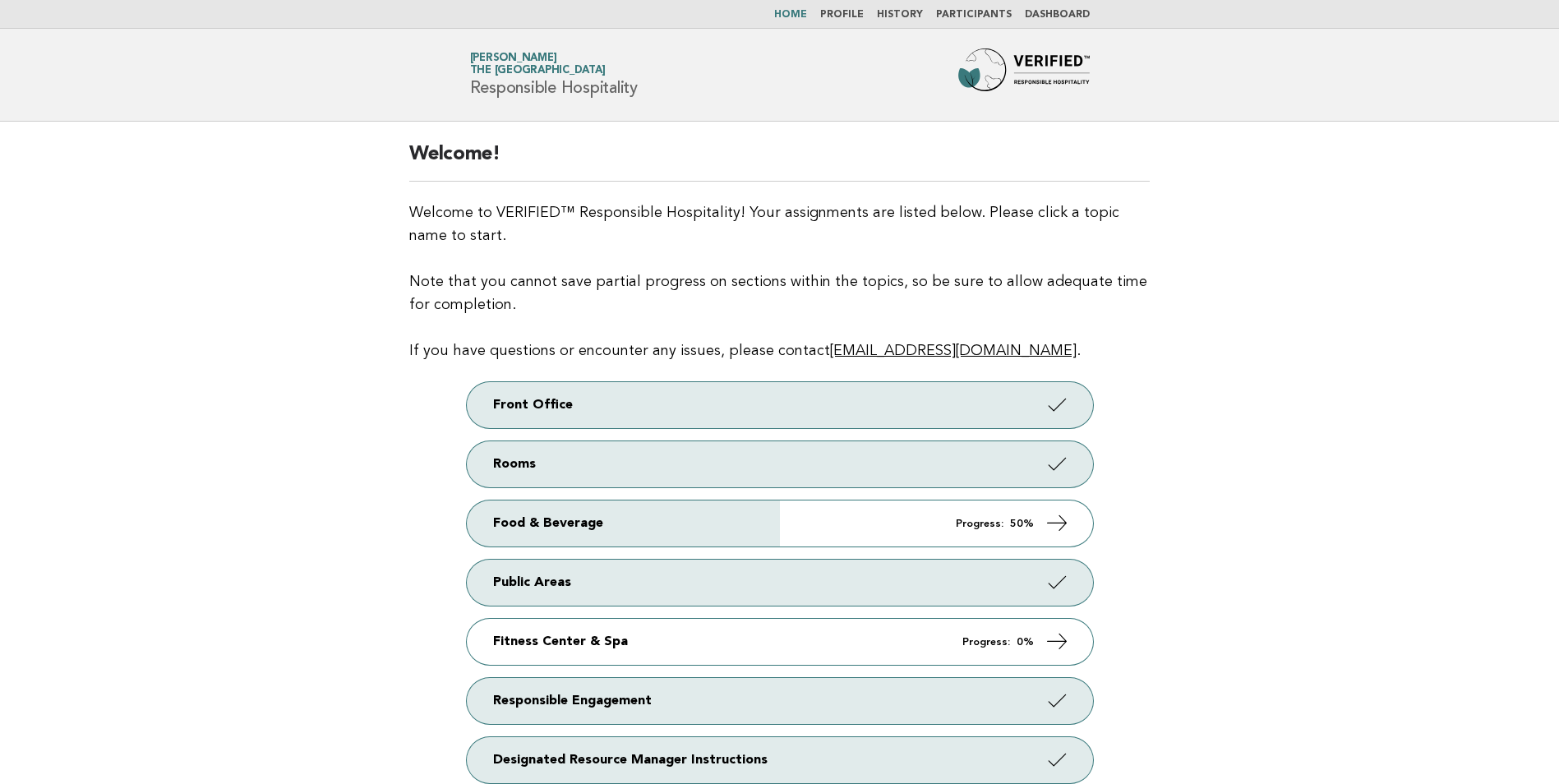
scroll to position [200, 0]
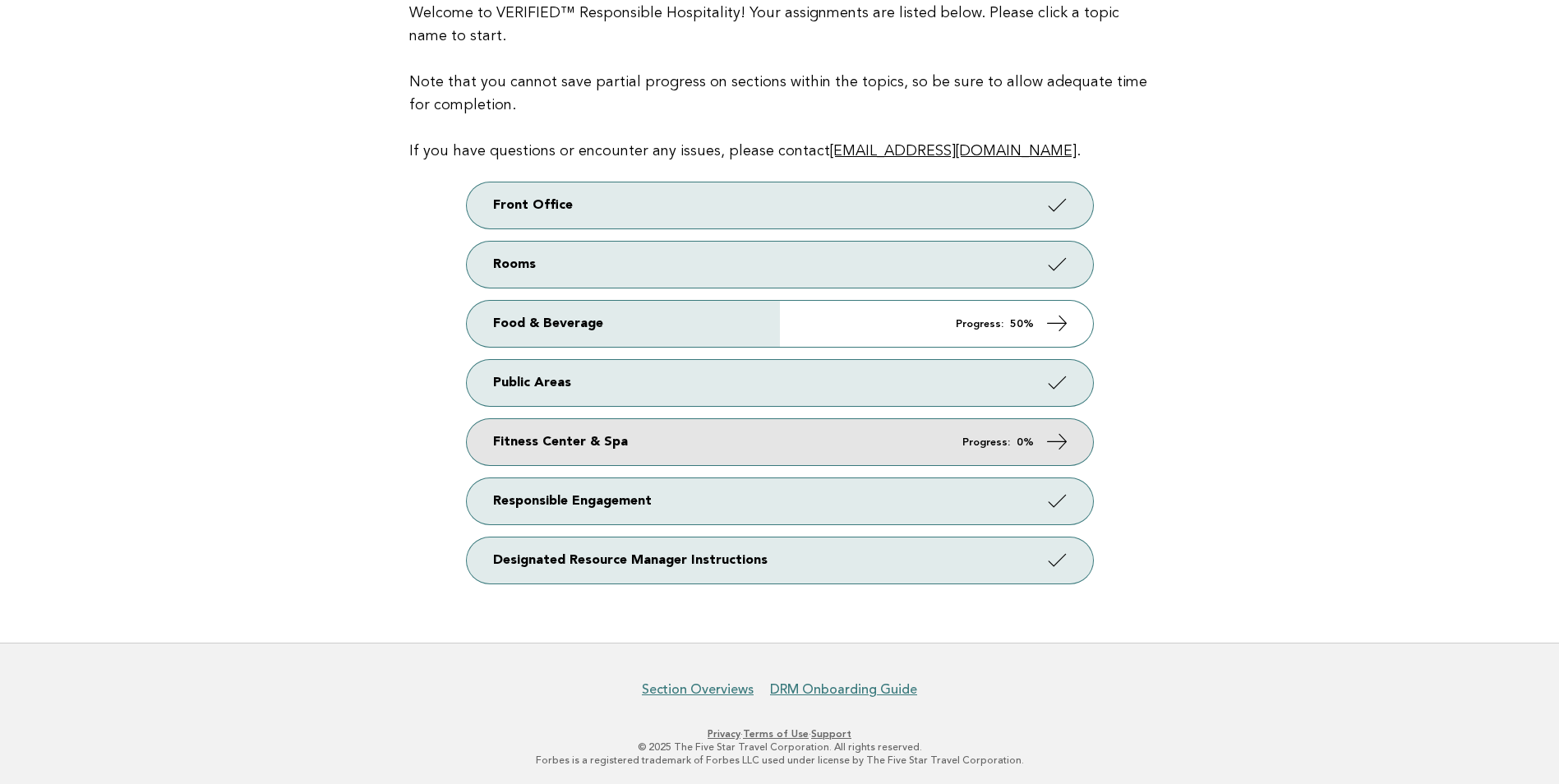
click at [717, 449] on link "Fitness Center & Spa Progress: 0%" at bounding box center [780, 442] width 626 height 46
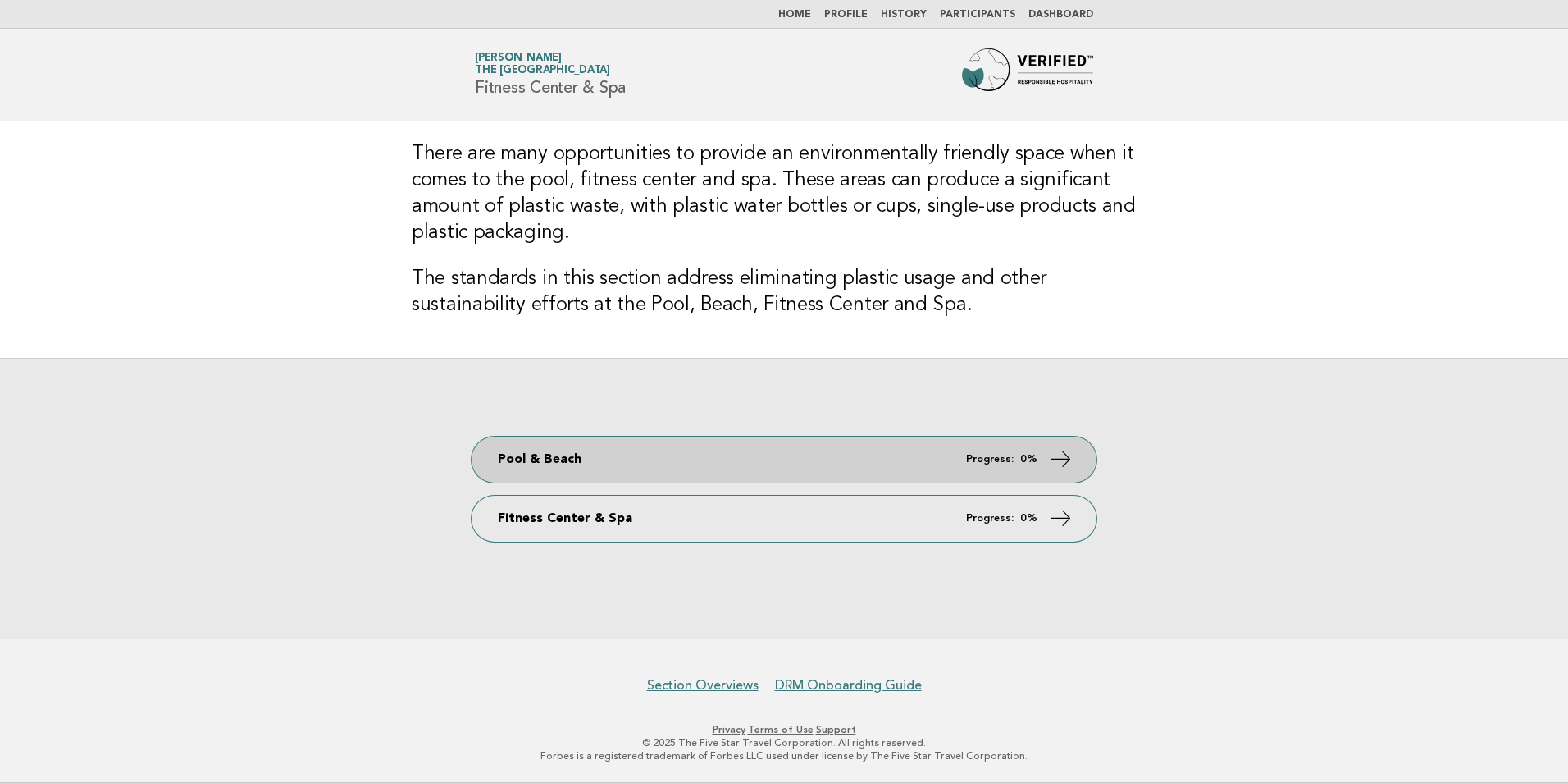
click at [734, 456] on link "Pool & Beach Progress: 0%" at bounding box center [784, 459] width 625 height 46
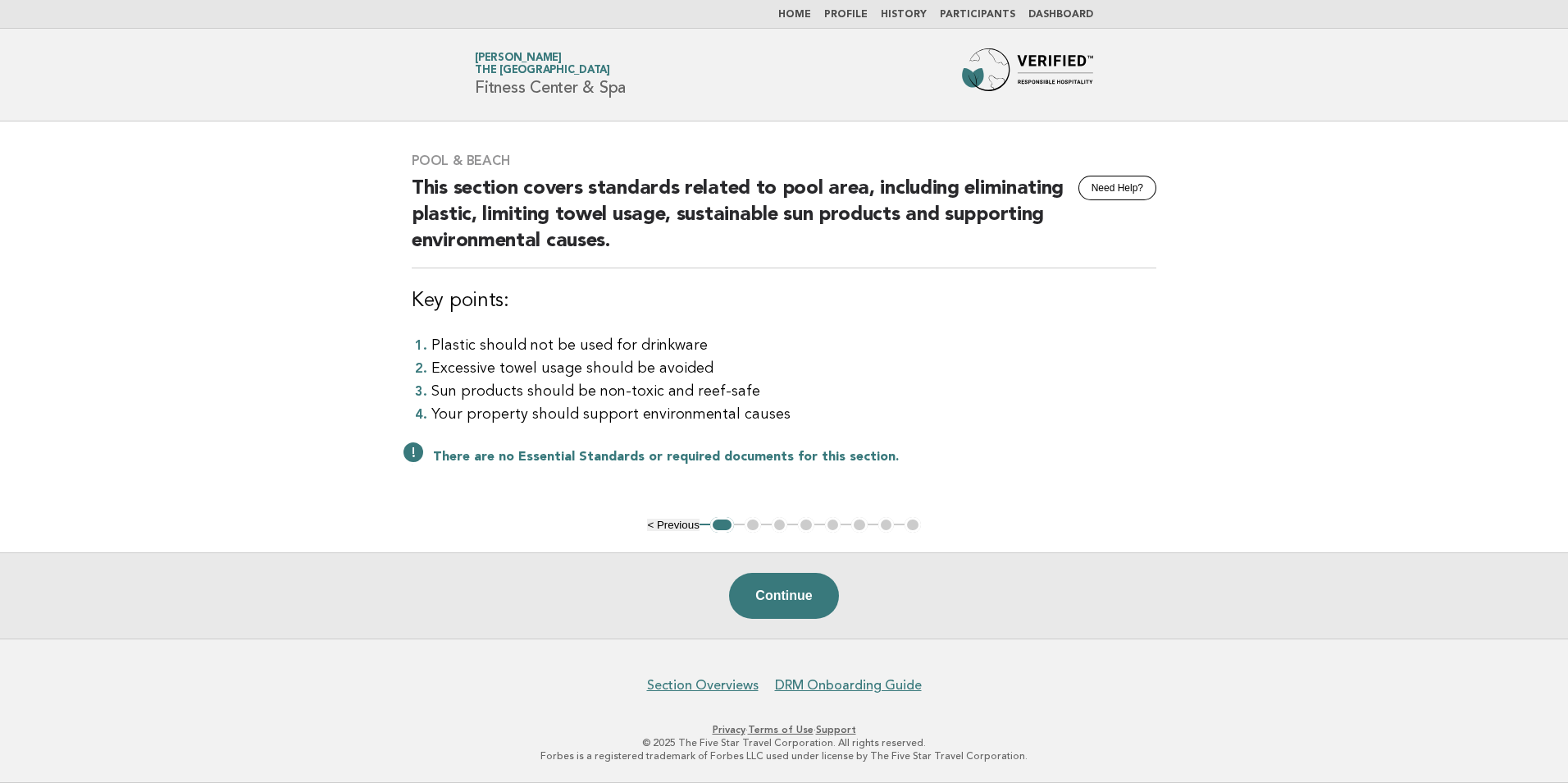
click at [773, 592] on button "Continue" at bounding box center [783, 595] width 109 height 46
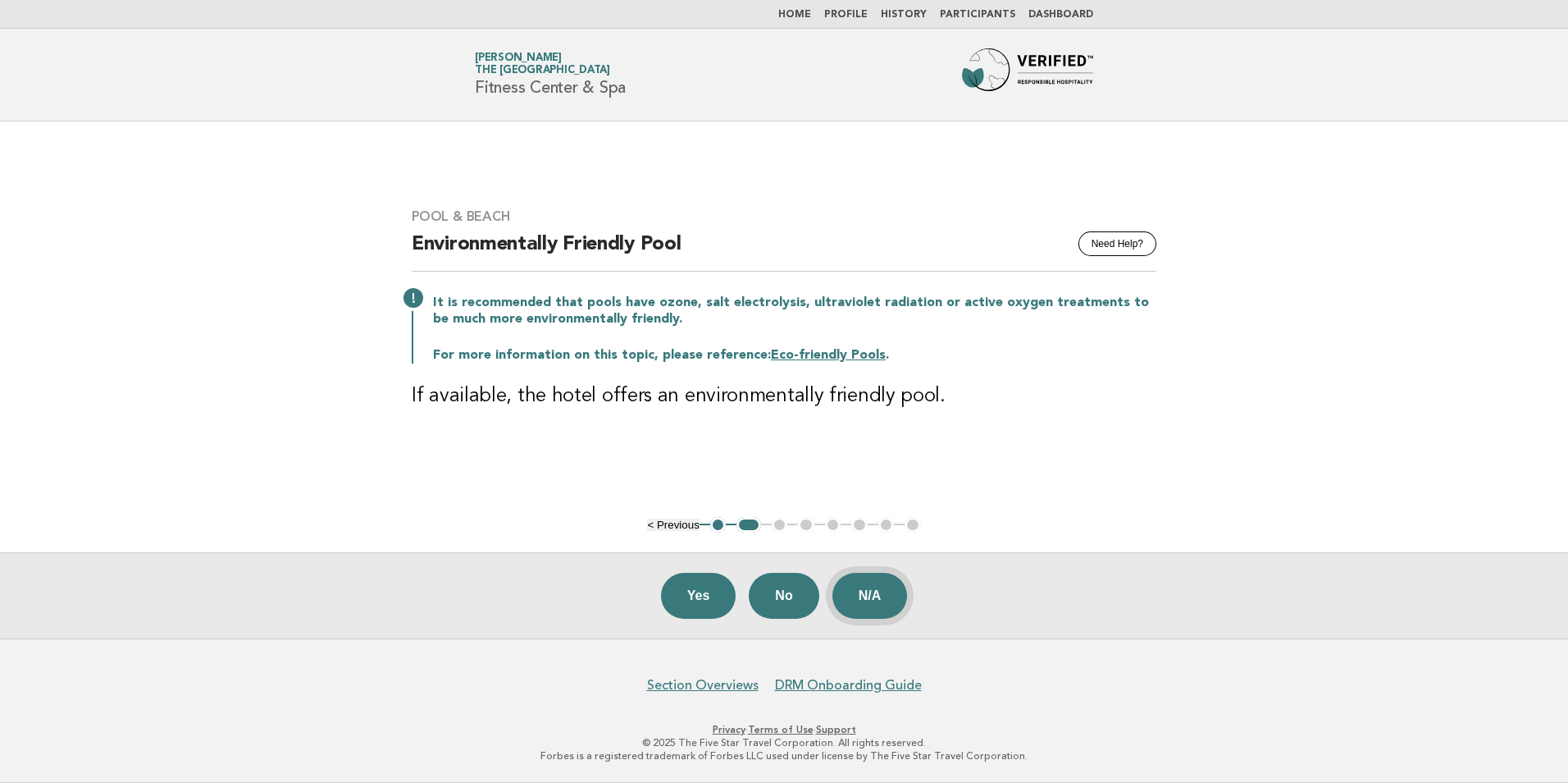
click at [885, 582] on button "N/A" at bounding box center [869, 595] width 76 height 46
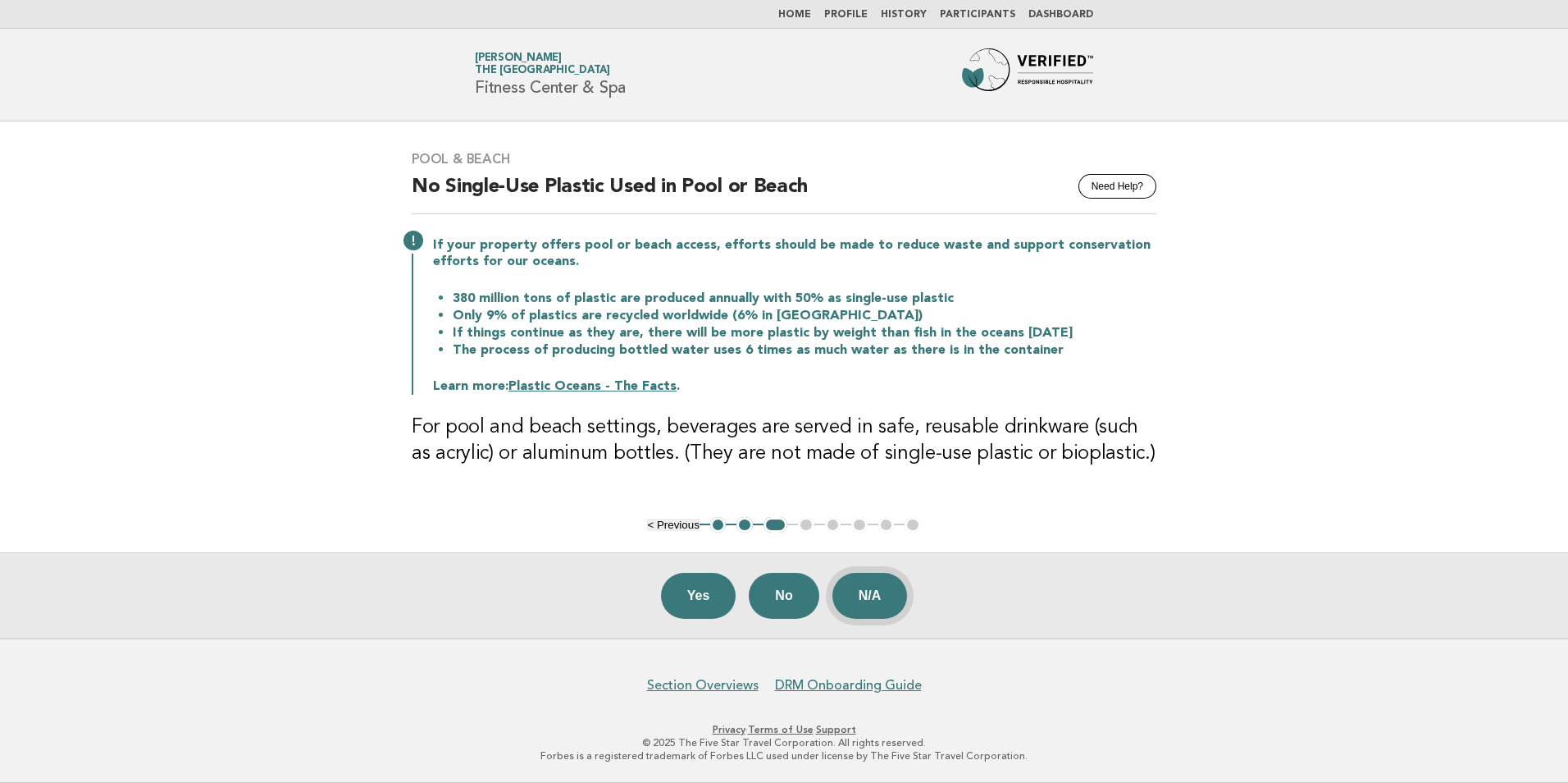
click at [874, 589] on button "N/A" at bounding box center [869, 595] width 76 height 46
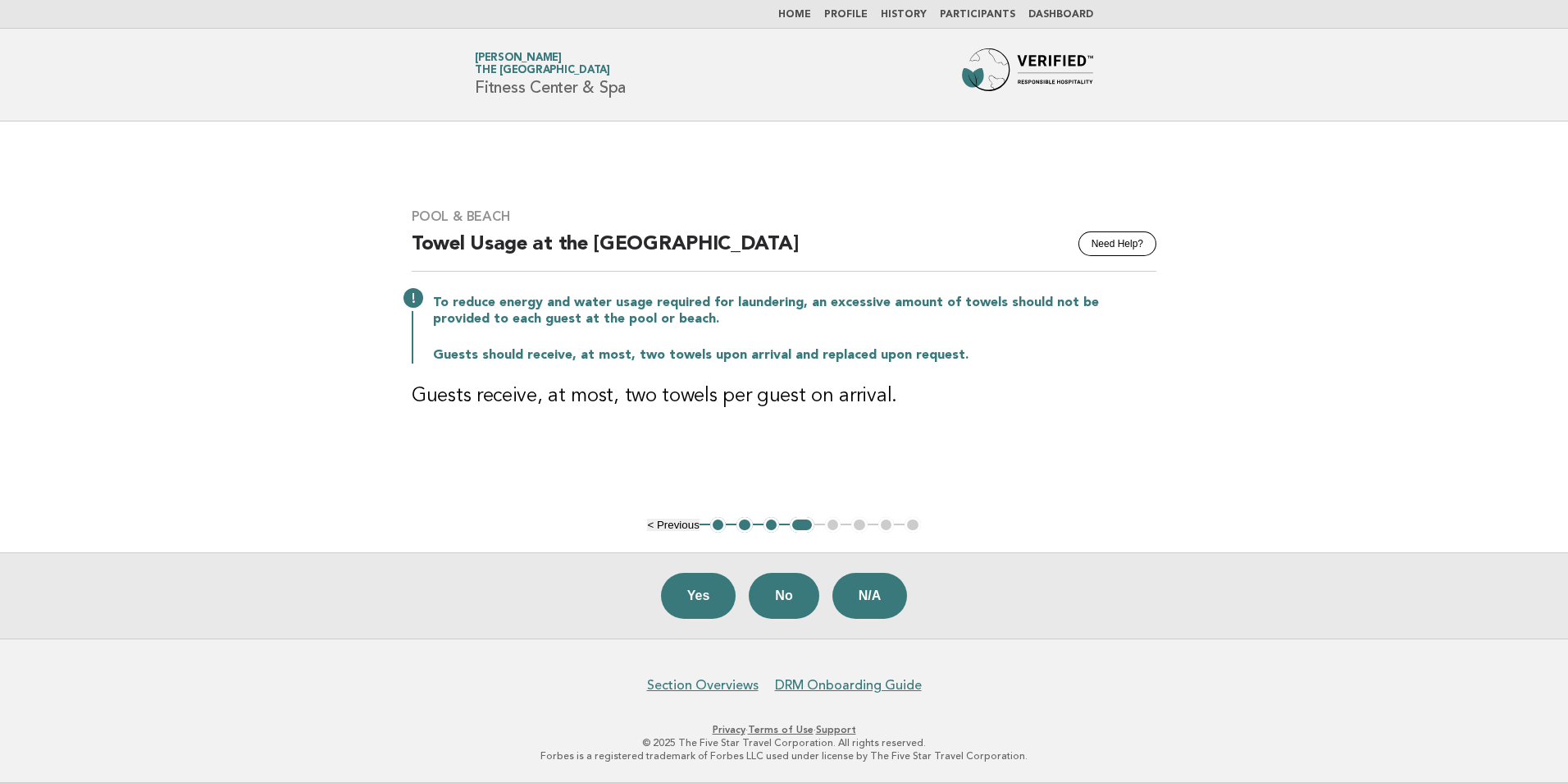
click at [677, 530] on button "< Previous" at bounding box center [673, 525] width 52 height 13
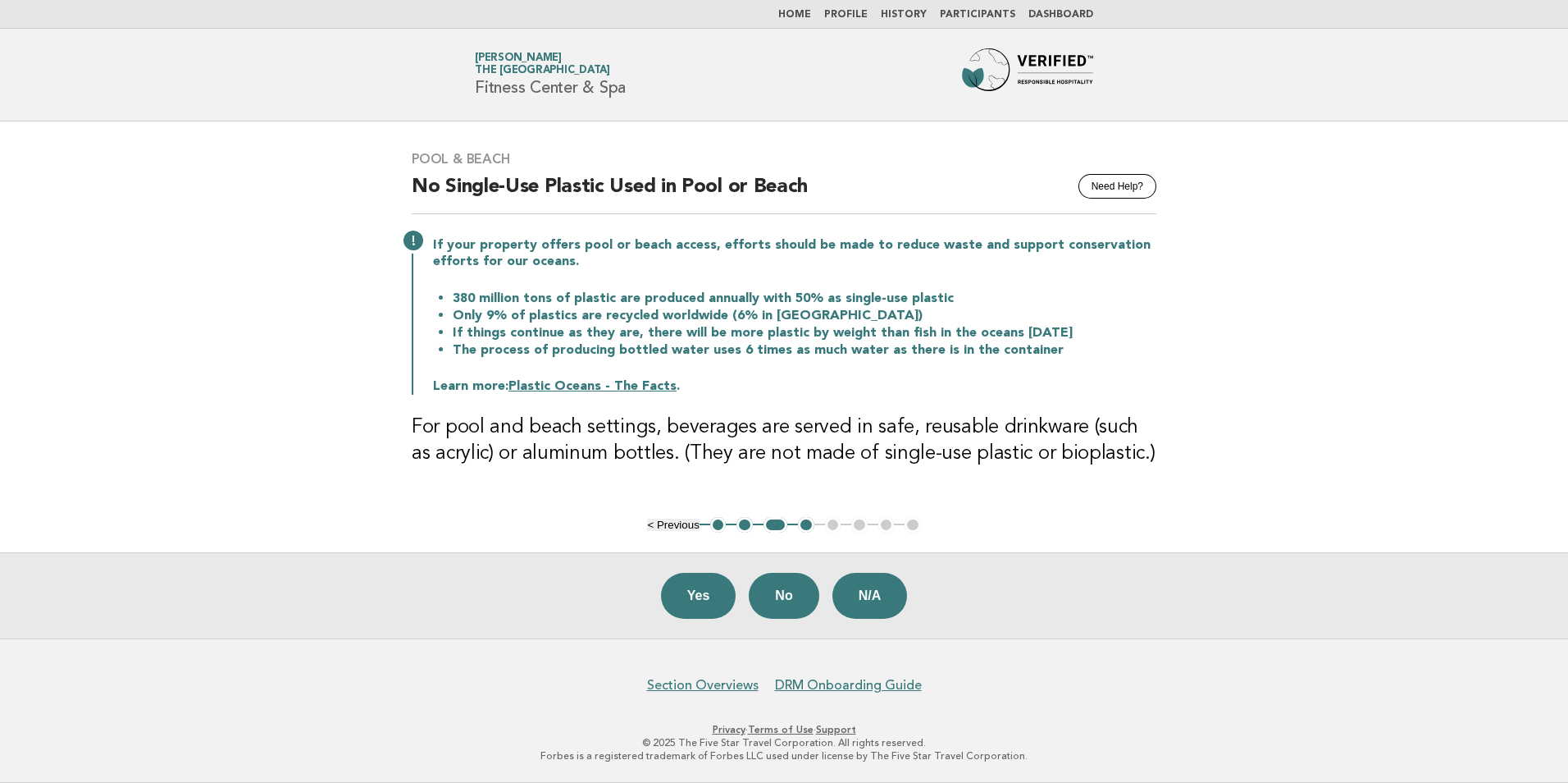
click at [677, 530] on button "< Previous" at bounding box center [673, 525] width 52 height 13
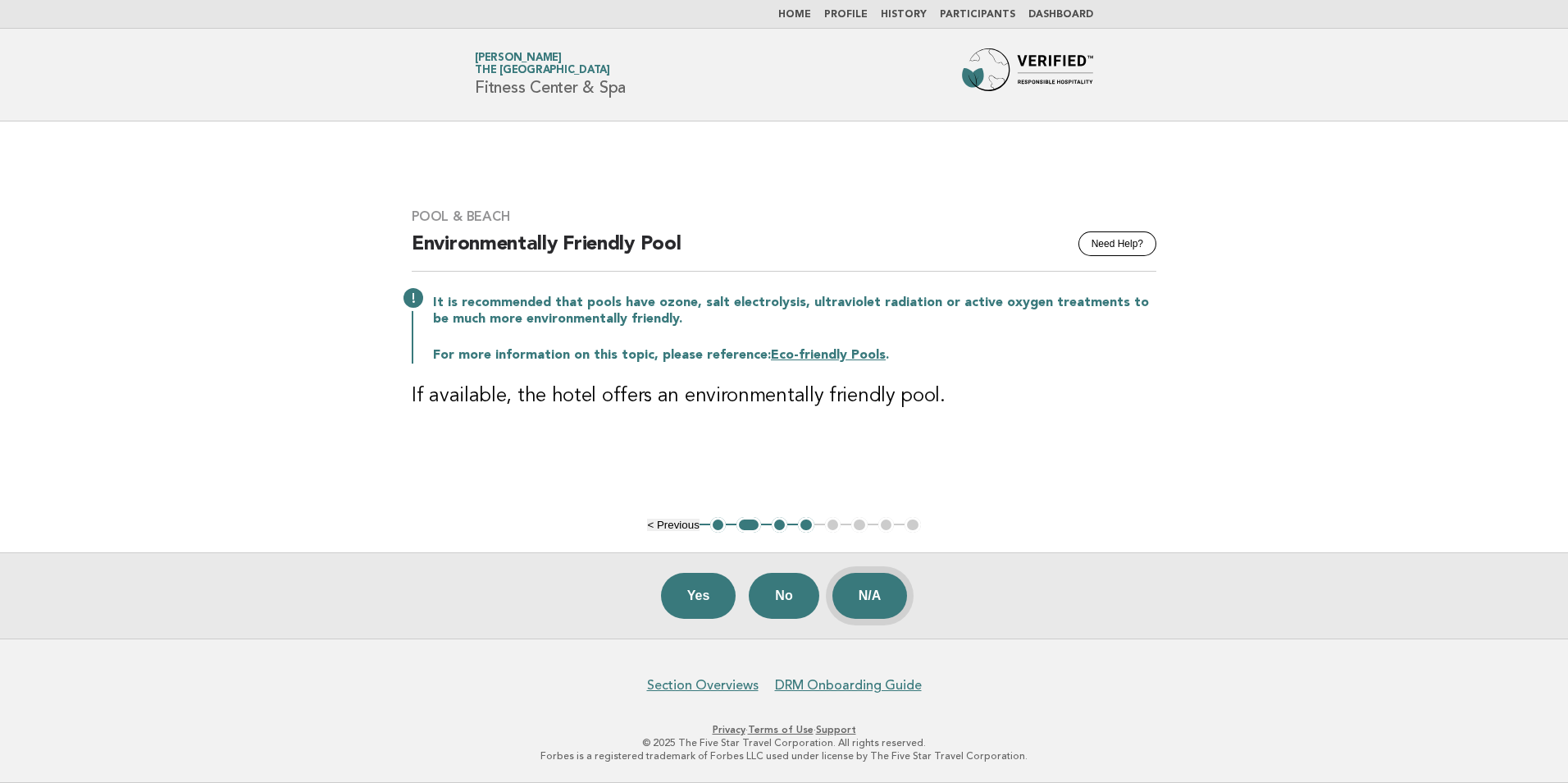
click at [884, 580] on button "N/A" at bounding box center [869, 595] width 76 height 46
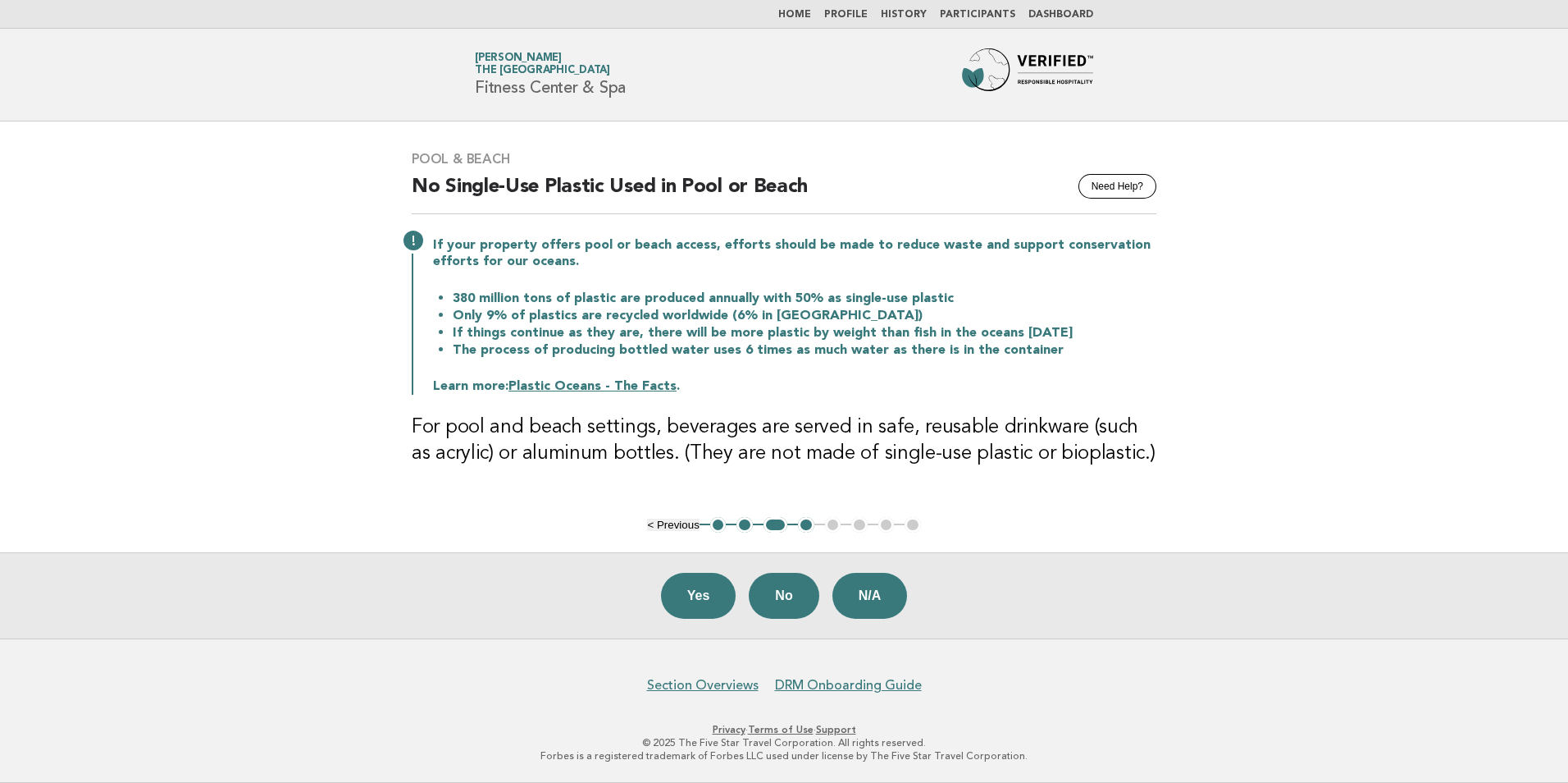
drag, startPoint x: 881, startPoint y: 591, endPoint x: 881, endPoint y: 576, distance: 15.0
click at [881, 591] on button "N/A" at bounding box center [869, 595] width 76 height 46
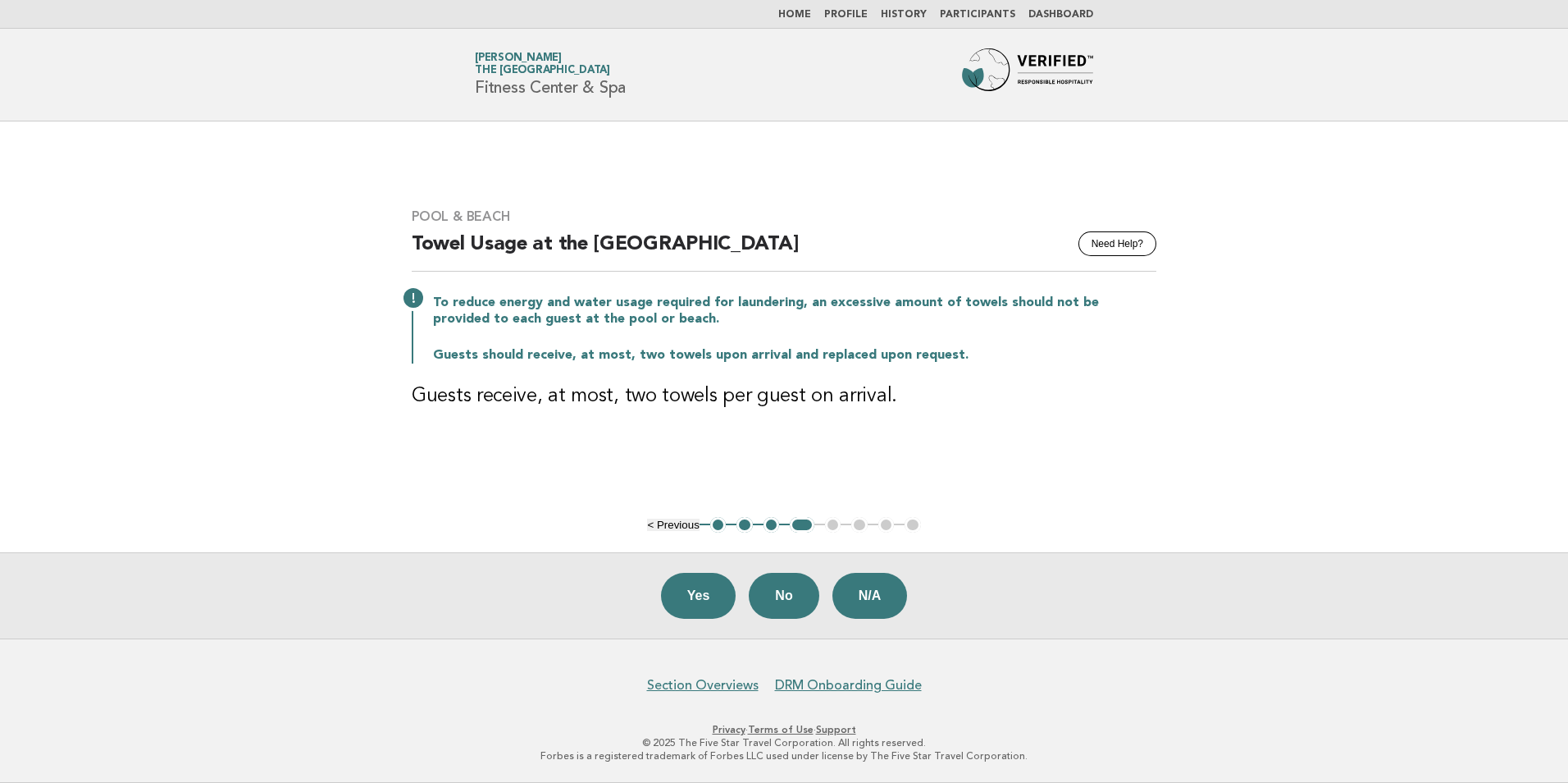
drag, startPoint x: 890, startPoint y: 594, endPoint x: 980, endPoint y: 522, distance: 115.3
click at [889, 594] on button "N/A" at bounding box center [869, 595] width 76 height 46
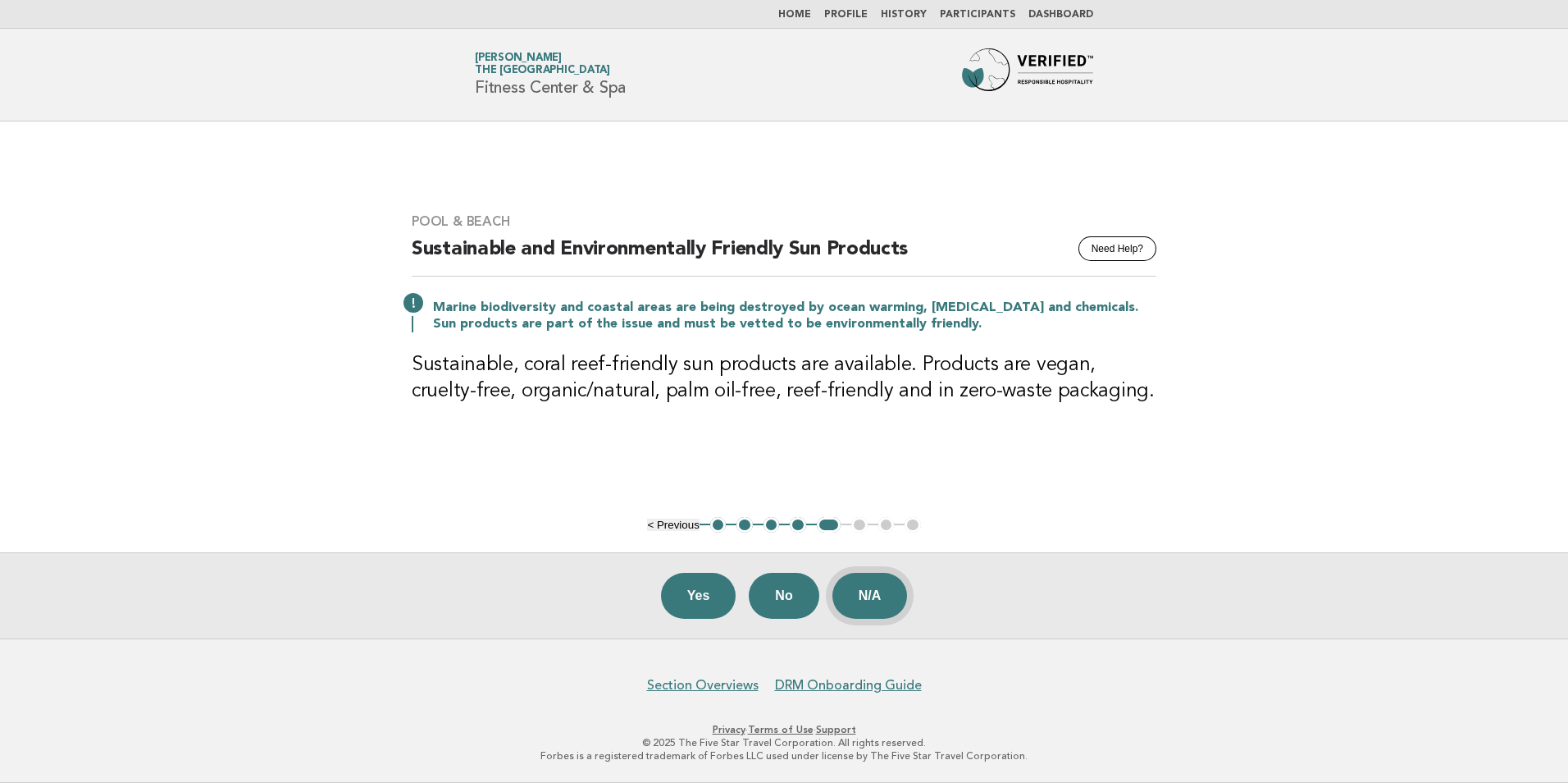
click at [868, 594] on button "N/A" at bounding box center [869, 595] width 76 height 46
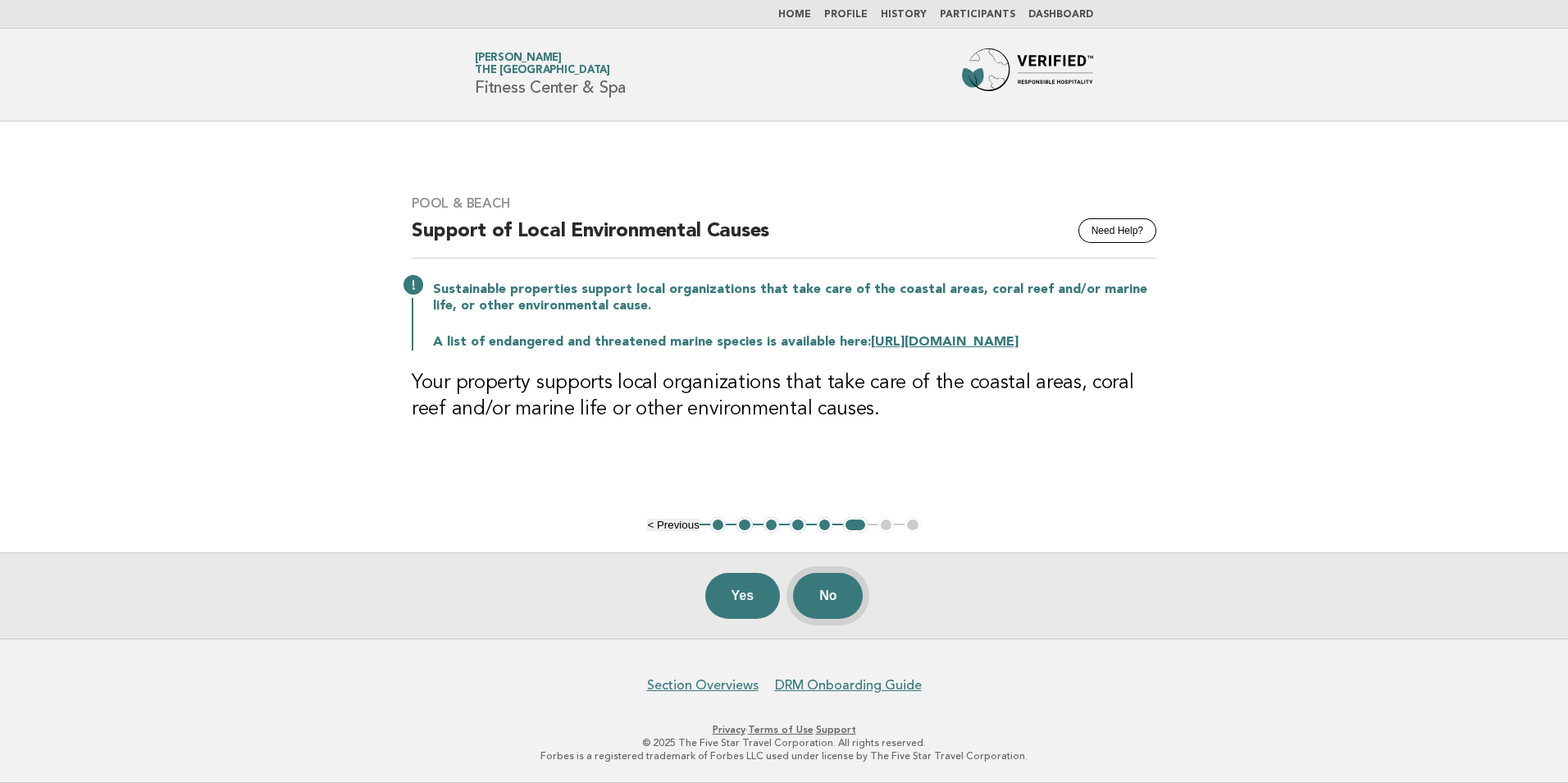
click at [835, 593] on button "No" at bounding box center [827, 595] width 70 height 46
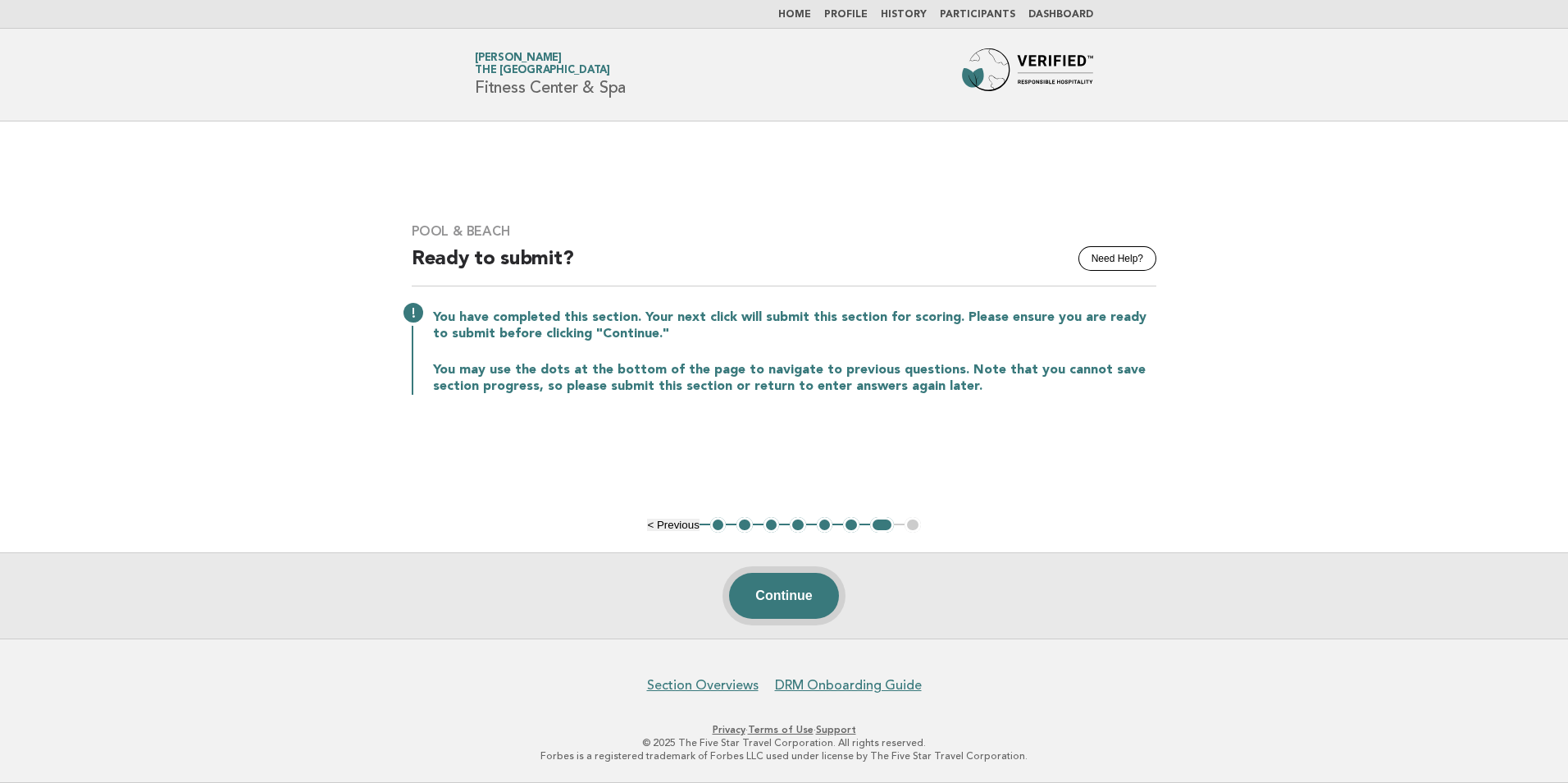
click at [763, 583] on button "Continue" at bounding box center [783, 595] width 109 height 46
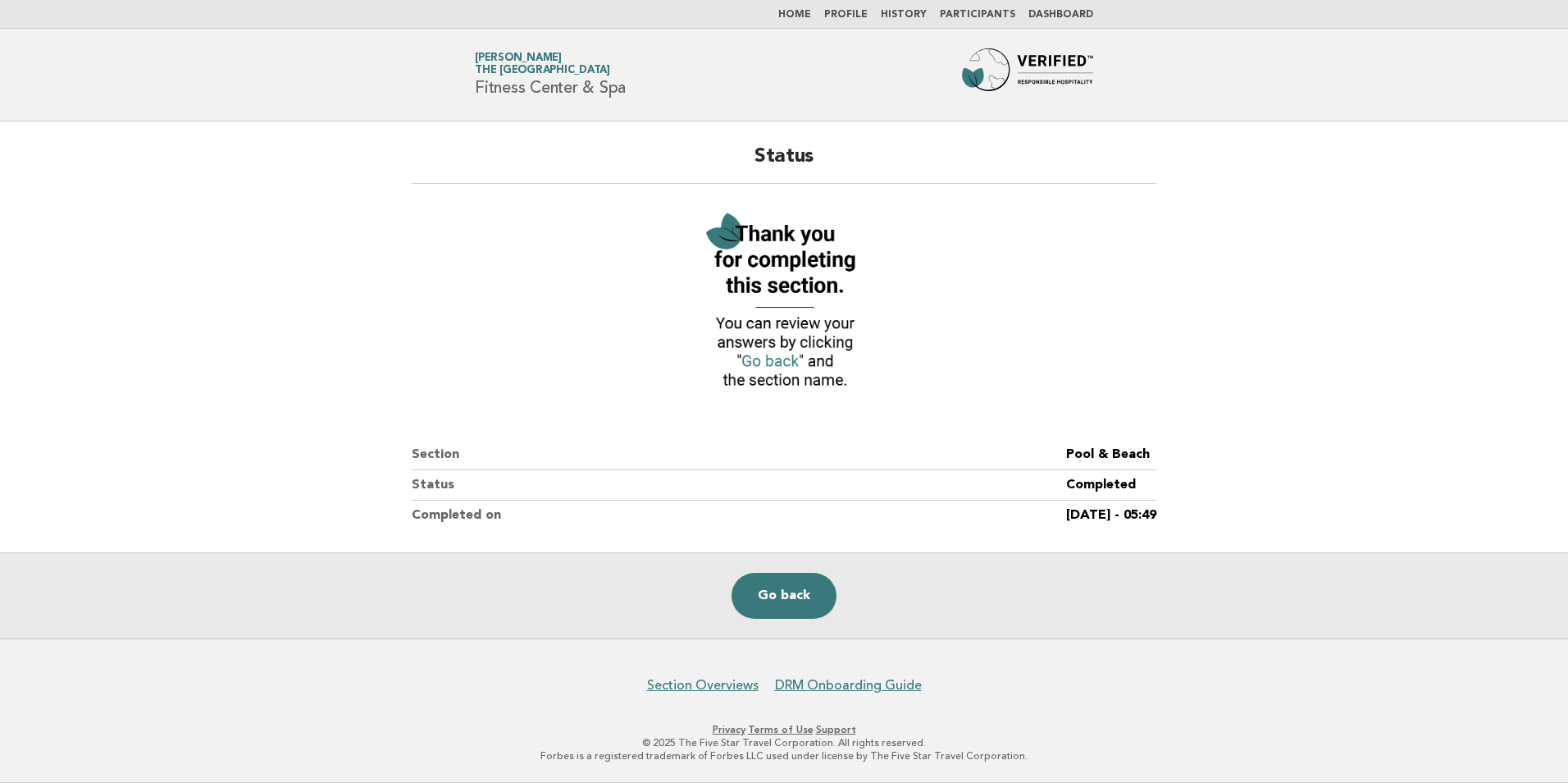
click at [797, 16] on link "Home" at bounding box center [794, 15] width 32 height 10
